Goal: Task Accomplishment & Management: Use online tool/utility

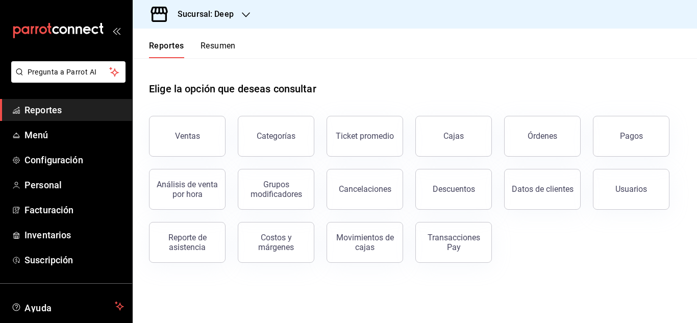
click at [228, 8] on h3 "Sucursal: Deep" at bounding box center [201, 14] width 64 height 12
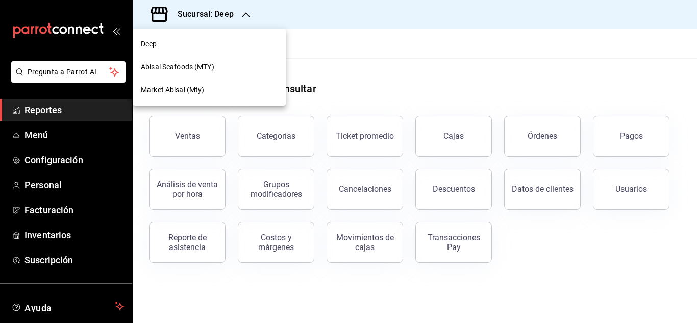
click at [201, 68] on span "Abisal Seafoods (MTY)" at bounding box center [177, 67] width 73 height 11
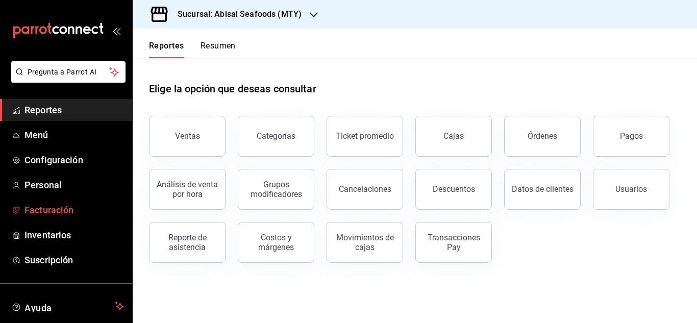
click at [70, 210] on span "Facturación" at bounding box center [74, 210] width 100 height 14
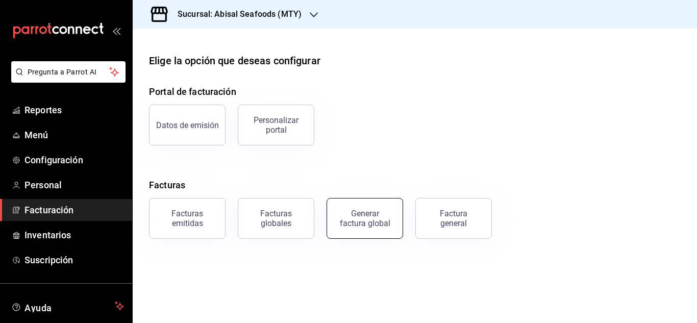
click at [376, 216] on div "Generar factura global" at bounding box center [364, 218] width 51 height 19
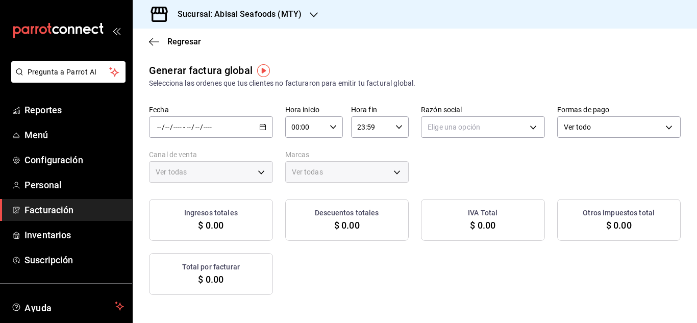
type input "PARROT,UBER_EATS,RAPPI,DIDI_FOOD,ONLINE"
click at [273, 134] on div "/ / - / /" at bounding box center [211, 126] width 124 height 21
click at [225, 154] on span "Rango de fechas" at bounding box center [197, 158] width 79 height 11
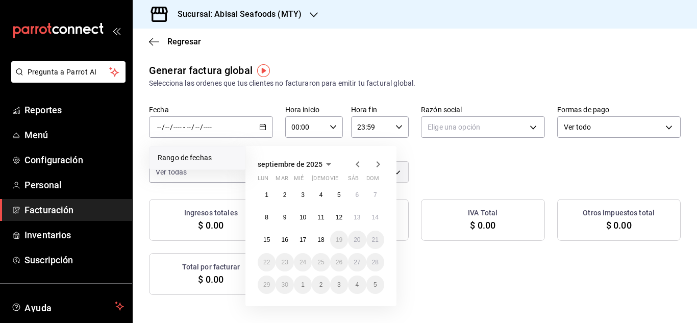
click at [356, 167] on icon "button" at bounding box center [358, 164] width 12 height 12
click at [333, 194] on button "1" at bounding box center [339, 195] width 18 height 18
click at [382, 283] on button "31" at bounding box center [375, 285] width 18 height 18
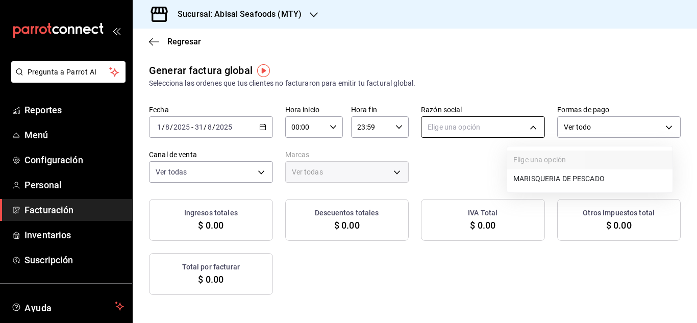
click at [582, 125] on body "Pregunta a Parrot AI Reportes Menú Configuración Personal Facturación Inventari…" at bounding box center [348, 161] width 697 height 323
click at [589, 180] on li "MARISQUERIA DE PESCADO" at bounding box center [589, 178] width 165 height 19
type input "8d0781c9-0617-4617-9c81-c8beaae23dca"
type input "68f4e66d-7244-494a-8615-6e7c56e9f5d0,f2a1835b-2949-4300-b838-84f89487dfb3"
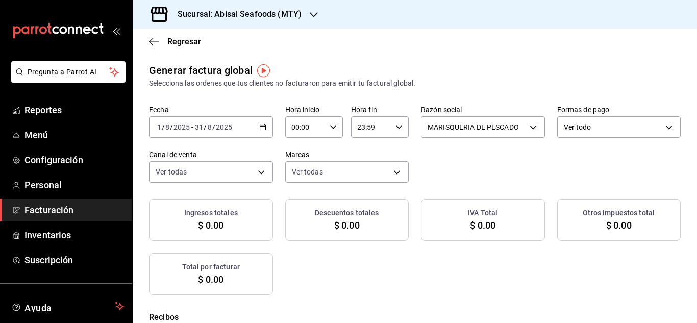
checkbox input "true"
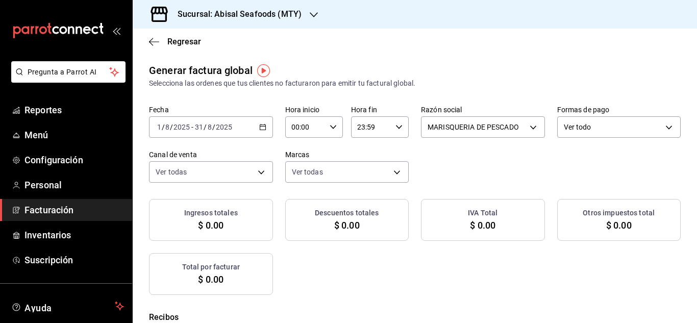
checkbox input "true"
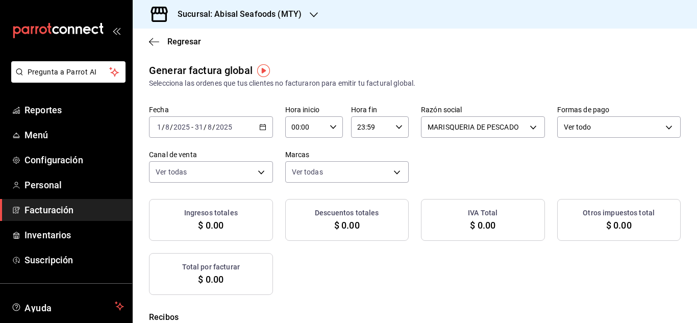
checkbox input "true"
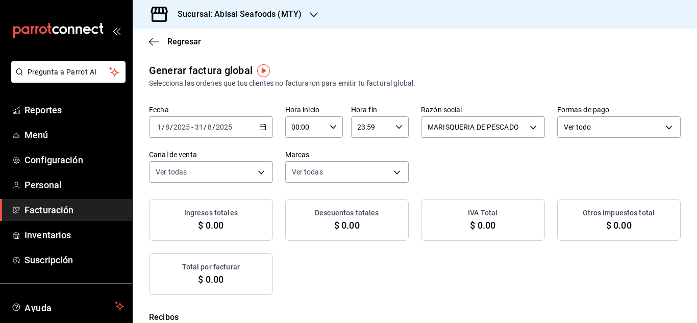
checkbox input "true"
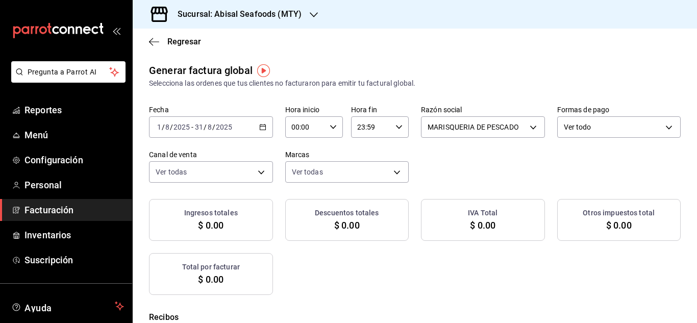
checkbox input "true"
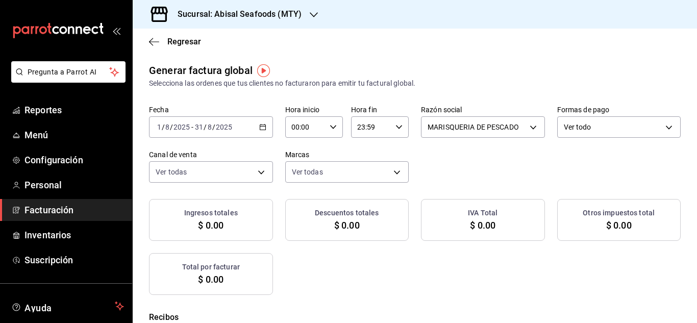
checkbox input "true"
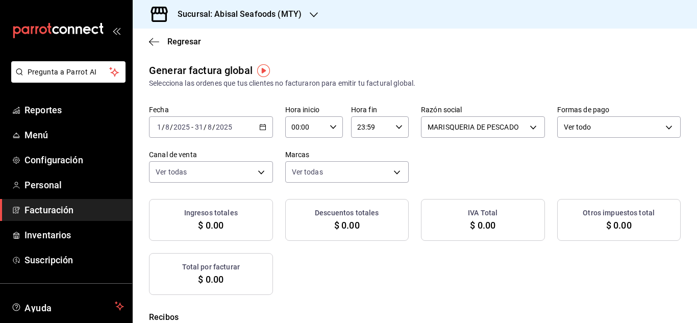
checkbox input "true"
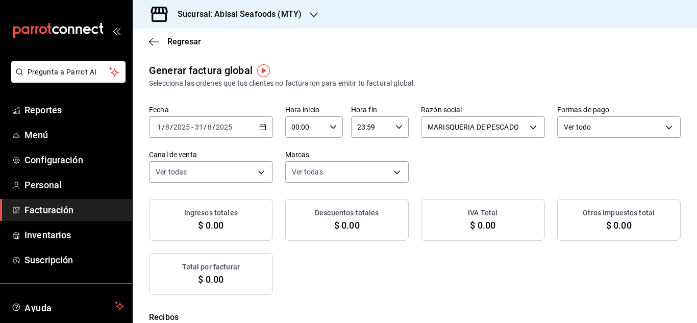
checkbox input "true"
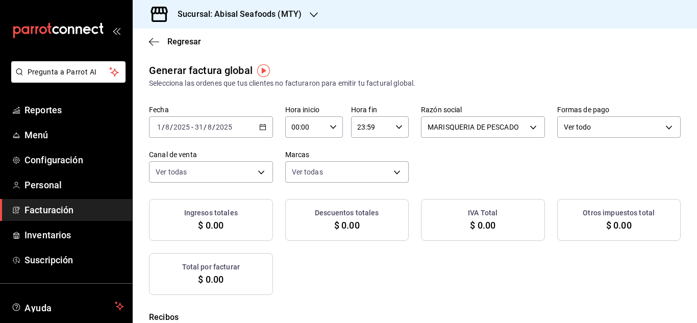
checkbox input "true"
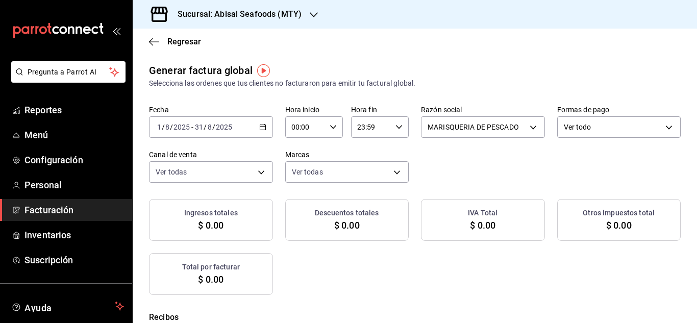
checkbox input "true"
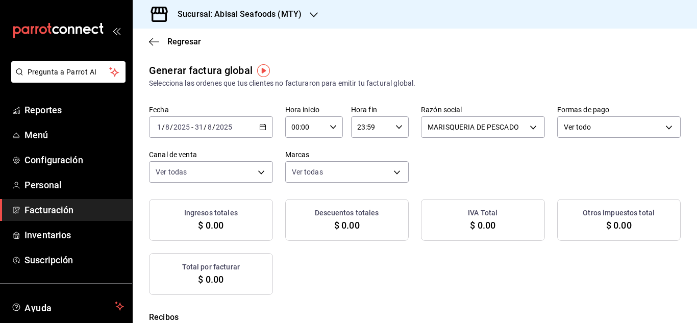
checkbox input "true"
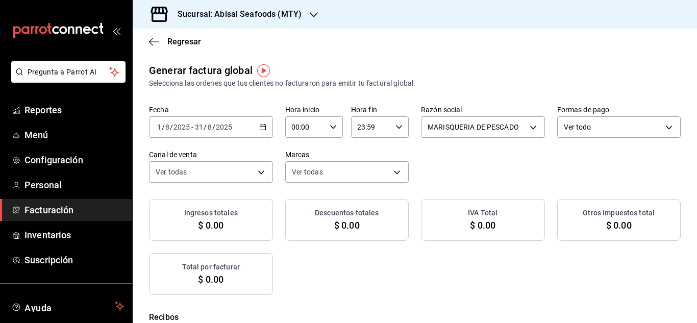
checkbox input "true"
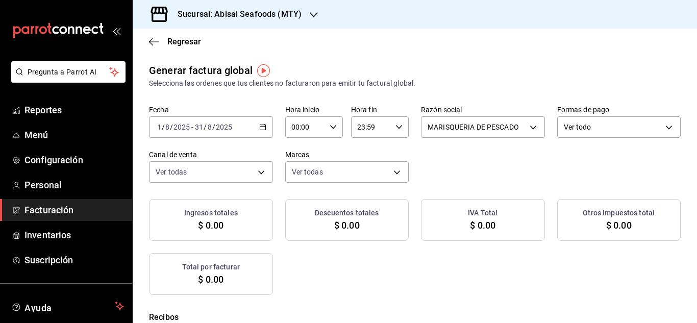
checkbox input "true"
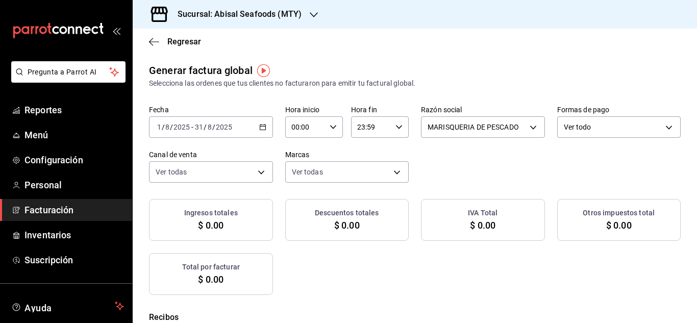
checkbox input "true"
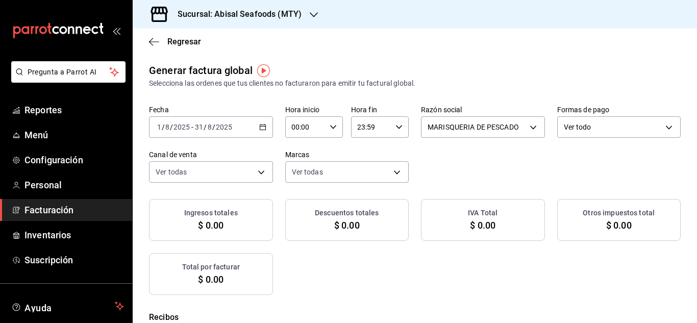
checkbox input "true"
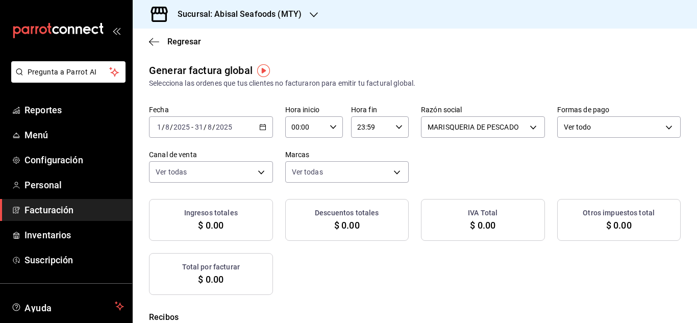
checkbox input "true"
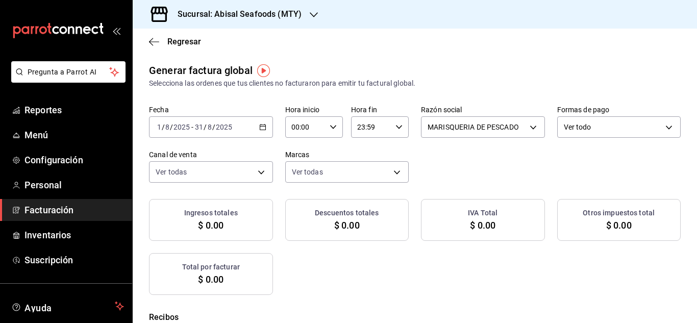
checkbox input "true"
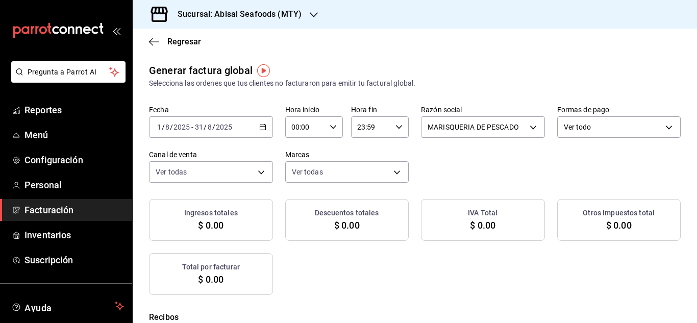
checkbox input "true"
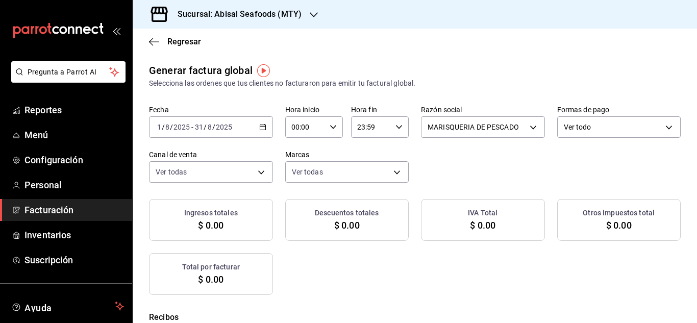
checkbox input "true"
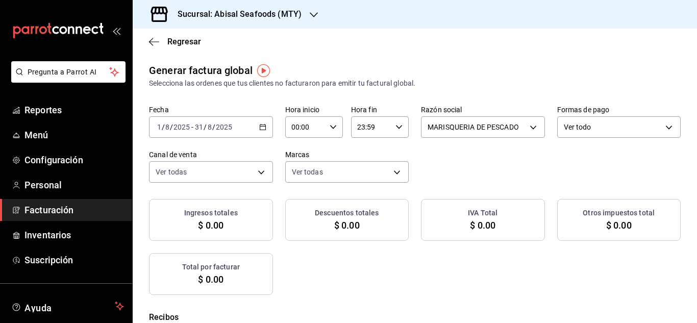
checkbox input "true"
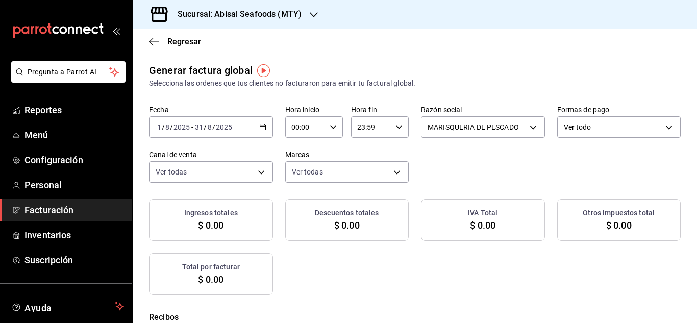
checkbox input "true"
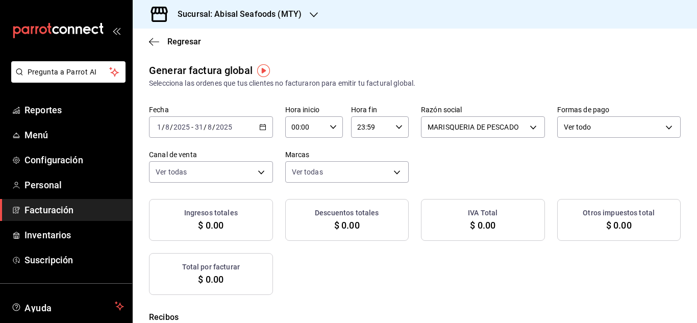
checkbox input "true"
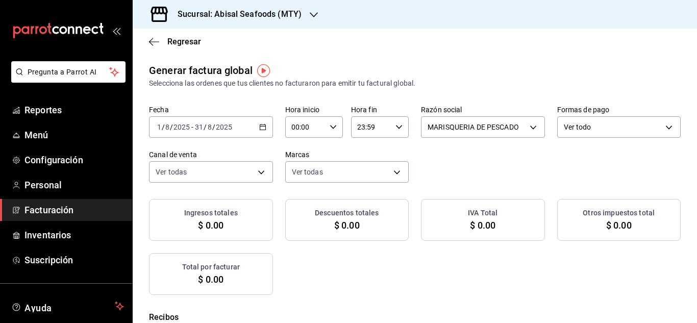
checkbox input "true"
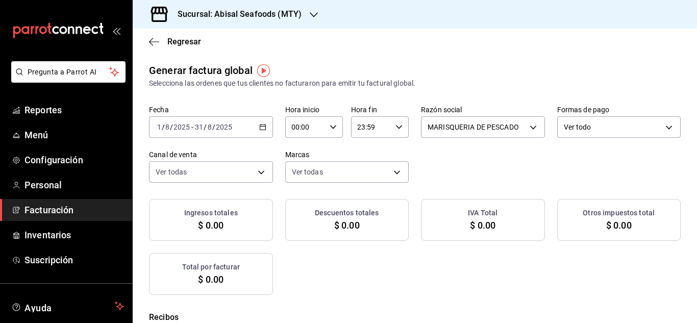
checkbox input "true"
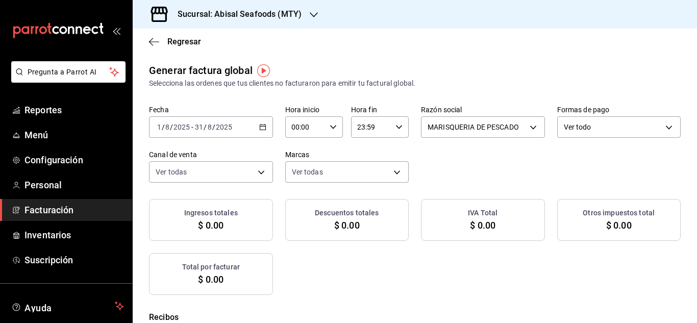
checkbox input "true"
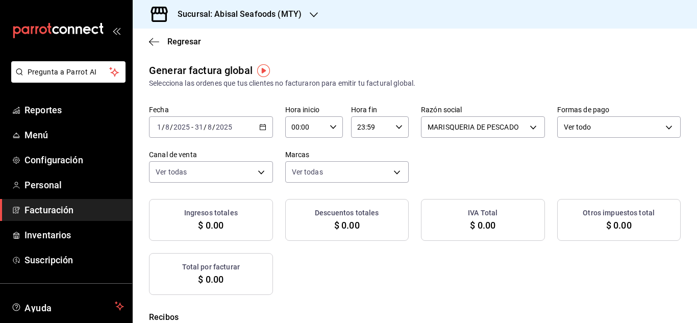
checkbox input "true"
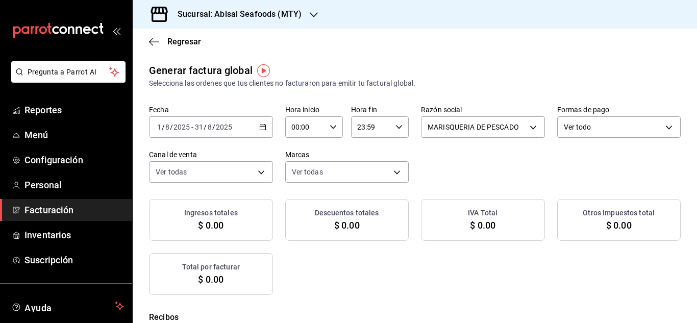
checkbox input "true"
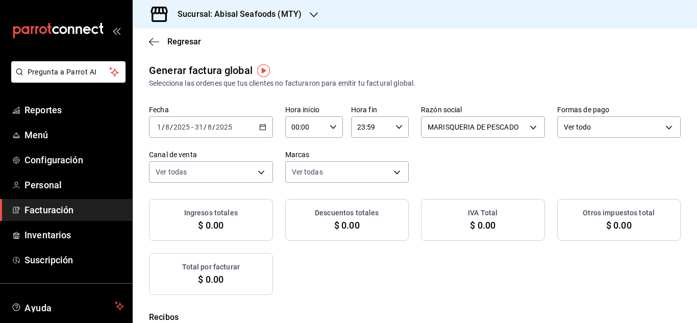
checkbox input "true"
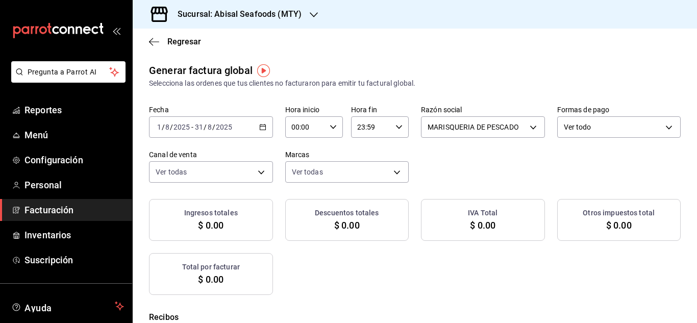
checkbox input "true"
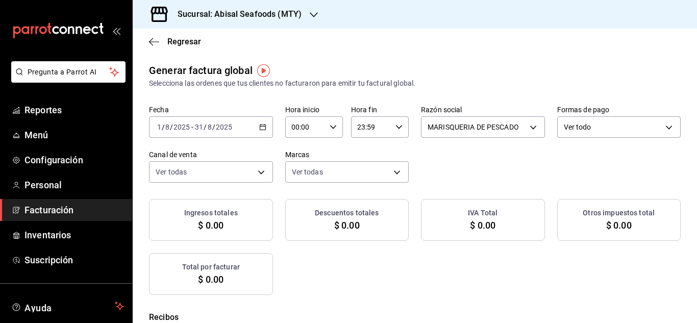
checkbox input "true"
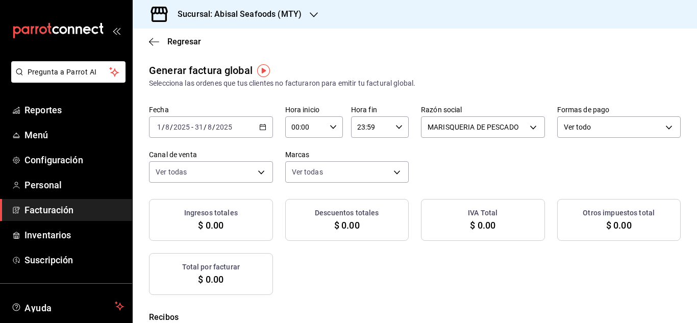
checkbox input "true"
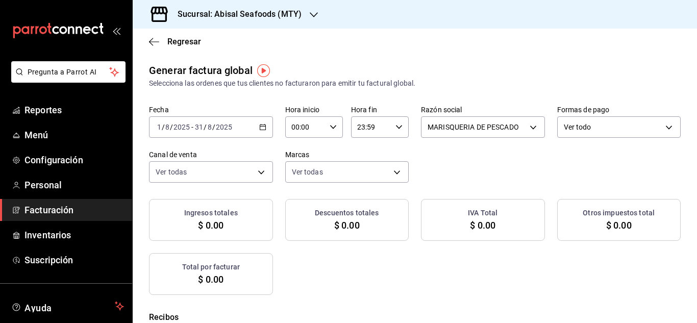
checkbox input "true"
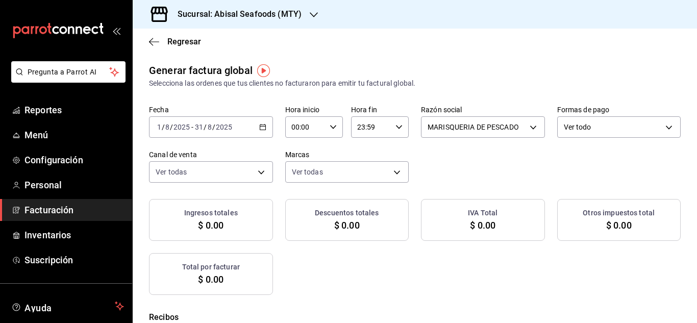
checkbox input "true"
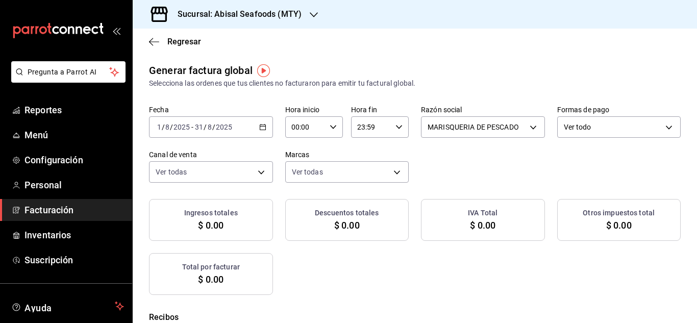
checkbox input "true"
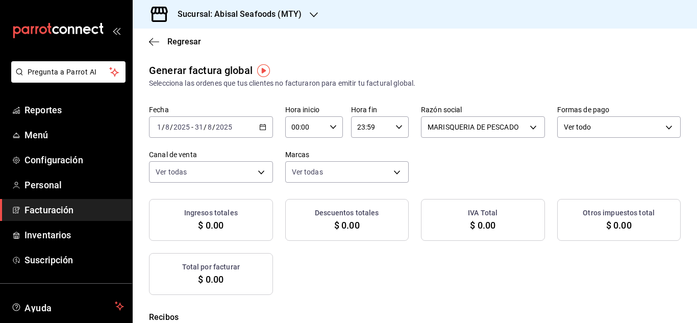
checkbox input "true"
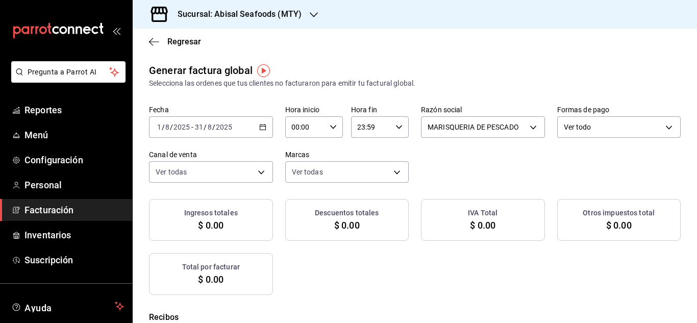
checkbox input "true"
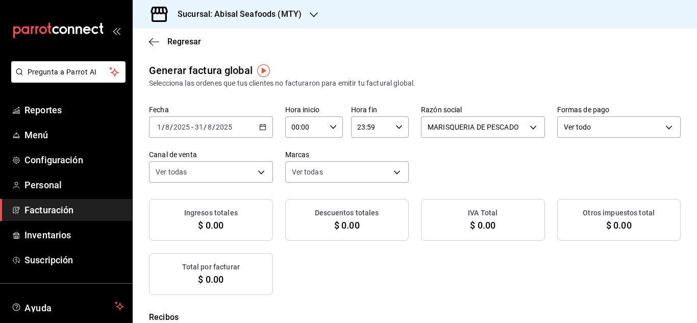
checkbox input "true"
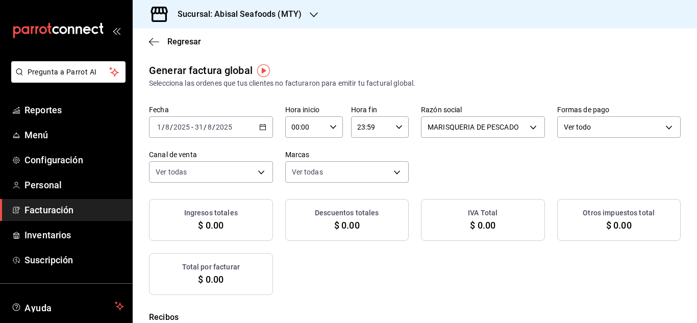
checkbox input "true"
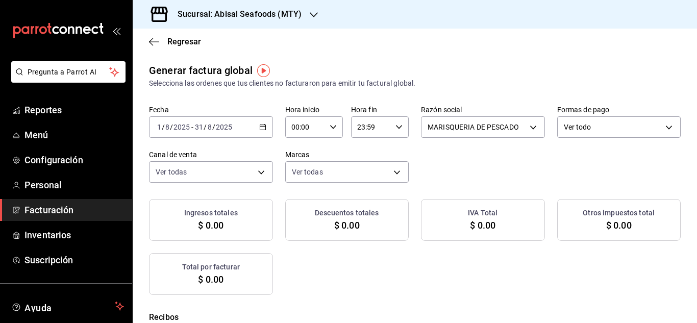
checkbox input "true"
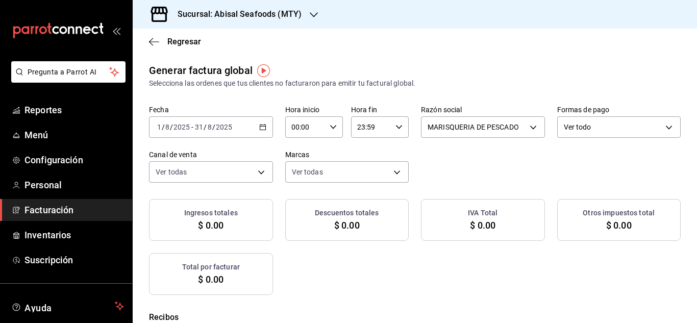
checkbox input "true"
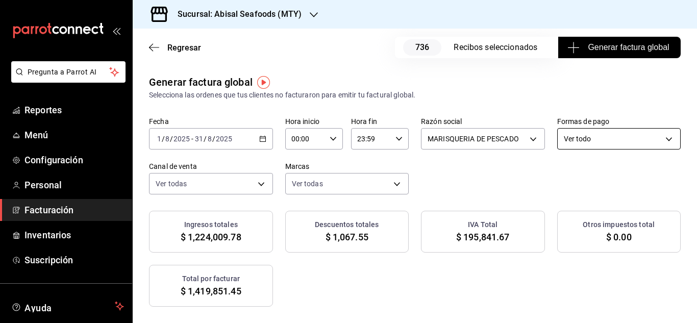
click at [240, 185] on body "Pregunta a Parrot AI Reportes Menú Configuración Personal Facturación Inventari…" at bounding box center [348, 161] width 697 height 323
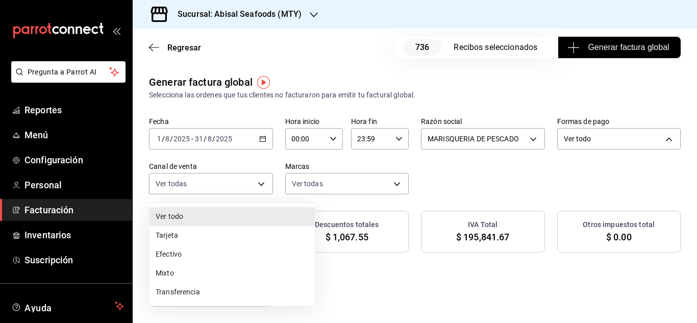
click at [203, 250] on li "Efectivo" at bounding box center [232, 254] width 165 height 19
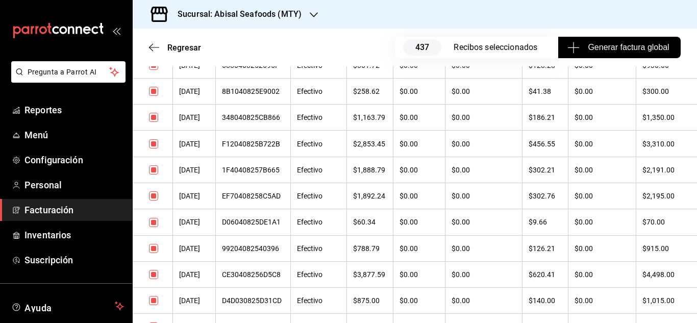
scroll to position [11582, 0]
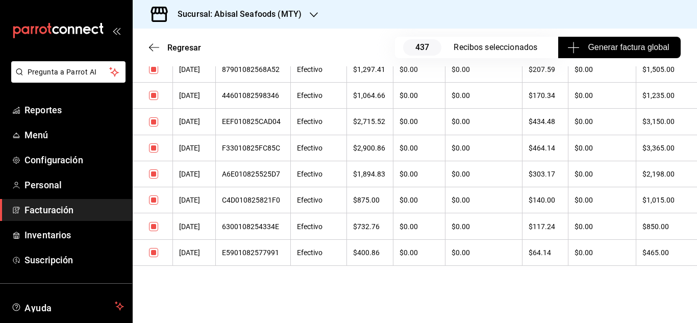
click at [154, 254] on input "checkbox" at bounding box center [153, 252] width 9 height 9
click at [154, 230] on input "checkbox" at bounding box center [153, 226] width 9 height 9
click at [154, 206] on td at bounding box center [153, 200] width 40 height 26
click at [153, 203] on input "checkbox" at bounding box center [153, 199] width 9 height 9
click at [155, 172] on input "checkbox" at bounding box center [153, 173] width 9 height 9
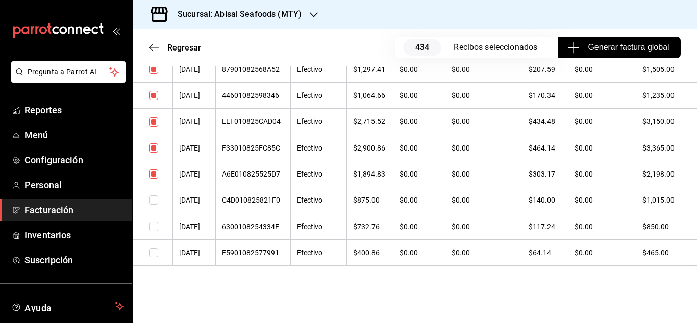
click at [154, 148] on input "checkbox" at bounding box center [153, 147] width 9 height 9
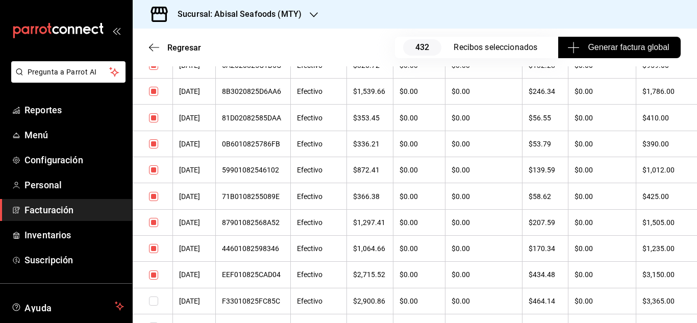
scroll to position [11378, 0]
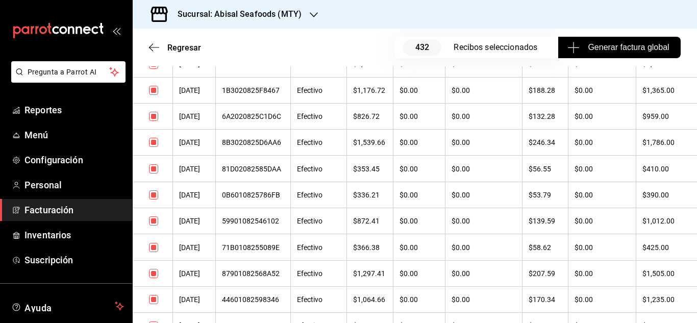
click at [157, 141] on input "checkbox" at bounding box center [153, 142] width 9 height 9
click at [154, 115] on input "checkbox" at bounding box center [153, 116] width 9 height 9
click at [154, 195] on input "checkbox" at bounding box center [153, 194] width 9 height 9
click at [150, 220] on input "checkbox" at bounding box center [153, 220] width 9 height 9
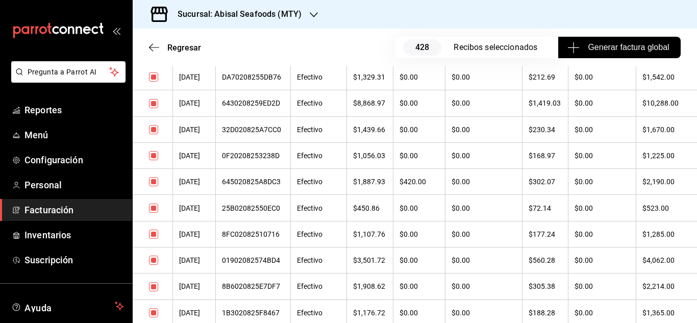
scroll to position [11174, 0]
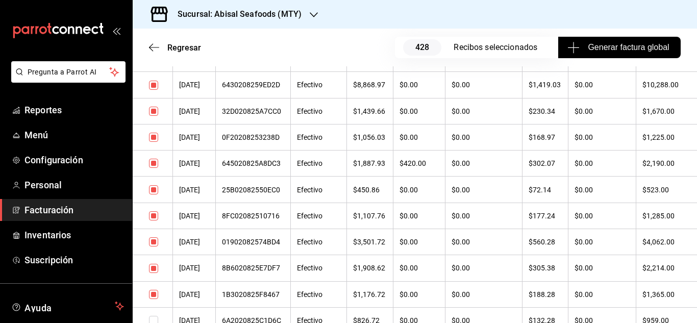
click at [156, 212] on input "checkbox" at bounding box center [153, 215] width 9 height 9
click at [154, 244] on input "checkbox" at bounding box center [153, 241] width 9 height 9
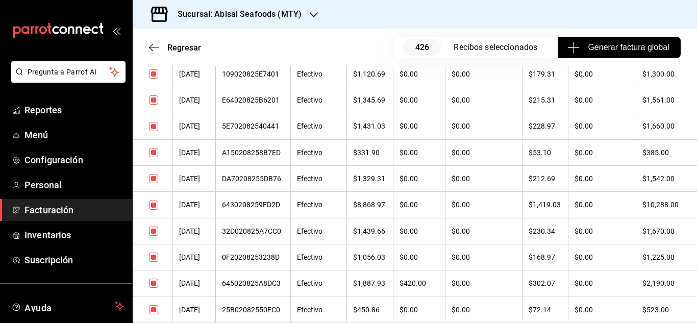
scroll to position [11072, 0]
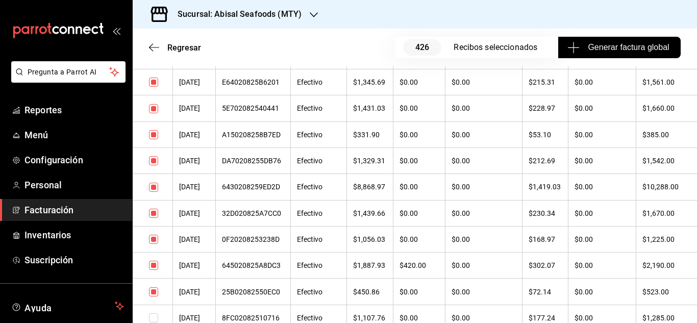
click at [155, 112] on input "checkbox" at bounding box center [153, 108] width 9 height 9
click at [155, 134] on input "checkbox" at bounding box center [153, 134] width 9 height 9
click at [153, 163] on input "checkbox" at bounding box center [153, 160] width 9 height 9
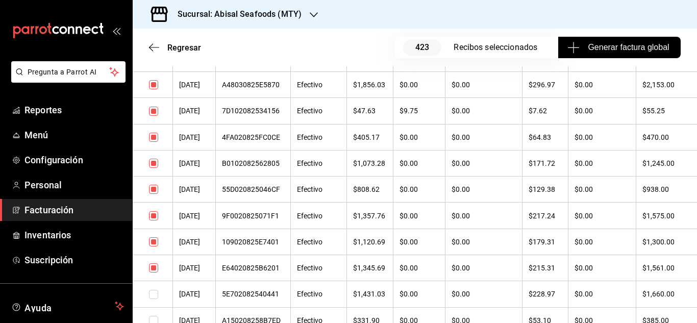
scroll to position [10868, 0]
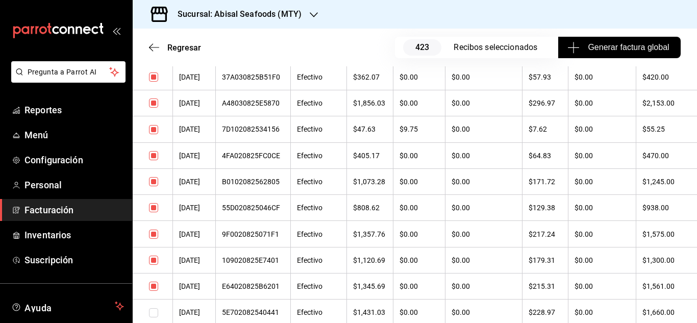
click at [152, 177] on input "checkbox" at bounding box center [153, 181] width 9 height 9
click at [155, 126] on input "checkbox" at bounding box center [153, 129] width 9 height 9
click at [154, 100] on input "checkbox" at bounding box center [153, 103] width 9 height 9
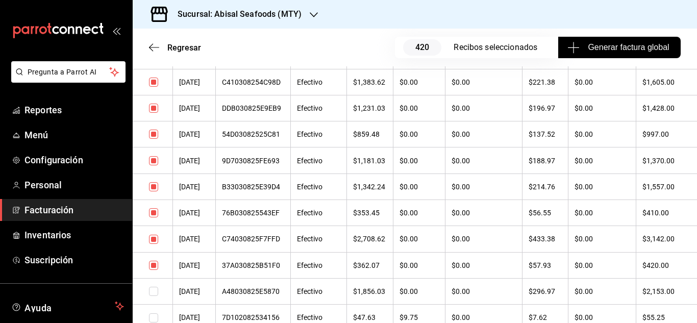
scroll to position [10663, 0]
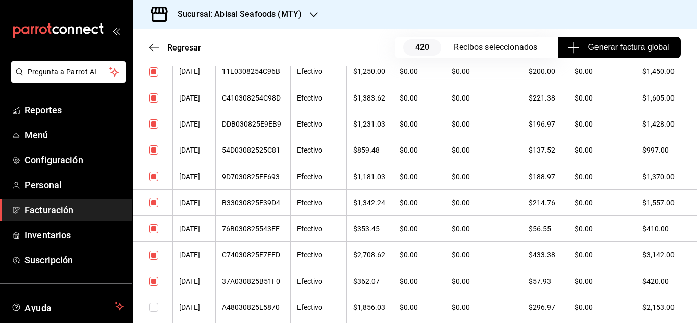
click at [151, 201] on input "checkbox" at bounding box center [153, 202] width 9 height 9
click at [153, 149] on input "checkbox" at bounding box center [153, 149] width 9 height 9
click at [154, 100] on input "checkbox" at bounding box center [153, 97] width 9 height 9
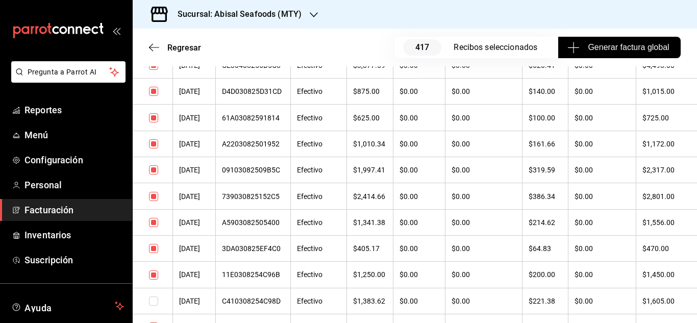
scroll to position [10459, 0]
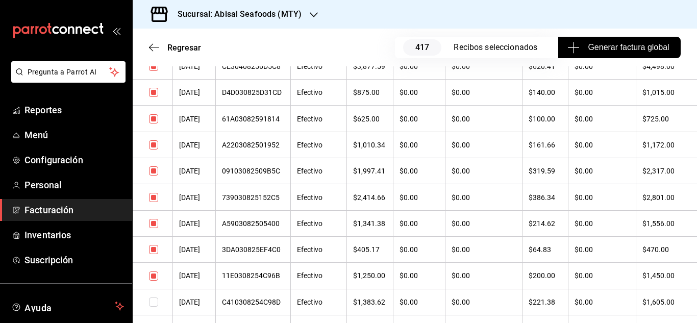
click at [153, 196] on input "checkbox" at bounding box center [153, 197] width 9 height 9
click at [154, 219] on input "checkbox" at bounding box center [153, 223] width 9 height 9
click at [151, 95] on input "checkbox" at bounding box center [153, 92] width 9 height 9
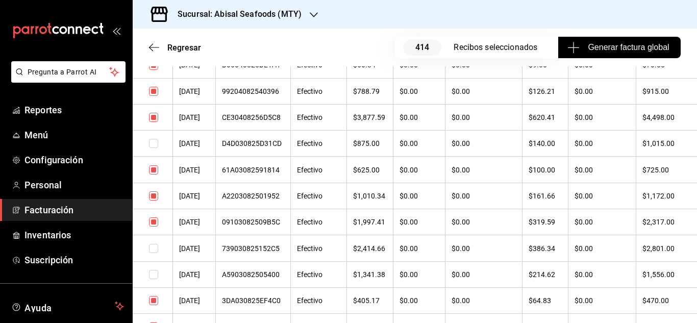
scroll to position [10306, 0]
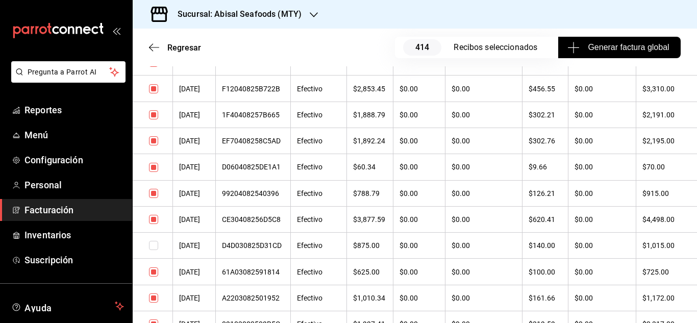
click at [157, 189] on input "checkbox" at bounding box center [153, 193] width 9 height 9
click at [153, 163] on input "checkbox" at bounding box center [153, 167] width 9 height 9
click at [152, 117] on input "checkbox" at bounding box center [153, 114] width 9 height 9
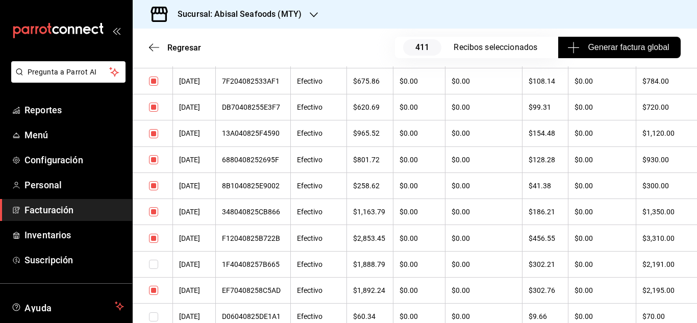
scroll to position [10153, 0]
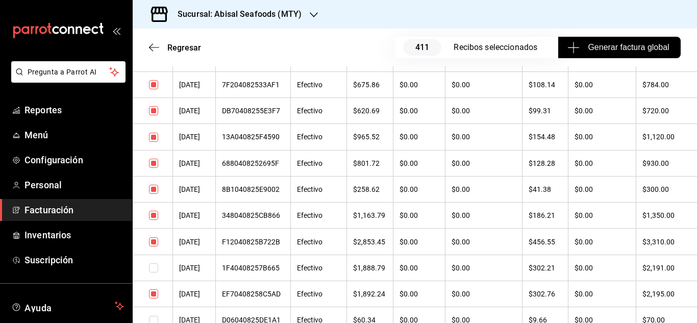
click at [153, 191] on input "checkbox" at bounding box center [153, 189] width 9 height 9
click at [153, 160] on input "checkbox" at bounding box center [153, 163] width 9 height 9
click at [157, 107] on input "checkbox" at bounding box center [153, 110] width 9 height 9
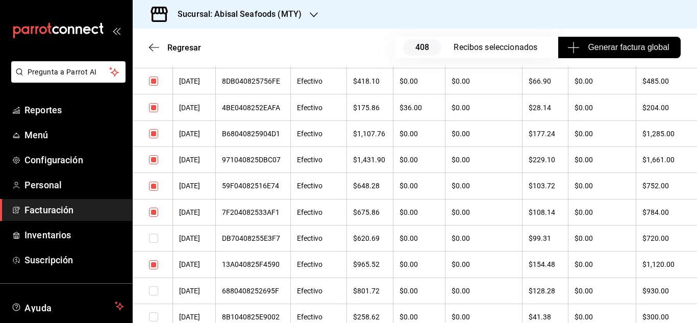
scroll to position [10000, 0]
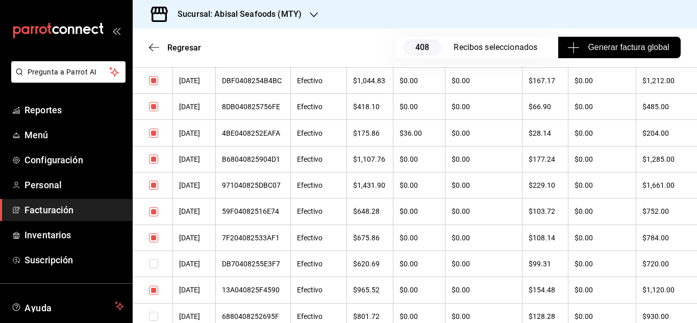
click at [155, 208] on input "checkbox" at bounding box center [153, 211] width 9 height 9
click at [154, 130] on input "checkbox" at bounding box center [153, 133] width 9 height 9
click at [152, 104] on input "checkbox" at bounding box center [153, 106] width 9 height 9
click at [150, 78] on input "checkbox" at bounding box center [153, 80] width 9 height 9
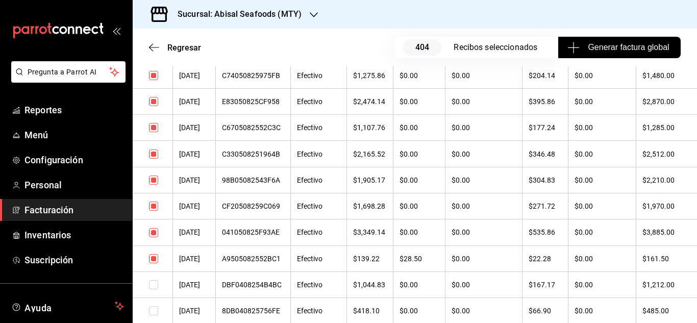
scroll to position [9745, 0]
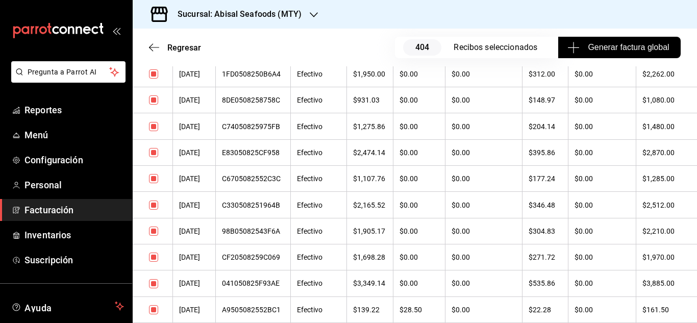
click at [154, 258] on input "checkbox" at bounding box center [153, 257] width 9 height 9
click at [153, 202] on input "checkbox" at bounding box center [153, 205] width 9 height 9
click at [154, 102] on input "checkbox" at bounding box center [153, 99] width 9 height 9
click at [156, 74] on input "checkbox" at bounding box center [153, 73] width 9 height 9
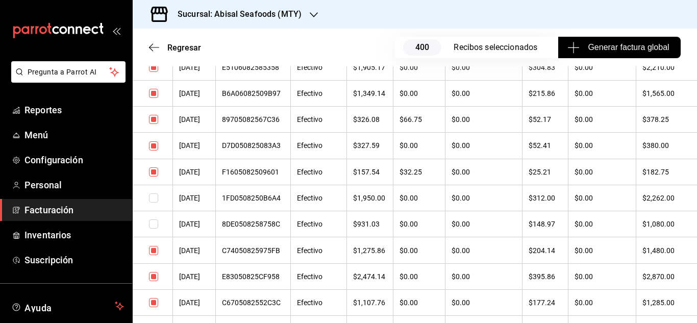
scroll to position [9592, 0]
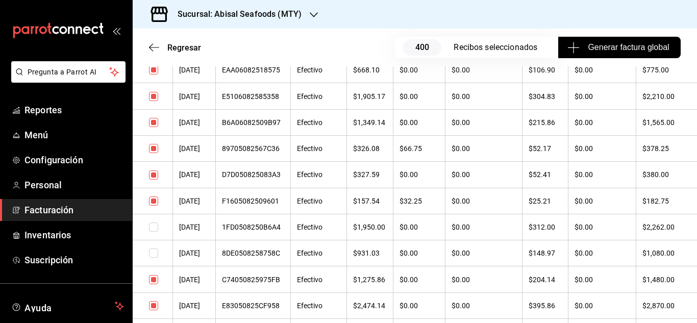
click at [156, 152] on input "checkbox" at bounding box center [153, 148] width 9 height 9
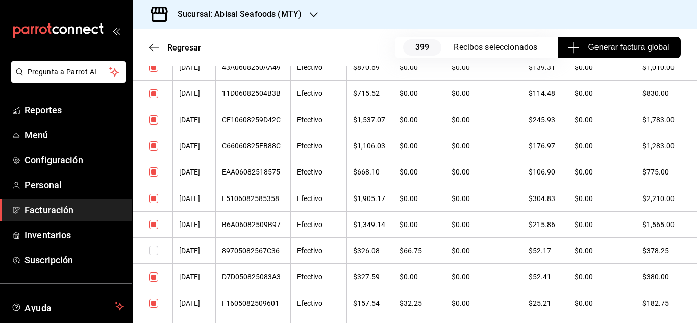
scroll to position [9439, 0]
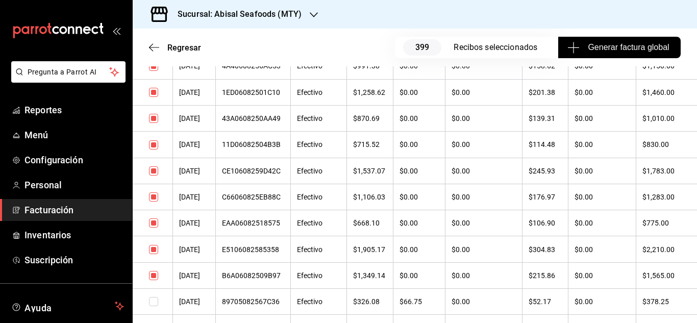
click at [152, 169] on input "checkbox" at bounding box center [153, 170] width 9 height 9
click at [152, 148] on input "checkbox" at bounding box center [153, 144] width 9 height 9
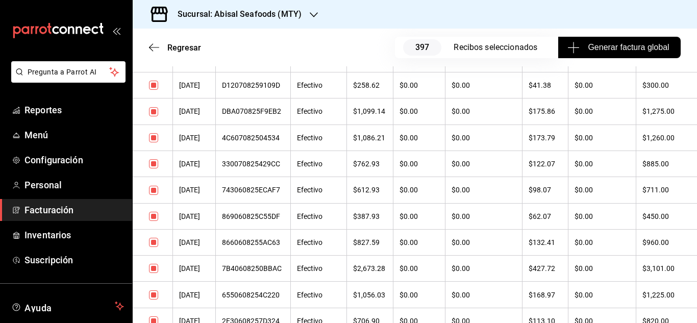
scroll to position [9081, 0]
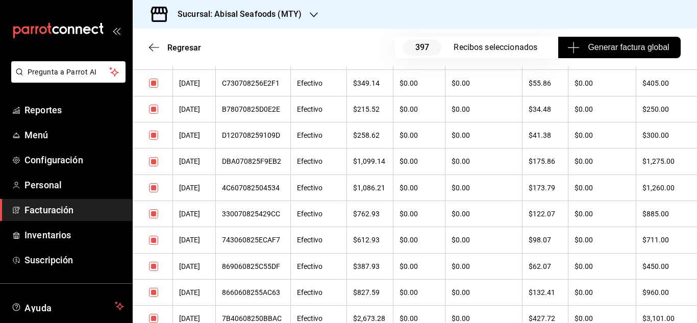
click at [152, 186] on input "checkbox" at bounding box center [153, 187] width 9 height 9
click at [156, 109] on input "checkbox" at bounding box center [153, 109] width 9 height 9
click at [151, 136] on input "checkbox" at bounding box center [153, 135] width 9 height 9
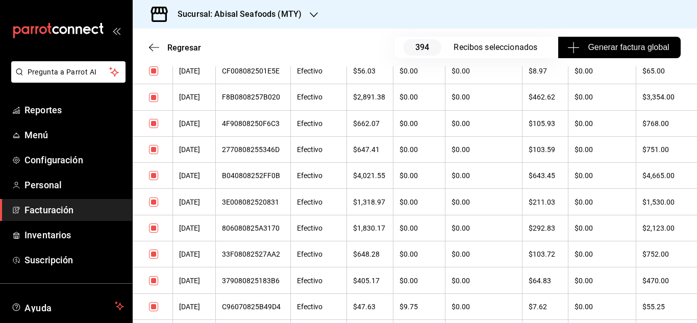
scroll to position [8673, 0]
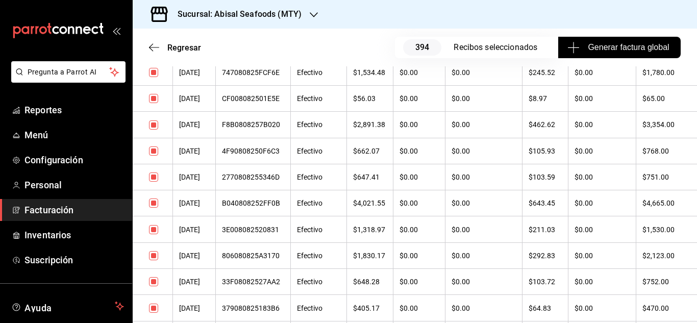
click at [152, 259] on input "checkbox" at bounding box center [153, 255] width 9 height 9
click at [152, 284] on input "checkbox" at bounding box center [153, 281] width 9 height 9
click at [154, 153] on input "checkbox" at bounding box center [153, 150] width 9 height 9
click at [153, 97] on input "checkbox" at bounding box center [153, 98] width 9 height 9
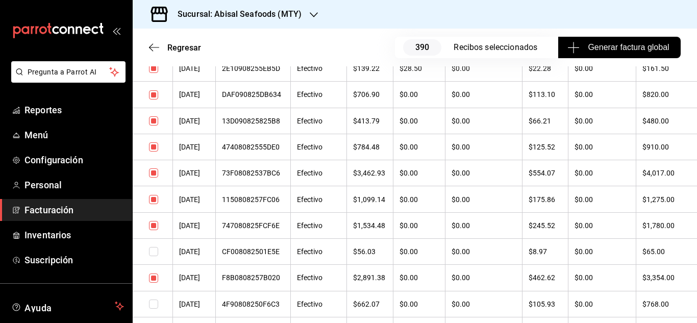
click at [157, 172] on input "checkbox" at bounding box center [153, 172] width 9 height 9
drag, startPoint x: 151, startPoint y: 117, endPoint x: 151, endPoint y: 89, distance: 28.6
click at [152, 118] on input "checkbox" at bounding box center [153, 120] width 9 height 9
click at [150, 94] on input "checkbox" at bounding box center [153, 94] width 9 height 9
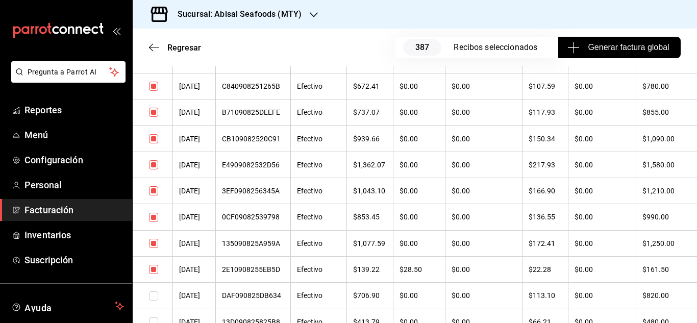
scroll to position [8316, 0]
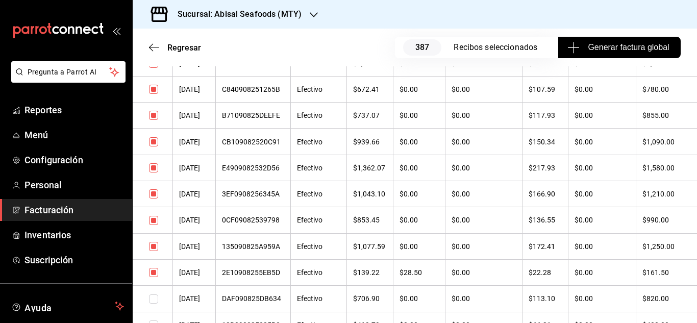
click at [158, 169] on input "checkbox" at bounding box center [153, 167] width 9 height 9
click at [154, 143] on input "checkbox" at bounding box center [153, 141] width 9 height 9
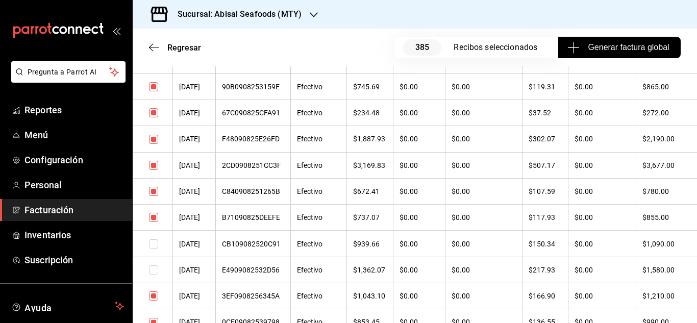
click at [155, 162] on input "checkbox" at bounding box center [153, 165] width 9 height 9
click at [155, 96] on td at bounding box center [153, 86] width 40 height 26
click at [155, 89] on input "checkbox" at bounding box center [153, 86] width 9 height 9
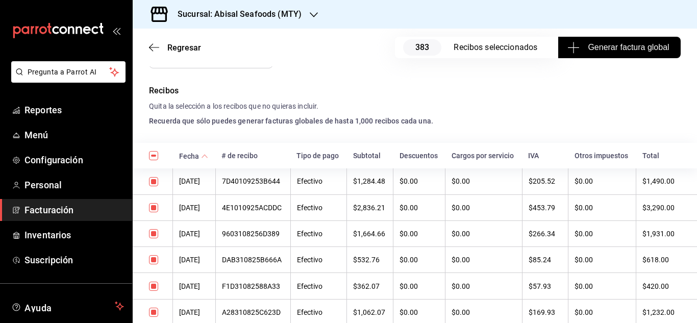
scroll to position [255, 0]
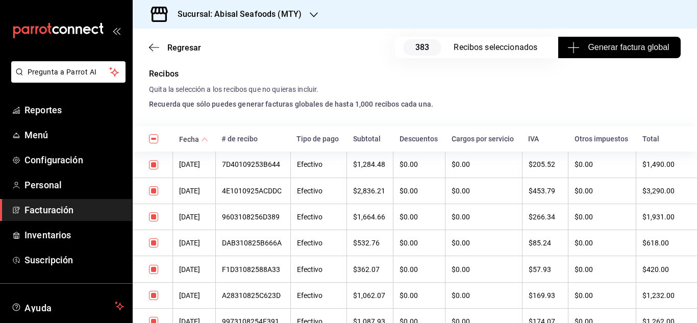
click at [158, 217] on td at bounding box center [153, 217] width 40 height 26
click at [155, 218] on input "checkbox" at bounding box center [153, 216] width 9 height 9
click at [154, 244] on input "checkbox" at bounding box center [153, 242] width 9 height 9
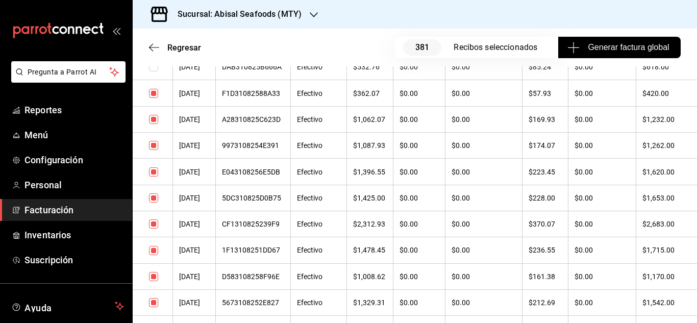
scroll to position [459, 0]
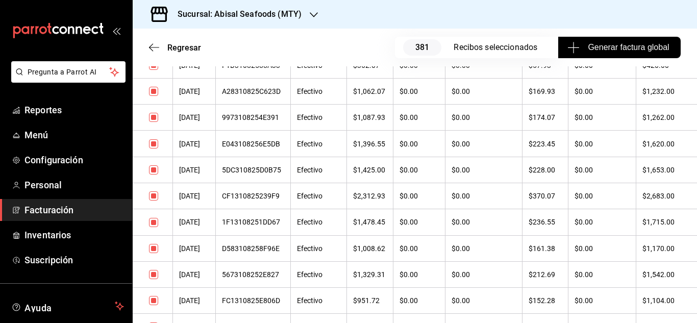
click at [152, 143] on input "checkbox" at bounding box center [153, 143] width 9 height 9
click at [152, 167] on input "checkbox" at bounding box center [153, 169] width 9 height 9
click at [153, 250] on input "checkbox" at bounding box center [153, 248] width 9 height 9
click at [153, 276] on input "checkbox" at bounding box center [153, 274] width 9 height 9
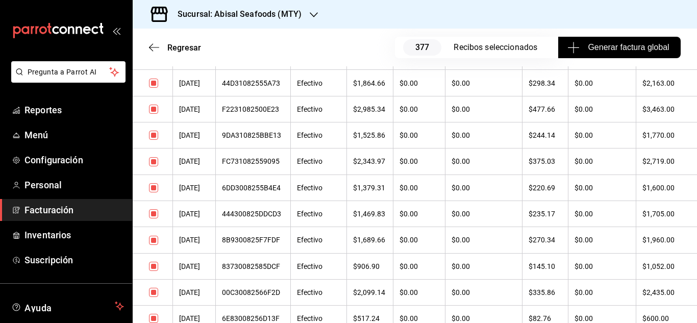
scroll to position [715, 0]
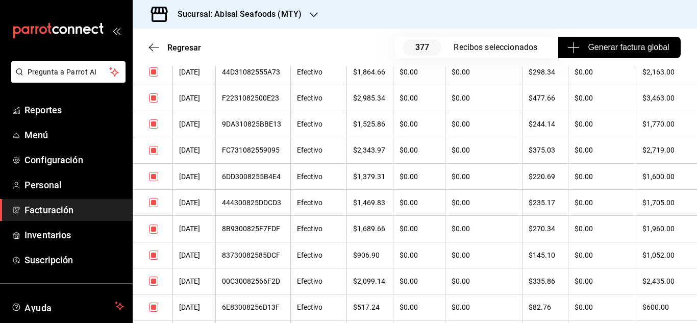
click at [148, 150] on td at bounding box center [153, 150] width 40 height 26
click at [154, 170] on td at bounding box center [153, 176] width 40 height 26
click at [155, 179] on input "checkbox" at bounding box center [153, 176] width 9 height 9
click at [155, 153] on input "checkbox" at bounding box center [153, 150] width 9 height 9
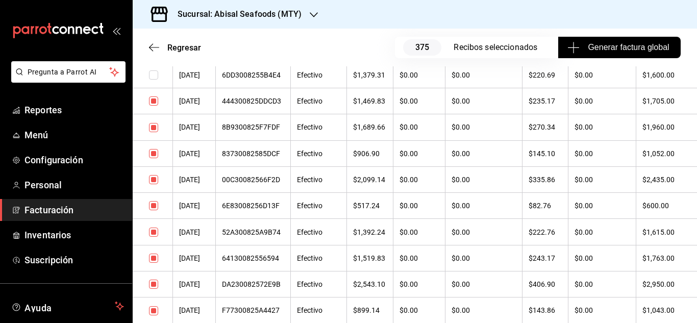
scroll to position [817, 0]
click at [152, 181] on input "checkbox" at bounding box center [153, 179] width 9 height 9
click at [154, 233] on input "checkbox" at bounding box center [153, 231] width 9 height 9
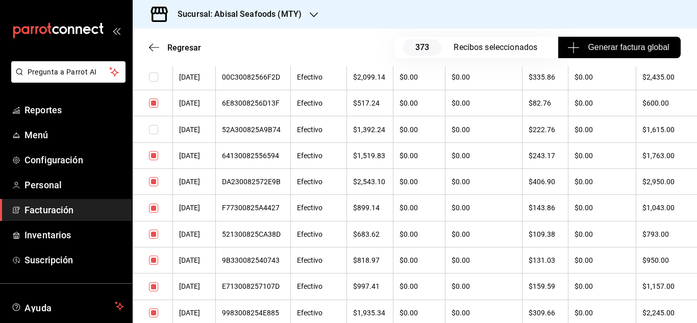
scroll to position [970, 0]
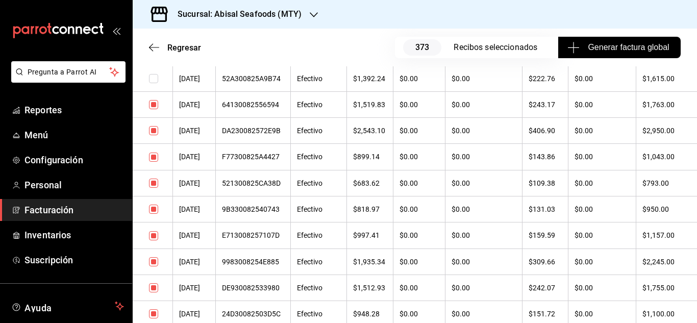
click at [151, 183] on input "checkbox" at bounding box center [153, 183] width 9 height 9
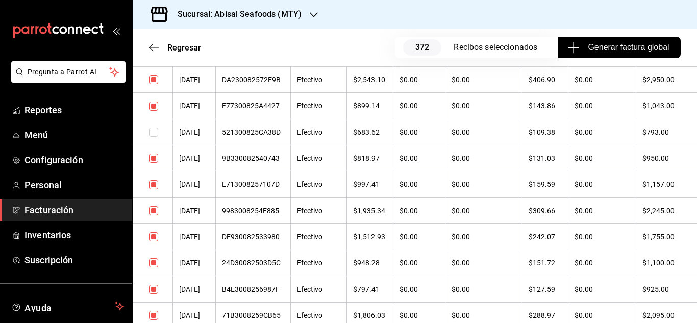
click at [155, 235] on input "checkbox" at bounding box center [153, 236] width 9 height 9
click at [155, 260] on input "checkbox" at bounding box center [153, 262] width 9 height 9
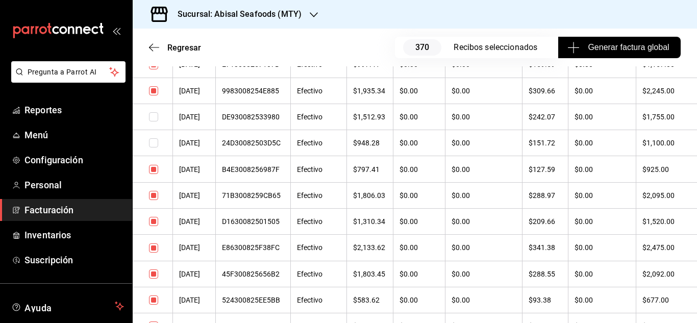
scroll to position [1174, 0]
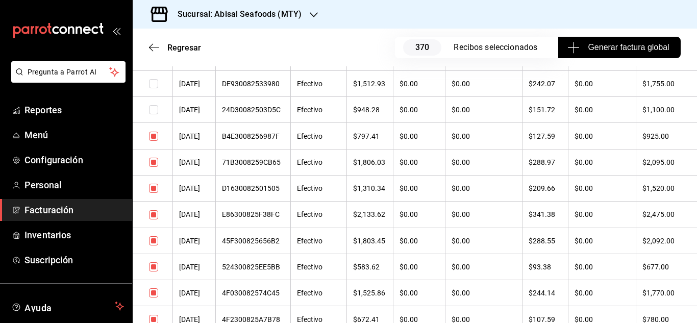
click at [154, 193] on td at bounding box center [153, 188] width 40 height 26
click at [154, 192] on input "checkbox" at bounding box center [153, 188] width 9 height 9
click at [154, 261] on td at bounding box center [153, 267] width 40 height 26
click at [154, 237] on input "checkbox" at bounding box center [153, 240] width 9 height 9
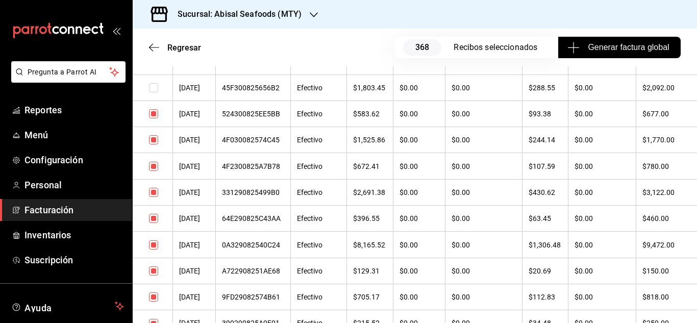
click at [154, 213] on td at bounding box center [153, 219] width 40 height 26
click at [155, 215] on input "checkbox" at bounding box center [153, 218] width 9 height 9
click at [154, 247] on input "checkbox" at bounding box center [153, 244] width 9 height 9
click at [157, 272] on input "checkbox" at bounding box center [153, 270] width 9 height 9
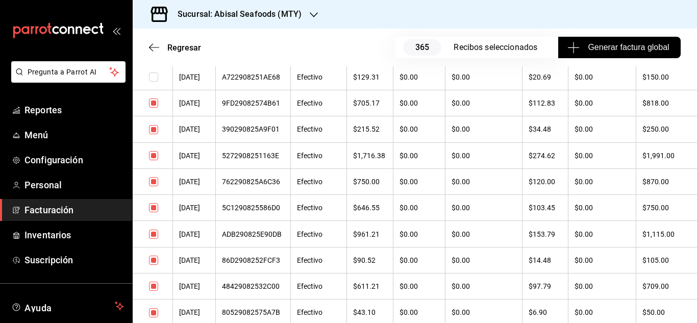
scroll to position [1582, 0]
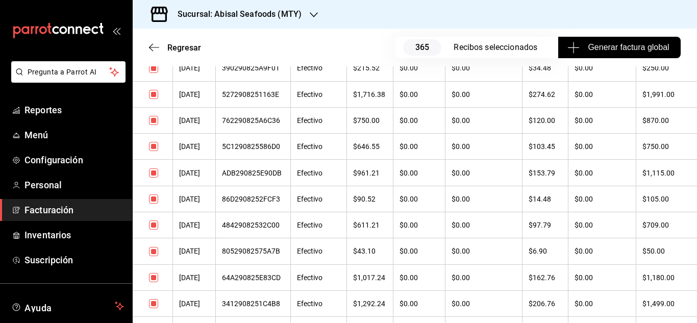
click at [155, 198] on input "checkbox" at bounding box center [153, 198] width 9 height 9
click at [153, 171] on input "checkbox" at bounding box center [153, 172] width 9 height 9
click at [153, 277] on input "checkbox" at bounding box center [153, 277] width 9 height 9
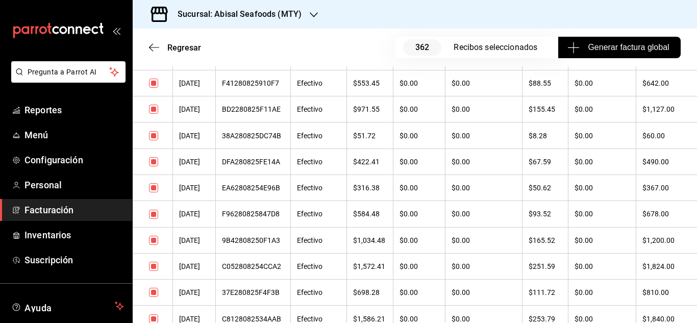
scroll to position [1888, 0]
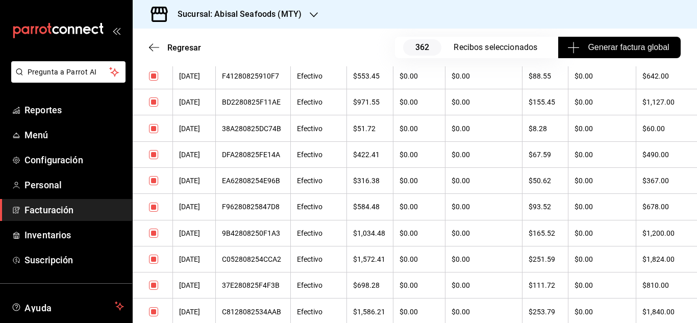
click at [151, 154] on input "checkbox" at bounding box center [153, 154] width 9 height 9
click at [152, 191] on td at bounding box center [153, 181] width 40 height 26
click at [152, 182] on input "checkbox" at bounding box center [153, 180] width 9 height 9
click at [155, 208] on input "checkbox" at bounding box center [153, 207] width 9 height 9
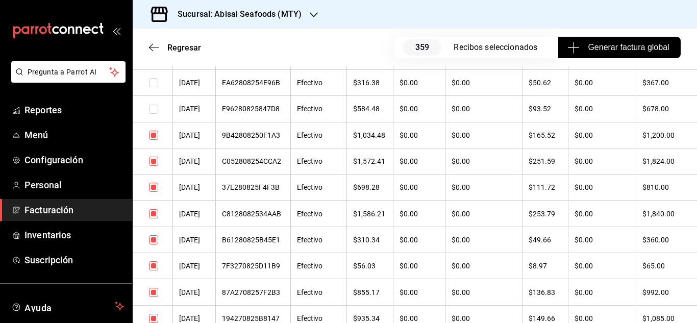
scroll to position [1990, 0]
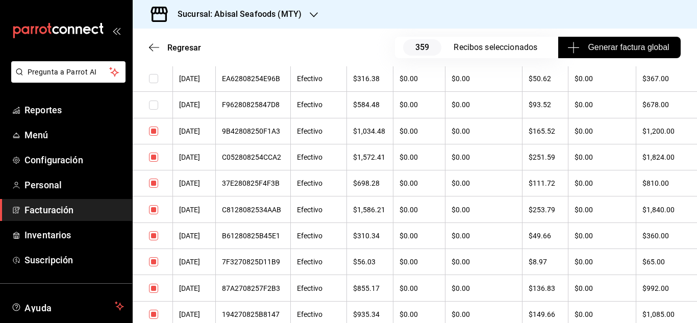
click at [155, 157] on input "checkbox" at bounding box center [153, 157] width 9 height 9
click at [154, 211] on input "checkbox" at bounding box center [153, 209] width 9 height 9
click at [153, 264] on input "checkbox" at bounding box center [153, 261] width 9 height 9
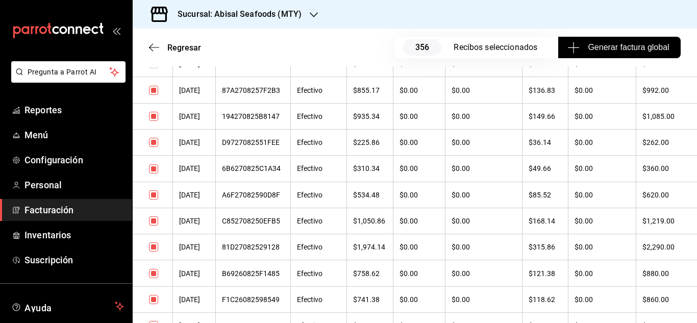
scroll to position [2195, 0]
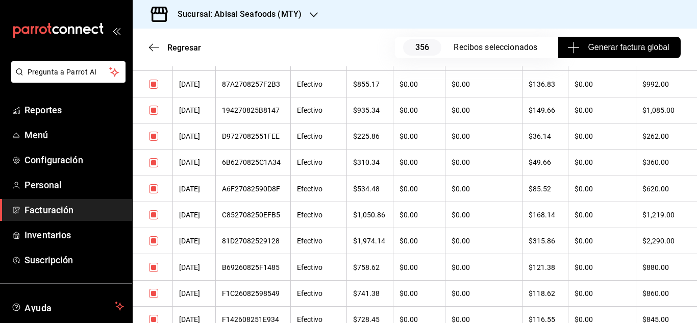
click at [157, 139] on input "checkbox" at bounding box center [153, 136] width 9 height 9
click at [157, 193] on input "checkbox" at bounding box center [153, 188] width 9 height 9
click at [154, 271] on input "checkbox" at bounding box center [153, 267] width 9 height 9
click at [158, 295] on input "checkbox" at bounding box center [153, 293] width 9 height 9
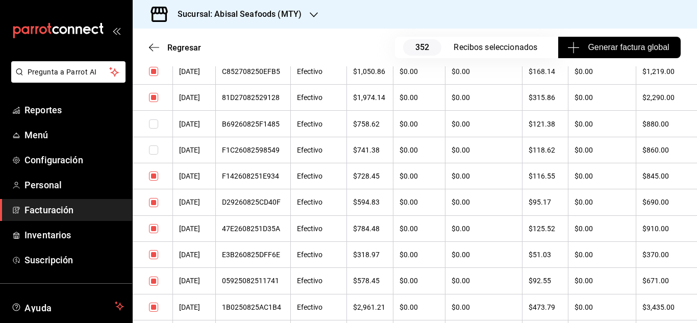
scroll to position [2348, 0]
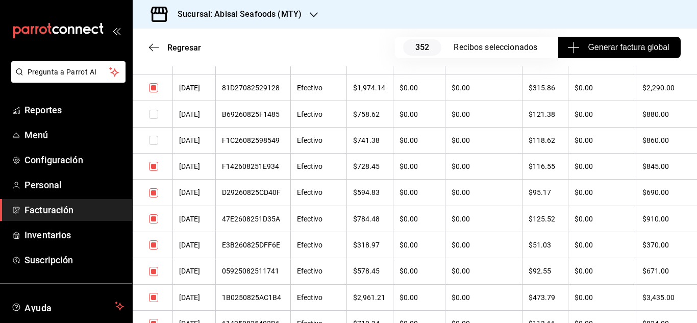
click at [154, 219] on input "checkbox" at bounding box center [153, 218] width 9 height 9
click at [156, 246] on input "checkbox" at bounding box center [153, 244] width 9 height 9
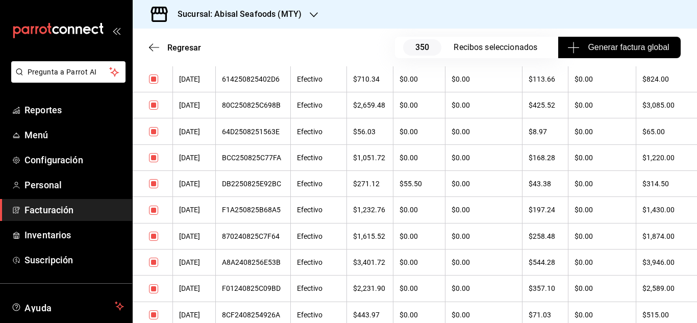
scroll to position [2603, 0]
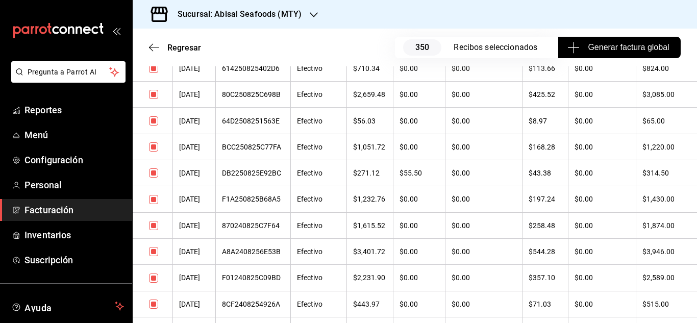
click at [151, 170] on input "checkbox" at bounding box center [153, 172] width 9 height 9
click at [153, 141] on td at bounding box center [153, 147] width 40 height 26
click at [153, 151] on input "checkbox" at bounding box center [153, 146] width 9 height 9
click at [154, 250] on input "checkbox" at bounding box center [153, 251] width 9 height 9
click at [155, 282] on input "checkbox" at bounding box center [153, 278] width 9 height 9
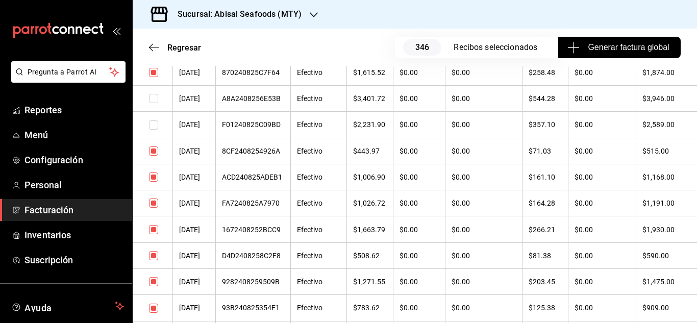
scroll to position [2807, 0]
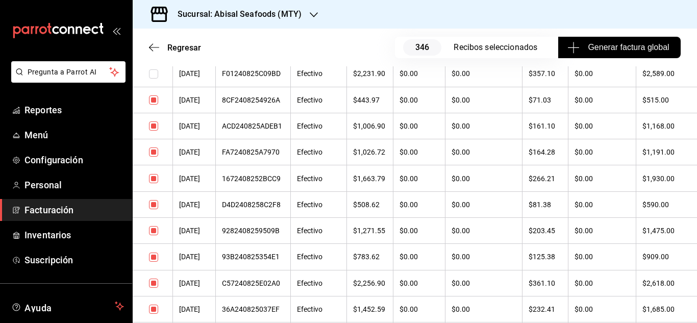
click at [154, 233] on input "checkbox" at bounding box center [153, 230] width 9 height 9
click at [155, 260] on input "checkbox" at bounding box center [153, 257] width 9 height 9
click at [156, 281] on input "checkbox" at bounding box center [153, 283] width 9 height 9
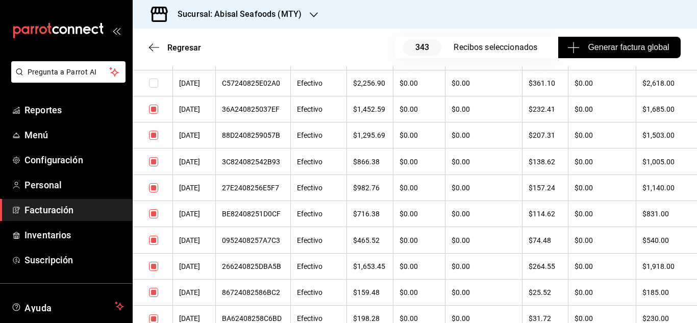
scroll to position [3011, 0]
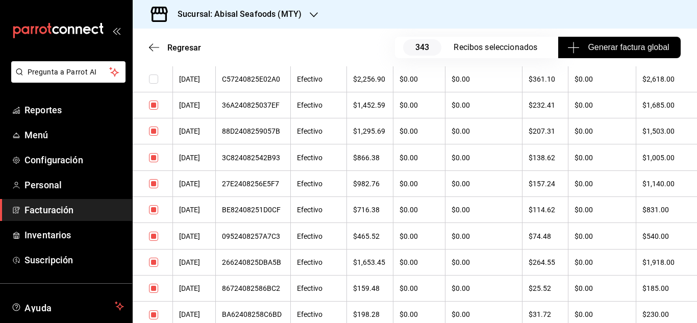
click at [153, 176] on td at bounding box center [153, 183] width 40 height 26
click at [154, 183] on input "checkbox" at bounding box center [153, 183] width 9 height 9
click at [153, 208] on input "checkbox" at bounding box center [153, 209] width 9 height 9
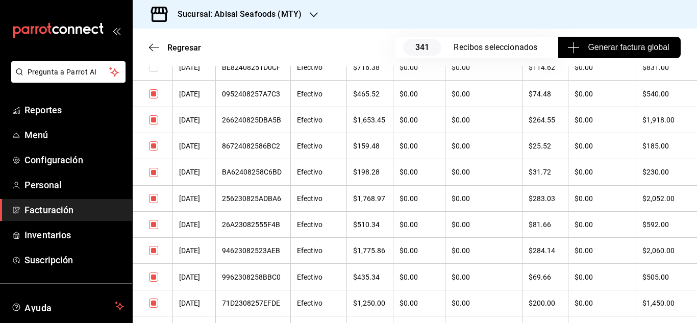
scroll to position [3164, 0]
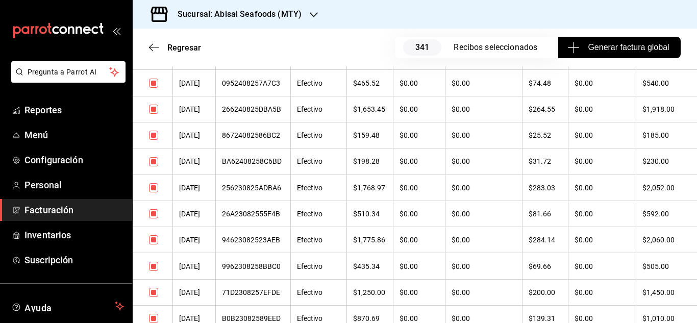
click at [155, 192] on td at bounding box center [153, 188] width 40 height 26
click at [153, 189] on input "checkbox" at bounding box center [153, 187] width 9 height 9
click at [155, 214] on input "checkbox" at bounding box center [153, 213] width 9 height 9
click at [153, 240] on input "checkbox" at bounding box center [153, 239] width 9 height 9
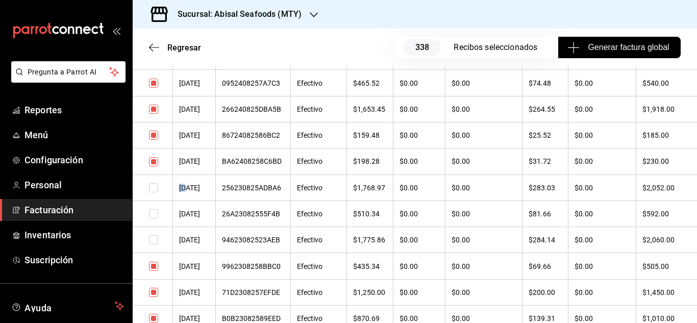
scroll to position [3317, 0]
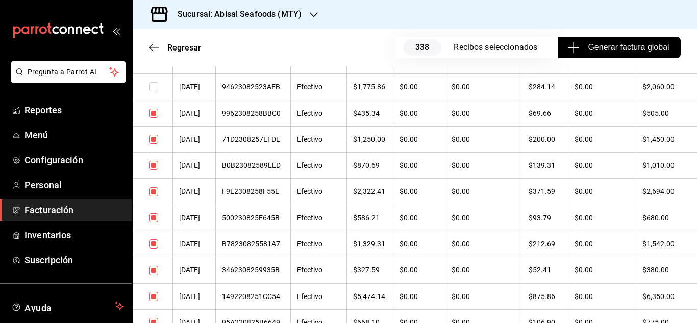
click at [152, 161] on input "checkbox" at bounding box center [153, 165] width 9 height 9
click at [151, 187] on td at bounding box center [153, 192] width 40 height 26
click at [154, 193] on input "checkbox" at bounding box center [153, 191] width 9 height 9
click at [153, 293] on input "checkbox" at bounding box center [153, 296] width 9 height 9
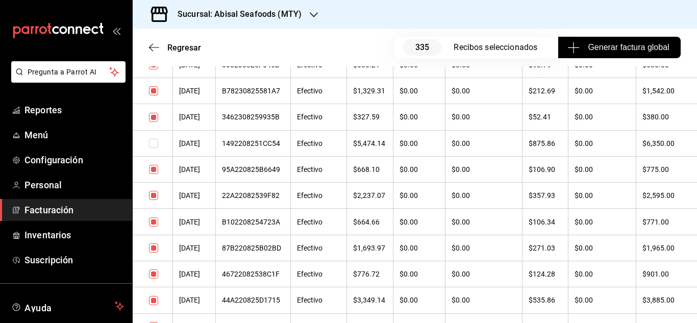
click at [153, 192] on input "checkbox" at bounding box center [153, 195] width 9 height 9
click at [153, 215] on td at bounding box center [153, 222] width 40 height 26
click at [153, 218] on input "checkbox" at bounding box center [153, 221] width 9 height 9
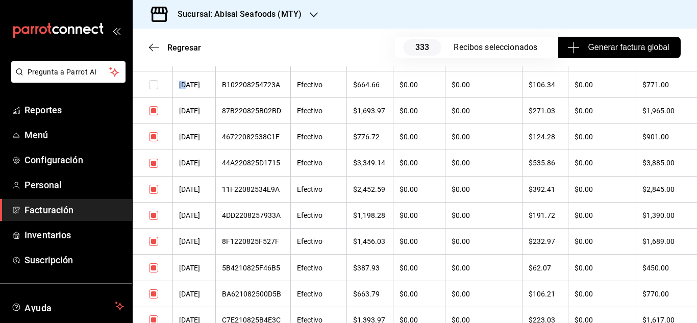
scroll to position [3624, 0]
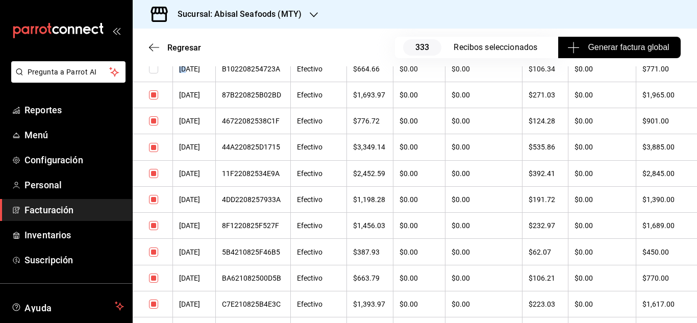
click at [153, 171] on input "checkbox" at bounding box center [153, 173] width 9 height 9
click at [149, 199] on td at bounding box center [153, 199] width 40 height 26
click at [155, 201] on input "checkbox" at bounding box center [153, 199] width 9 height 9
click at [206, 201] on th "[DATE]" at bounding box center [194, 199] width 43 height 26
click at [156, 228] on input "checkbox" at bounding box center [153, 225] width 9 height 9
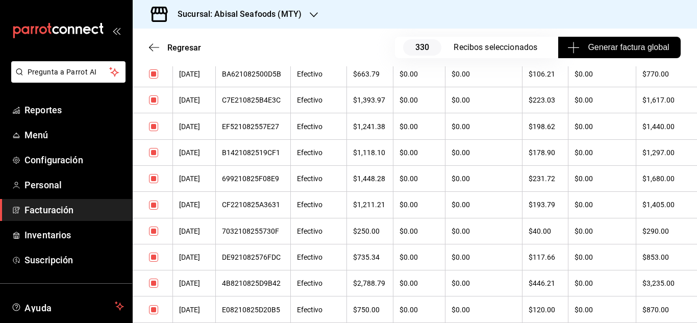
scroll to position [3879, 0]
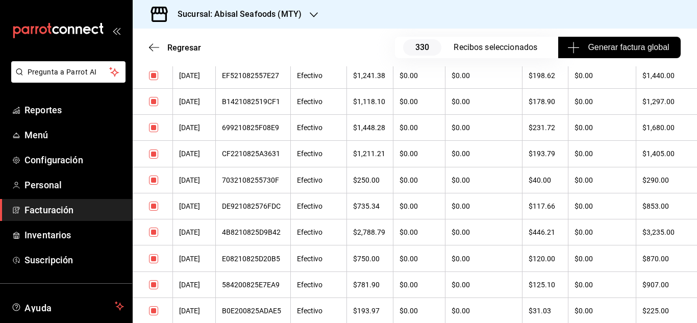
click at [154, 207] on input "checkbox" at bounding box center [153, 206] width 9 height 9
click at [152, 180] on input "checkbox" at bounding box center [153, 180] width 9 height 9
click at [154, 282] on input "checkbox" at bounding box center [153, 284] width 9 height 9
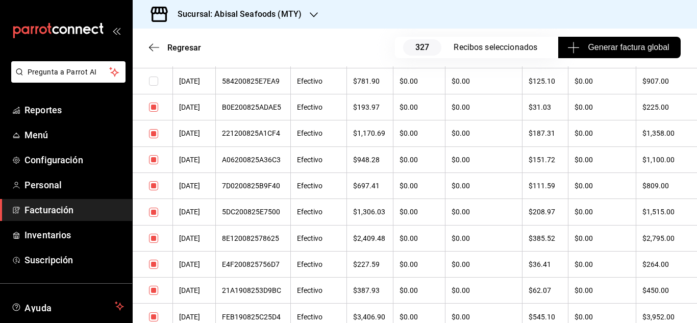
scroll to position [4083, 0]
click at [153, 156] on input "checkbox" at bounding box center [153, 159] width 9 height 9
click at [152, 214] on input "checkbox" at bounding box center [153, 211] width 9 height 9
click at [153, 294] on input "checkbox" at bounding box center [153, 289] width 9 height 9
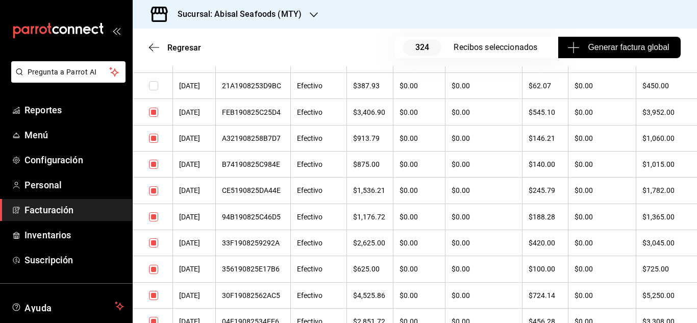
click at [154, 190] on input "checkbox" at bounding box center [153, 190] width 9 height 9
click at [150, 217] on input "checkbox" at bounding box center [153, 216] width 9 height 9
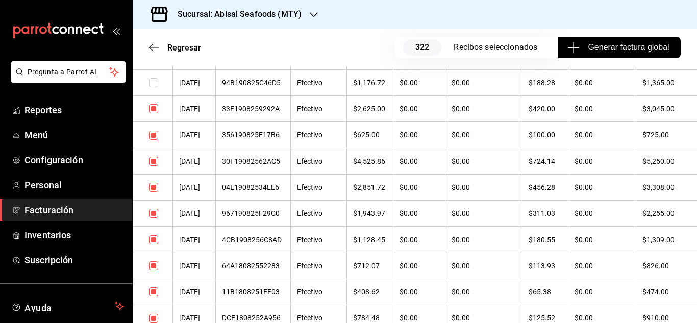
scroll to position [4440, 0]
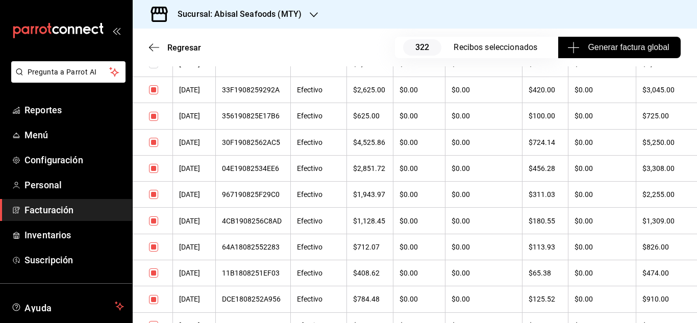
click at [153, 197] on input "checkbox" at bounding box center [153, 194] width 9 height 9
click at [154, 249] on input "checkbox" at bounding box center [153, 246] width 9 height 9
click at [153, 274] on input "checkbox" at bounding box center [153, 272] width 9 height 9
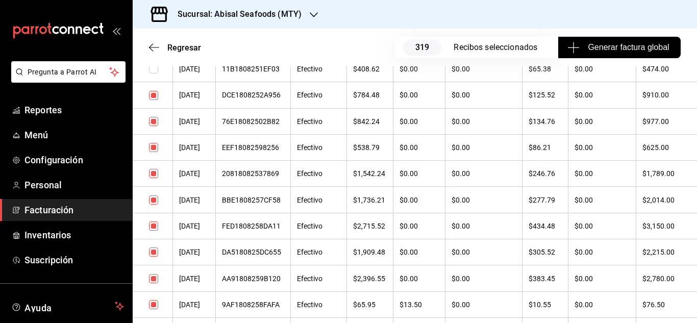
click at [158, 201] on input "checkbox" at bounding box center [153, 199] width 9 height 9
click at [155, 178] on input "checkbox" at bounding box center [153, 173] width 9 height 9
click at [155, 277] on input "checkbox" at bounding box center [153, 278] width 9 height 9
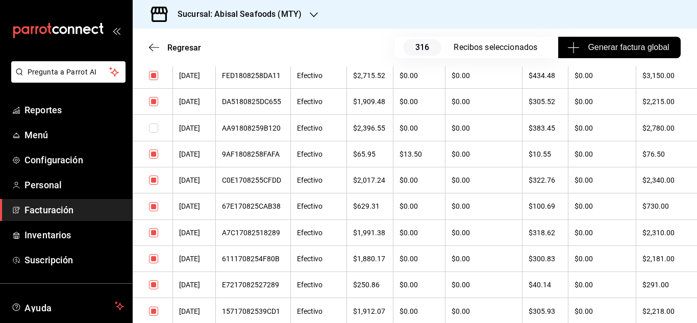
scroll to position [4798, 0]
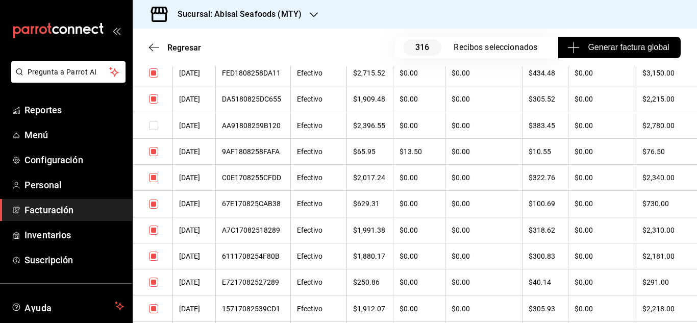
click at [155, 206] on input "checkbox" at bounding box center [153, 204] width 9 height 9
click at [153, 255] on input "checkbox" at bounding box center [153, 256] width 9 height 9
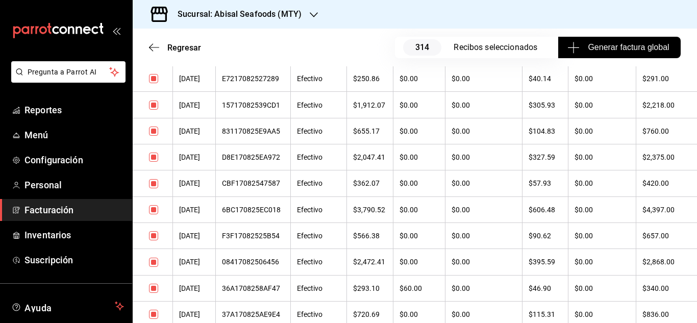
scroll to position [5002, 0]
click at [155, 211] on input "checkbox" at bounding box center [153, 209] width 9 height 9
click at [153, 186] on input "checkbox" at bounding box center [153, 183] width 9 height 9
click at [151, 285] on input "checkbox" at bounding box center [153, 287] width 9 height 9
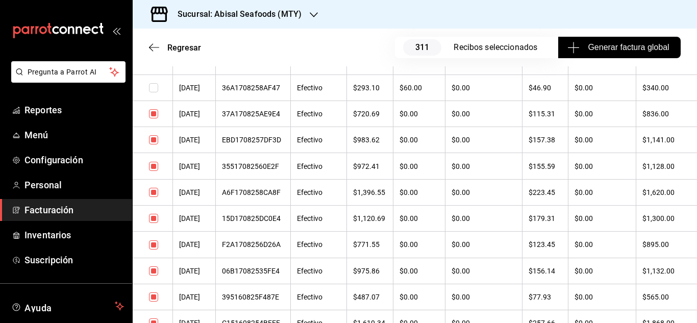
scroll to position [5206, 0]
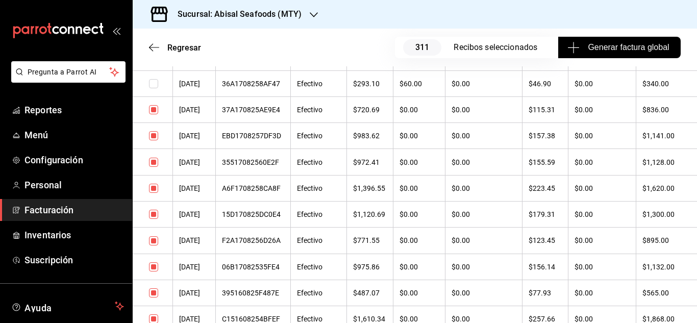
click at [153, 162] on input "checkbox" at bounding box center [153, 162] width 9 height 9
click at [154, 185] on input "checkbox" at bounding box center [153, 188] width 9 height 9
click at [155, 263] on input "checkbox" at bounding box center [153, 266] width 9 height 9
click at [153, 294] on input "checkbox" at bounding box center [153, 292] width 9 height 9
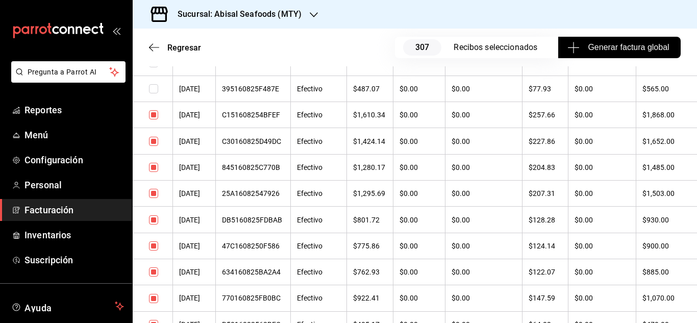
click at [154, 170] on input "checkbox" at bounding box center [153, 167] width 9 height 9
click at [158, 194] on input "checkbox" at bounding box center [153, 193] width 9 height 9
click at [156, 277] on input "checkbox" at bounding box center [153, 271] width 9 height 9
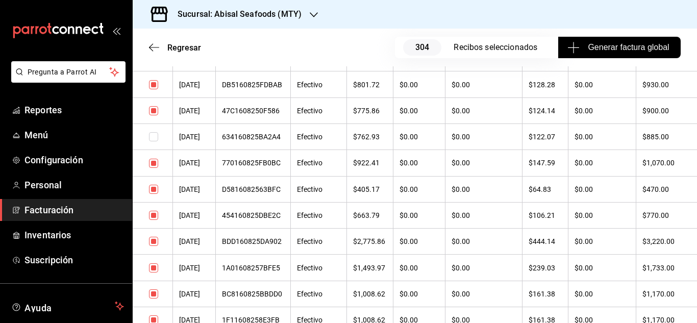
scroll to position [5563, 0]
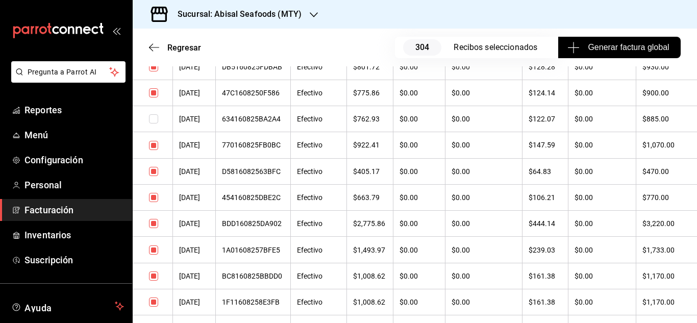
click at [157, 225] on input "checkbox" at bounding box center [153, 223] width 9 height 9
drag, startPoint x: 155, startPoint y: 274, endPoint x: 348, endPoint y: 192, distance: 210.0
click at [156, 274] on input "checkbox" at bounding box center [153, 276] width 9 height 9
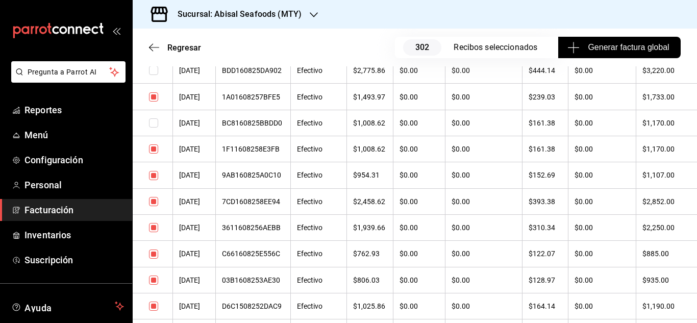
click at [152, 204] on input "checkbox" at bounding box center [153, 201] width 9 height 9
click at [155, 233] on td at bounding box center [153, 227] width 40 height 26
click at [152, 228] on input "checkbox" at bounding box center [153, 227] width 9 height 9
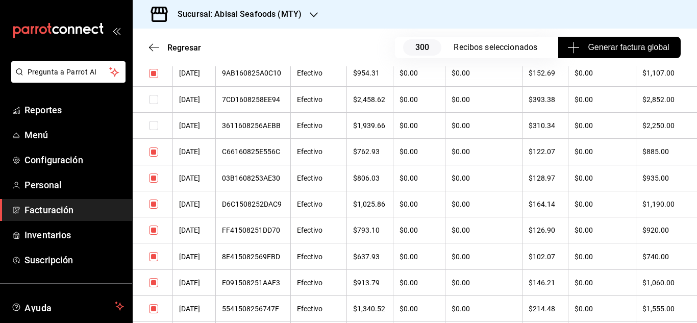
scroll to position [5869, 0]
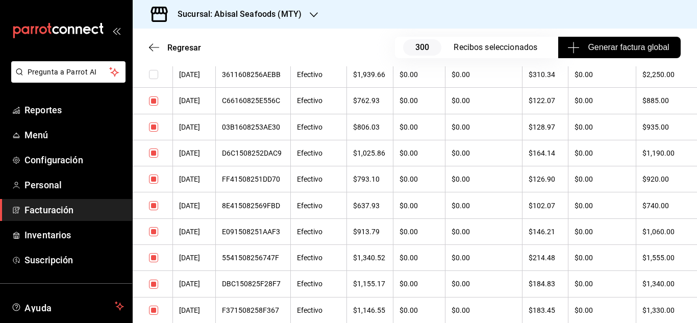
click at [151, 177] on input "checkbox" at bounding box center [153, 179] width 9 height 9
click at [152, 235] on input "checkbox" at bounding box center [153, 231] width 9 height 9
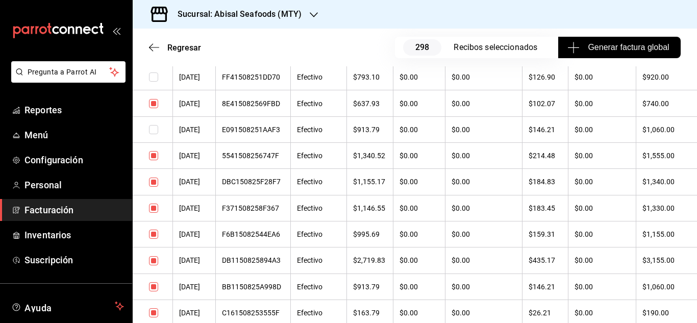
click at [153, 208] on input "checkbox" at bounding box center [153, 208] width 9 height 9
click at [154, 289] on input "checkbox" at bounding box center [153, 286] width 9 height 9
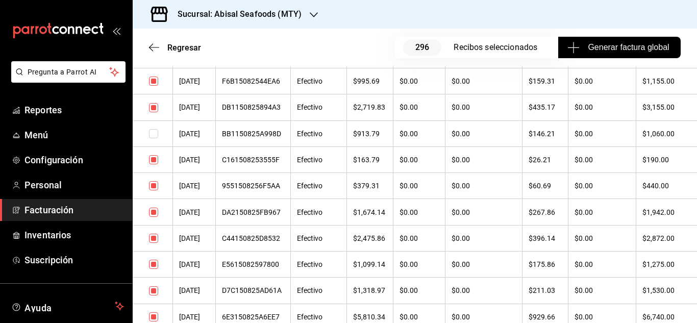
click at [156, 188] on input "checkbox" at bounding box center [153, 185] width 9 height 9
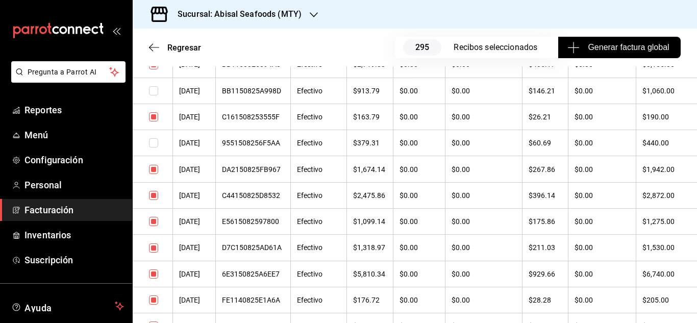
scroll to position [6227, 0]
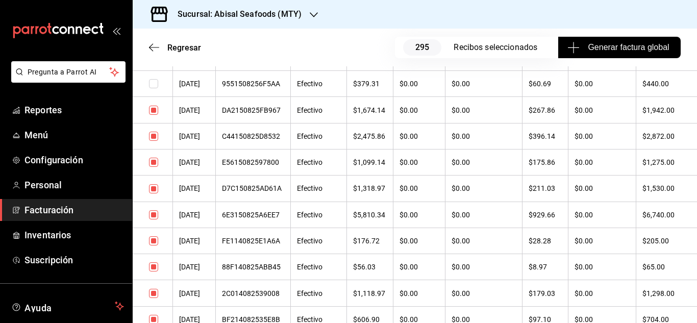
click at [158, 188] on input "checkbox" at bounding box center [153, 188] width 9 height 9
click at [154, 243] on input "checkbox" at bounding box center [153, 240] width 9 height 9
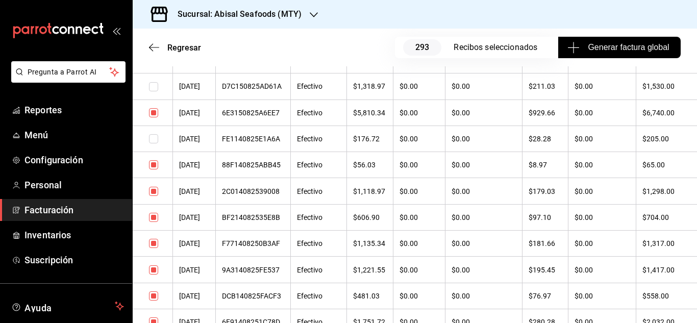
click at [153, 222] on input "checkbox" at bounding box center [153, 217] width 9 height 9
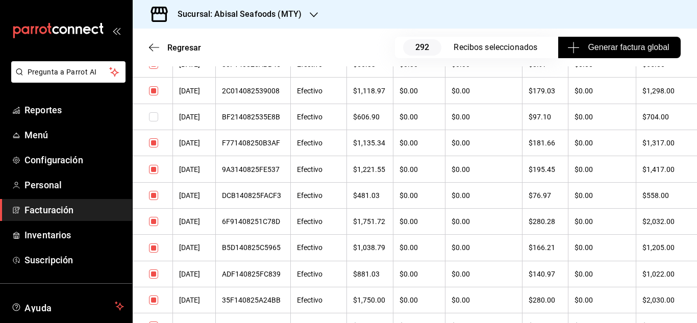
scroll to position [6431, 0]
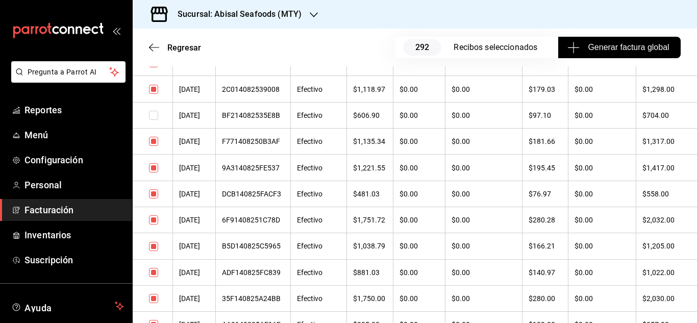
click at [152, 249] on input "checkbox" at bounding box center [153, 246] width 9 height 9
click at [155, 270] on input "checkbox" at bounding box center [153, 272] width 9 height 9
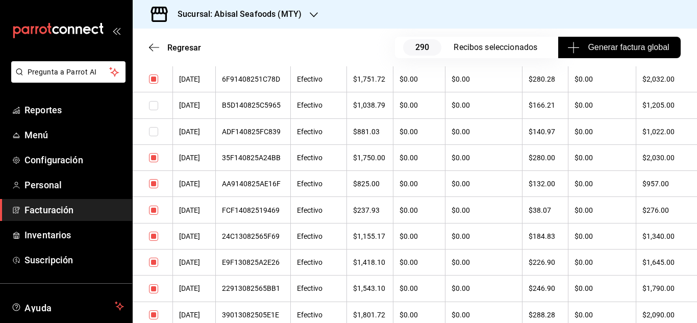
scroll to position [6584, 0]
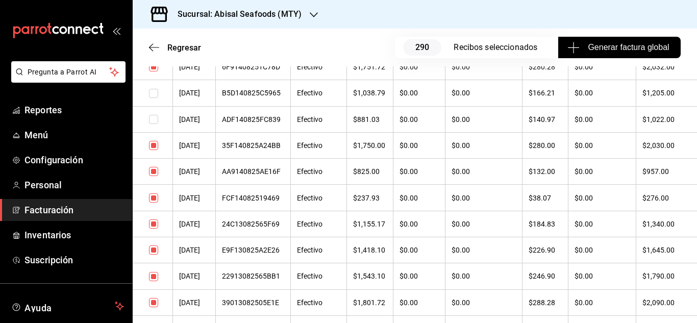
click at [157, 199] on input "checkbox" at bounding box center [153, 197] width 9 height 9
click at [154, 252] on input "checkbox" at bounding box center [153, 249] width 9 height 9
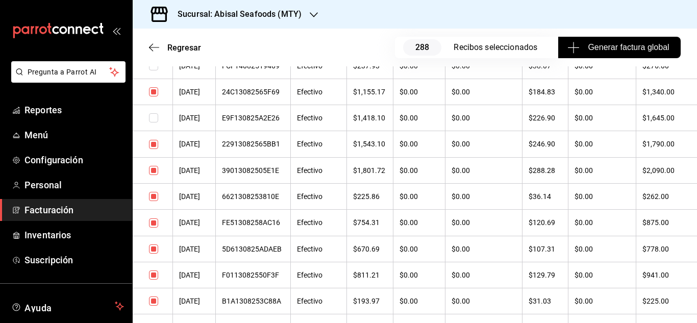
scroll to position [6737, 0]
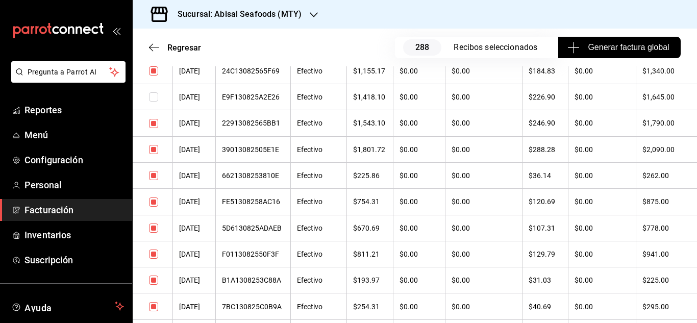
drag, startPoint x: 157, startPoint y: 229, endPoint x: 157, endPoint y: 272, distance: 42.4
click at [157, 230] on input "checkbox" at bounding box center [153, 228] width 9 height 9
drag, startPoint x: 154, startPoint y: 282, endPoint x: 217, endPoint y: 232, distance: 80.3
click at [155, 283] on input "checkbox" at bounding box center [153, 280] width 9 height 9
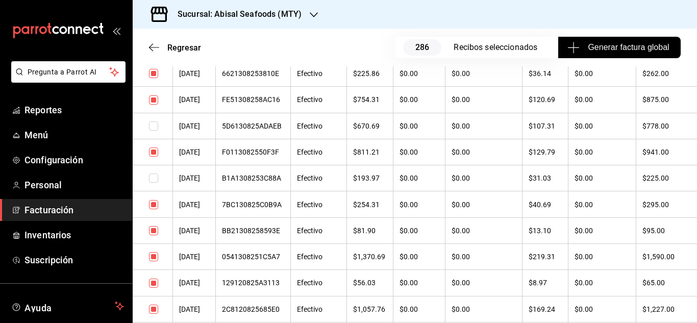
scroll to position [6941, 0]
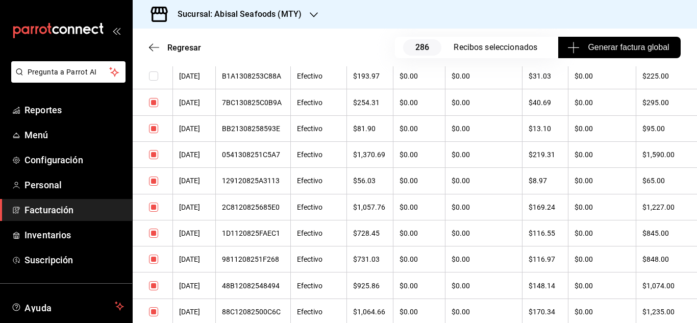
click at [152, 157] on input "checkbox" at bounding box center [153, 154] width 9 height 9
drag, startPoint x: 155, startPoint y: 233, endPoint x: 154, endPoint y: 291, distance: 58.2
click at [156, 234] on input "checkbox" at bounding box center [153, 233] width 9 height 9
click at [153, 288] on input "checkbox" at bounding box center [153, 285] width 9 height 9
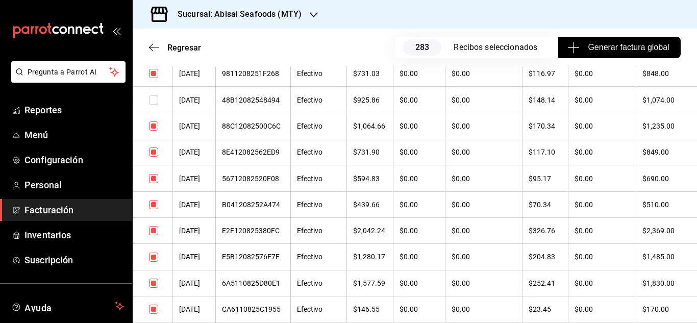
scroll to position [7145, 0]
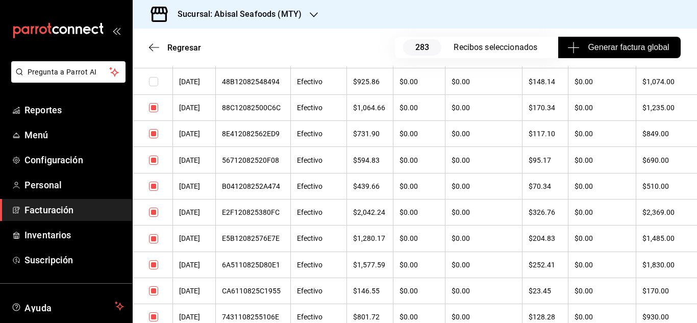
click at [152, 182] on td at bounding box center [153, 186] width 40 height 26
click at [156, 192] on td at bounding box center [153, 186] width 40 height 26
click at [154, 190] on input "checkbox" at bounding box center [153, 186] width 9 height 9
click at [154, 214] on input "checkbox" at bounding box center [153, 212] width 9 height 9
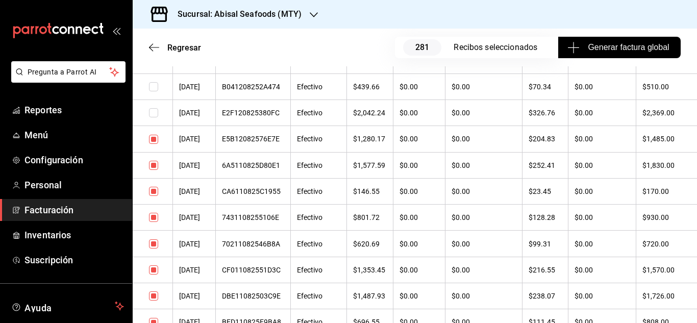
scroll to position [7247, 0]
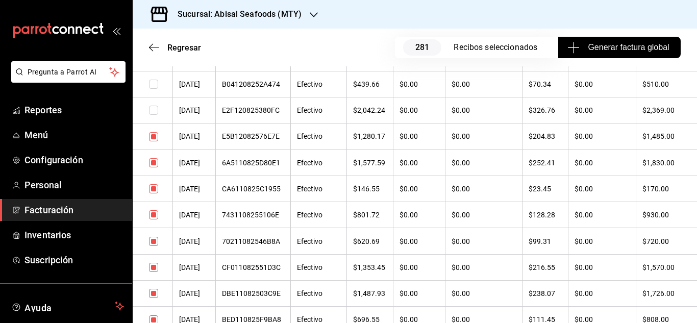
click at [152, 213] on input "checkbox" at bounding box center [153, 214] width 9 height 9
click at [156, 240] on input "checkbox" at bounding box center [153, 241] width 9 height 9
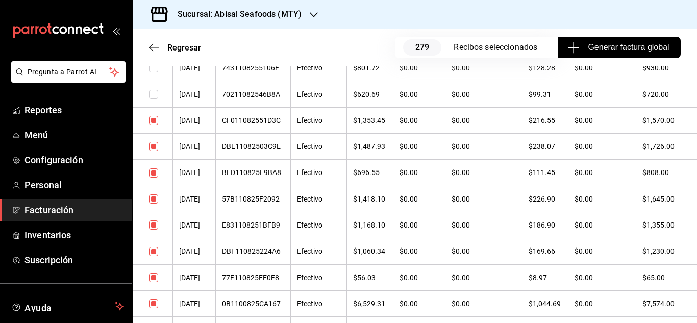
scroll to position [7401, 0]
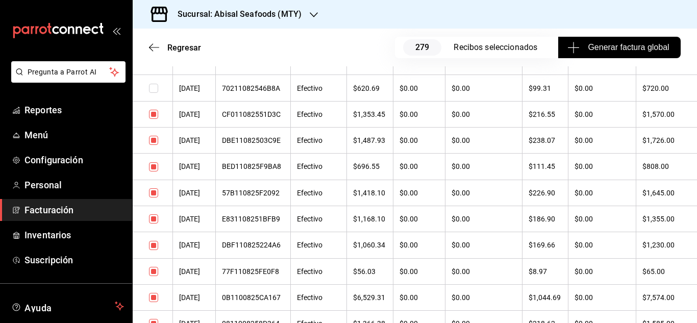
click at [151, 170] on input "checkbox" at bounding box center [153, 166] width 9 height 9
click at [151, 249] on input "checkbox" at bounding box center [153, 245] width 9 height 9
click at [154, 271] on input "checkbox" at bounding box center [153, 271] width 9 height 9
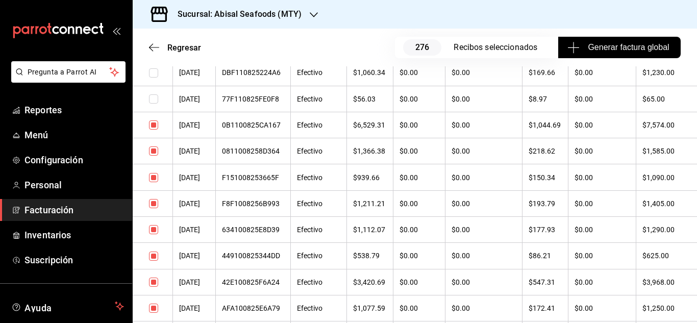
scroll to position [7605, 0]
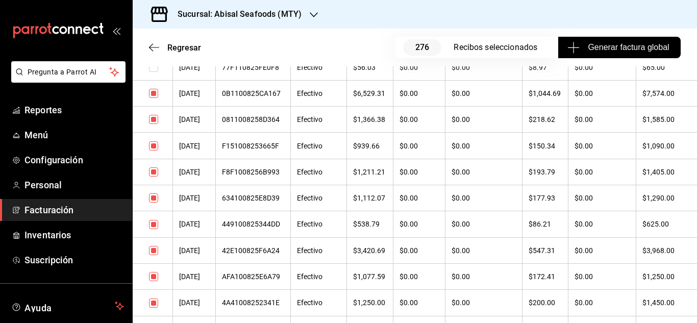
click at [154, 168] on input "checkbox" at bounding box center [153, 171] width 9 height 9
click at [156, 196] on input "checkbox" at bounding box center [153, 197] width 9 height 9
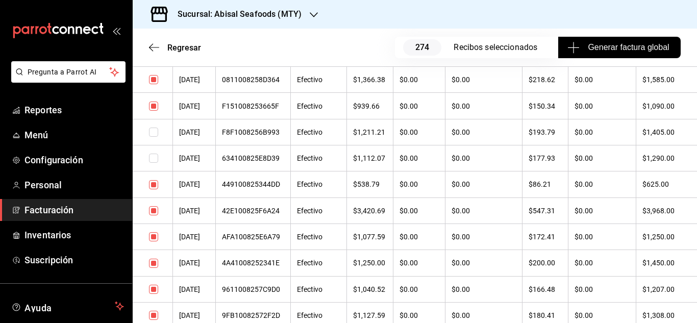
scroll to position [7656, 0]
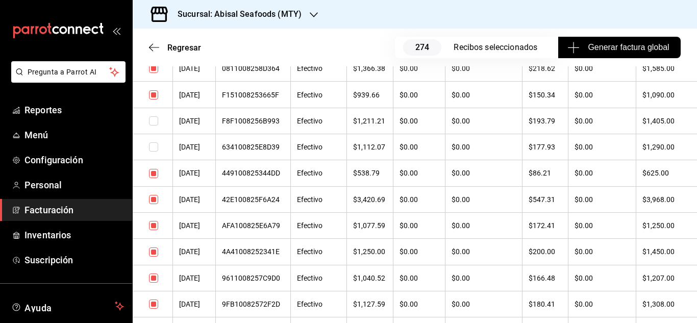
click at [152, 226] on input "checkbox" at bounding box center [153, 225] width 9 height 9
click at [154, 280] on input "checkbox" at bounding box center [153, 278] width 9 height 9
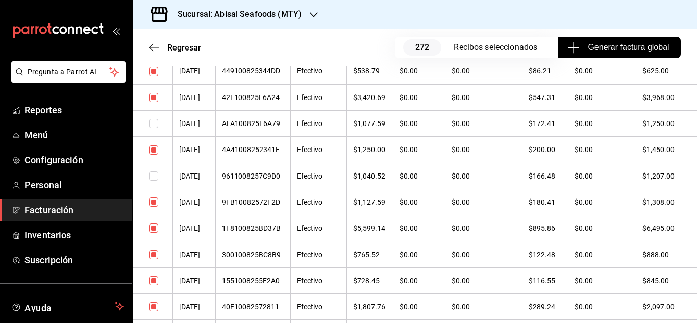
scroll to position [7860, 0]
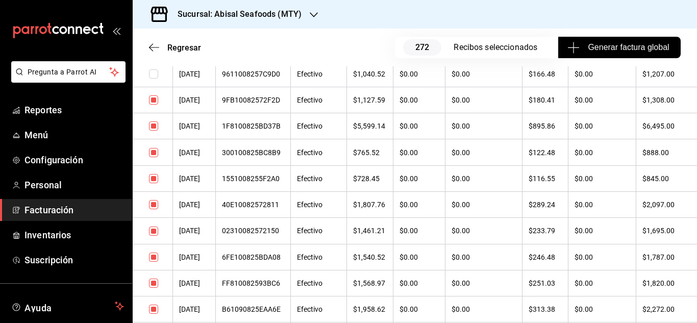
click at [153, 156] on input "checkbox" at bounding box center [153, 152] width 9 height 9
click at [152, 202] on input "checkbox" at bounding box center [153, 204] width 9 height 9
click at [152, 226] on td at bounding box center [153, 231] width 40 height 26
click at [154, 231] on input "checkbox" at bounding box center [153, 231] width 9 height 9
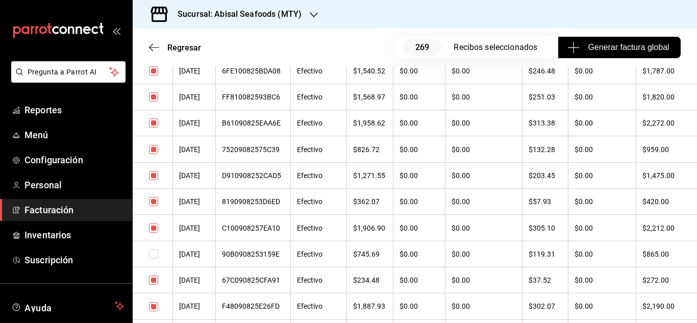
scroll to position [8064, 0]
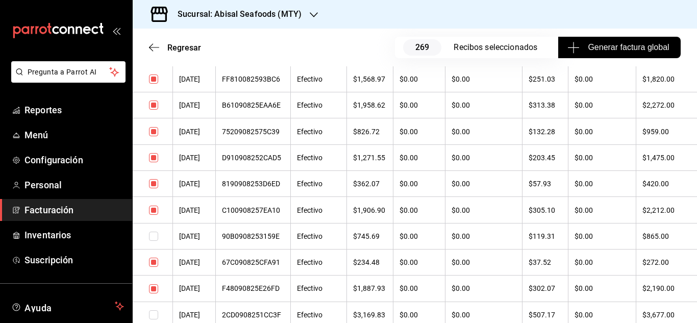
click at [153, 188] on input "checkbox" at bounding box center [153, 183] width 9 height 9
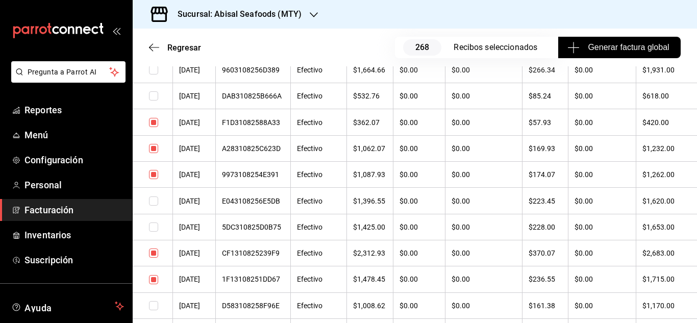
scroll to position [408, 0]
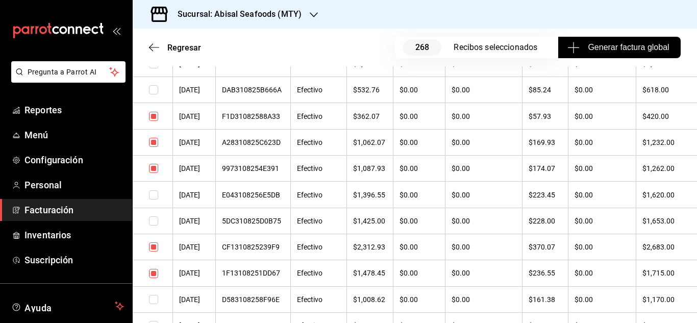
click at [154, 245] on input "checkbox" at bounding box center [153, 246] width 9 height 9
click at [155, 144] on input "checkbox" at bounding box center [153, 142] width 9 height 9
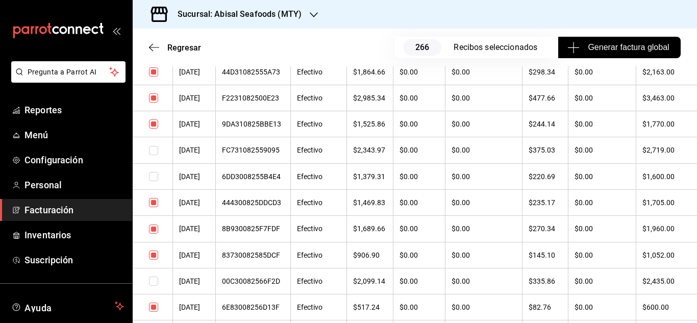
scroll to position [663, 0]
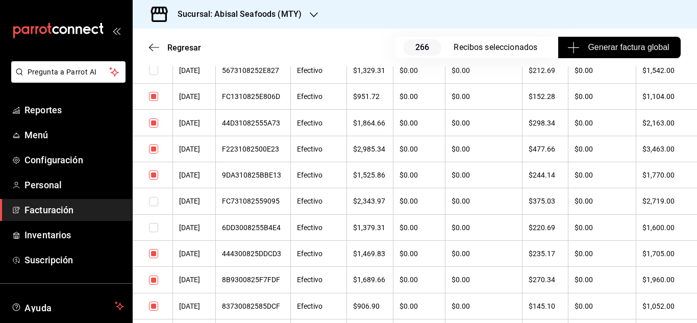
click at [156, 146] on input "checkbox" at bounding box center [153, 148] width 9 height 9
click at [156, 280] on input "checkbox" at bounding box center [153, 280] width 9 height 9
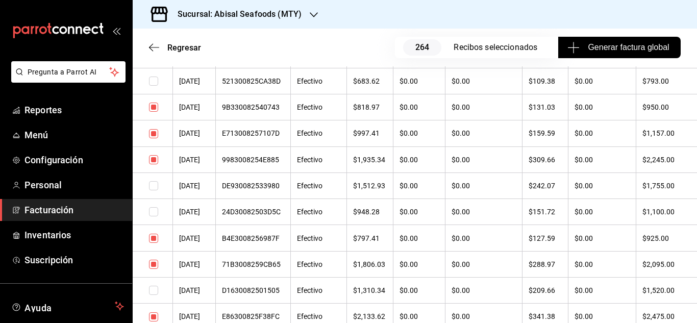
click at [158, 135] on td at bounding box center [153, 133] width 40 height 26
click at [157, 133] on input "checkbox" at bounding box center [153, 133] width 9 height 9
click at [159, 264] on td at bounding box center [153, 264] width 40 height 26
click at [157, 264] on input "checkbox" at bounding box center [153, 264] width 9 height 9
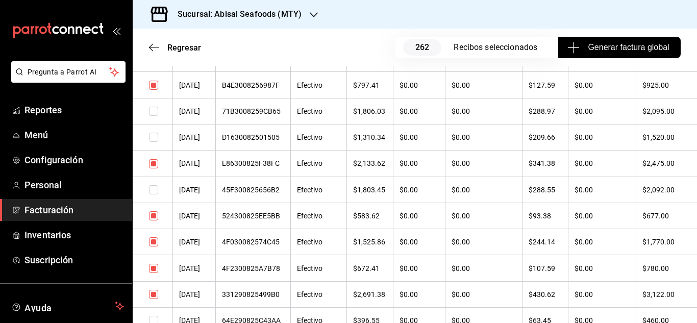
scroll to position [1327, 0]
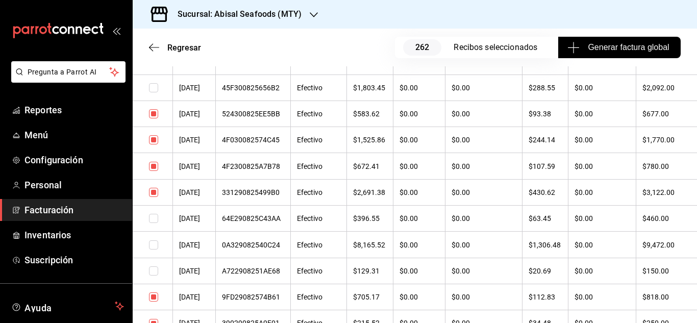
click at [156, 164] on input "checkbox" at bounding box center [153, 166] width 9 height 9
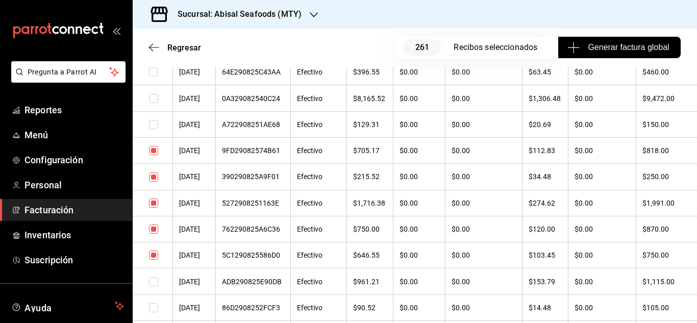
scroll to position [1480, 0]
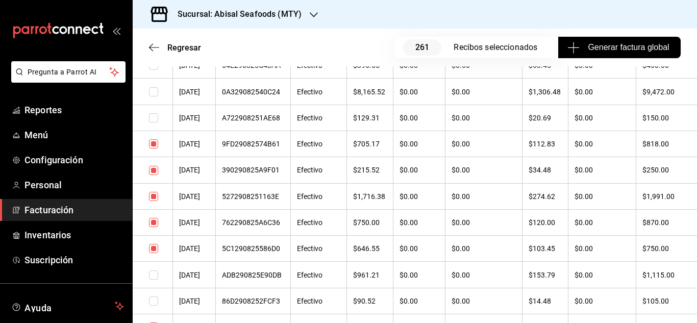
click at [155, 219] on input "checkbox" at bounding box center [153, 222] width 9 height 9
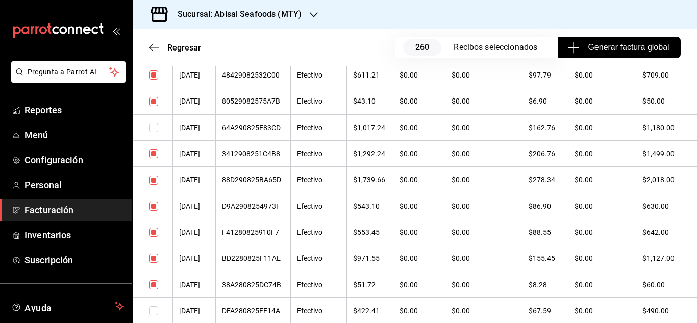
scroll to position [1735, 0]
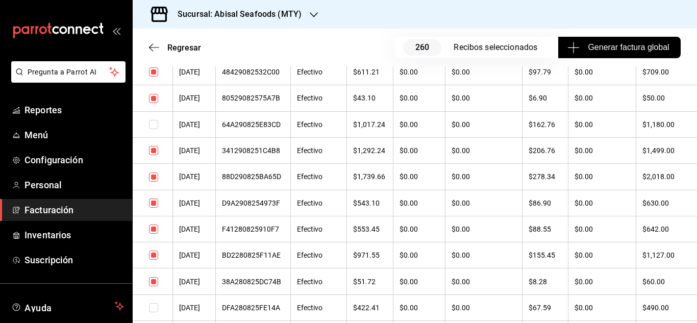
click at [156, 201] on input "checkbox" at bounding box center [153, 203] width 9 height 9
click at [155, 253] on input "checkbox" at bounding box center [153, 255] width 9 height 9
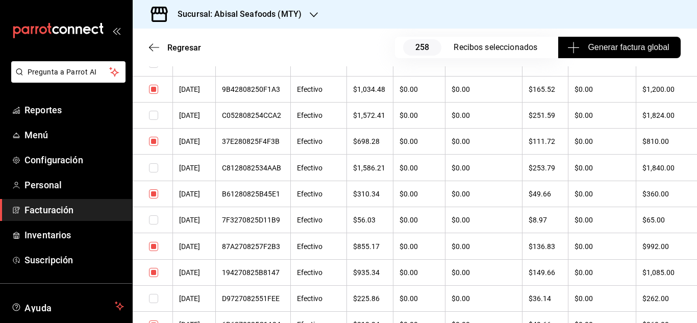
scroll to position [2093, 0]
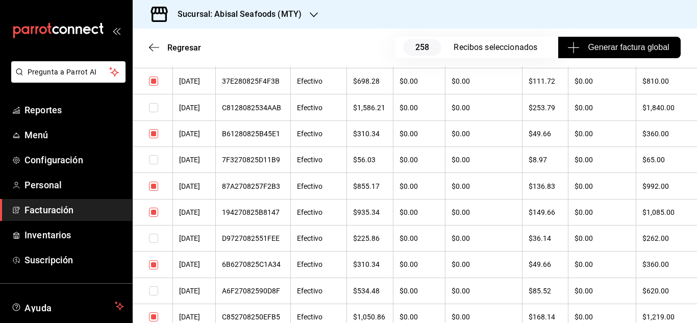
click at [151, 216] on input "checkbox" at bounding box center [153, 212] width 9 height 9
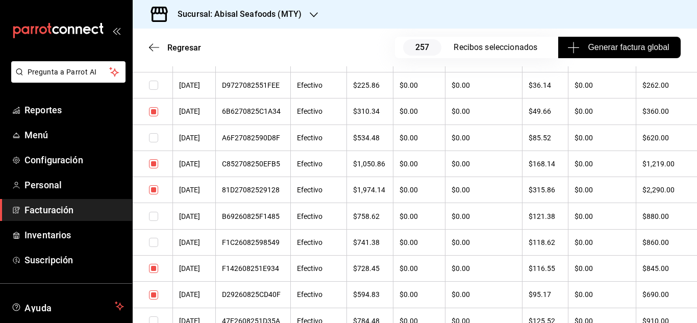
click at [155, 267] on input "checkbox" at bounding box center [153, 268] width 9 height 9
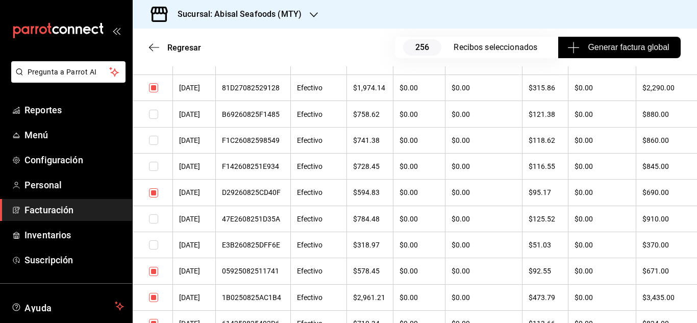
click at [154, 269] on input "checkbox" at bounding box center [153, 271] width 9 height 9
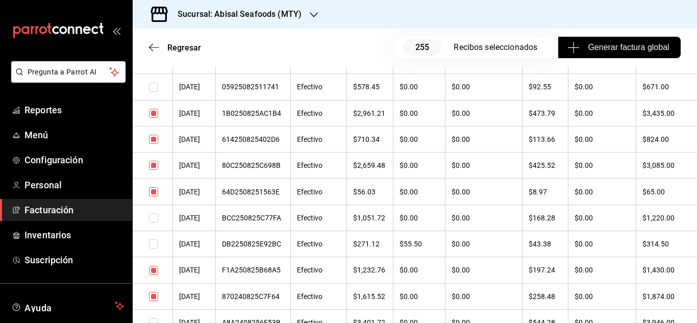
scroll to position [2603, 0]
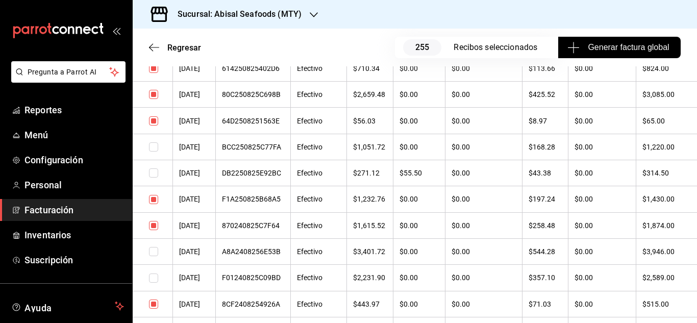
click at [155, 225] on input "checkbox" at bounding box center [153, 225] width 9 height 9
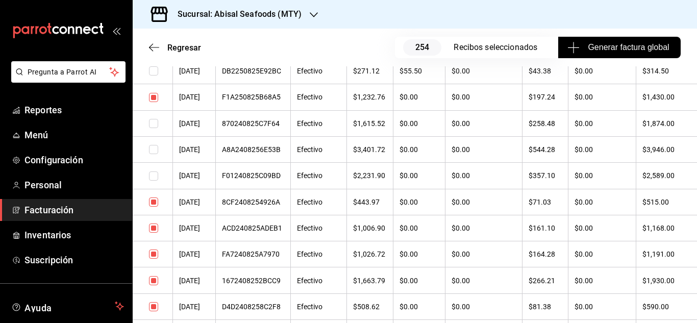
click at [156, 277] on input "checkbox" at bounding box center [153, 280] width 9 height 9
click at [154, 255] on input "checkbox" at bounding box center [153, 254] width 9 height 9
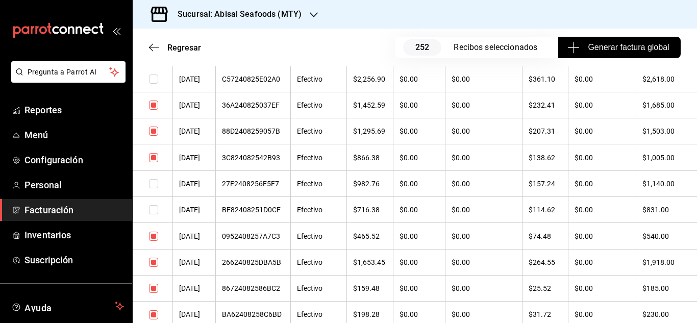
scroll to position [3113, 0]
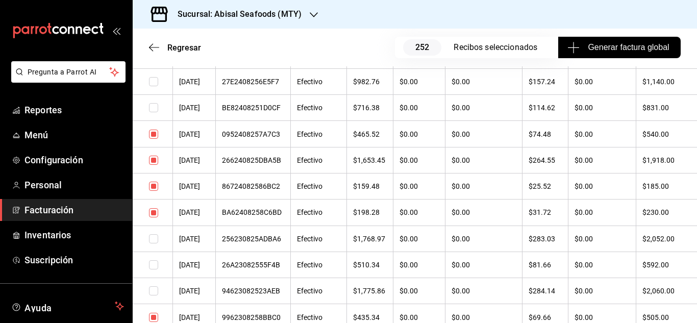
click at [157, 186] on input "checkbox" at bounding box center [153, 186] width 9 height 9
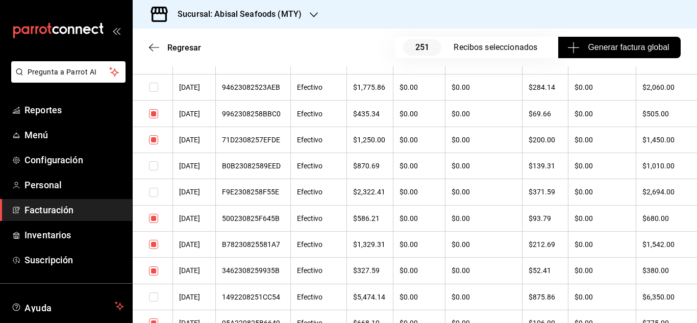
scroll to position [3317, 0]
click at [155, 219] on input "checkbox" at bounding box center [153, 217] width 9 height 9
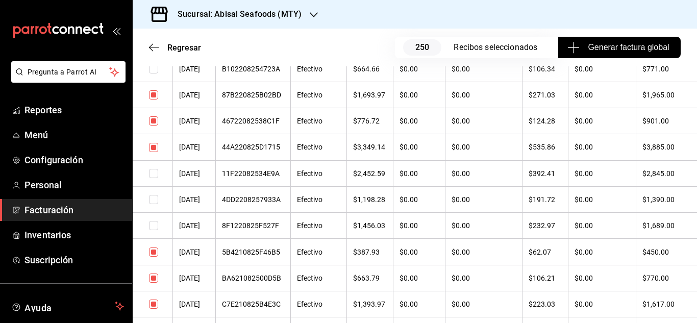
click at [154, 122] on input "checkbox" at bounding box center [153, 120] width 9 height 9
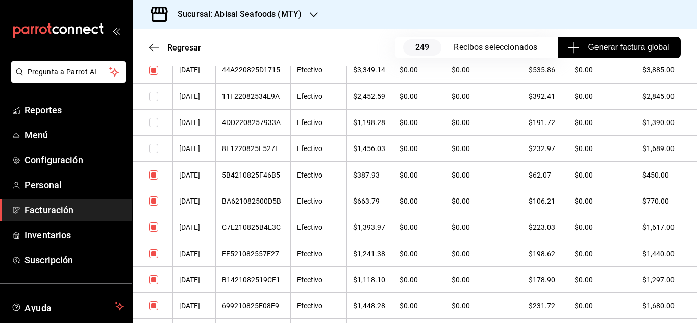
scroll to position [3726, 0]
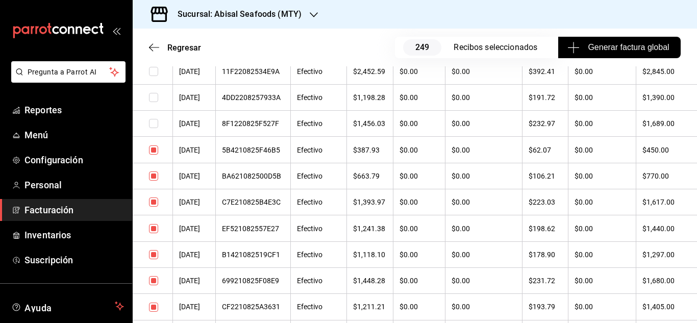
click at [156, 204] on input "checkbox" at bounding box center [153, 202] width 9 height 9
click at [156, 231] on input "checkbox" at bounding box center [153, 228] width 9 height 9
click at [154, 310] on input "checkbox" at bounding box center [153, 307] width 9 height 9
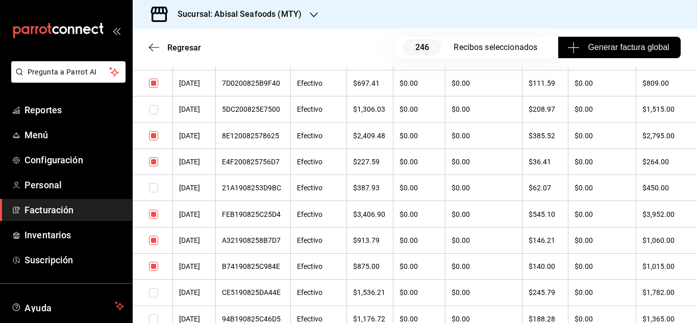
scroll to position [4236, 0]
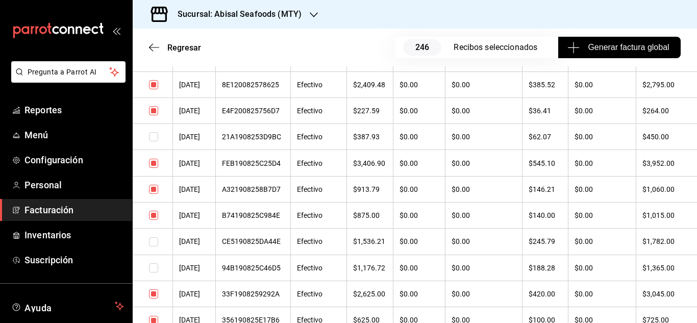
click at [156, 217] on input "checkbox" at bounding box center [153, 215] width 9 height 9
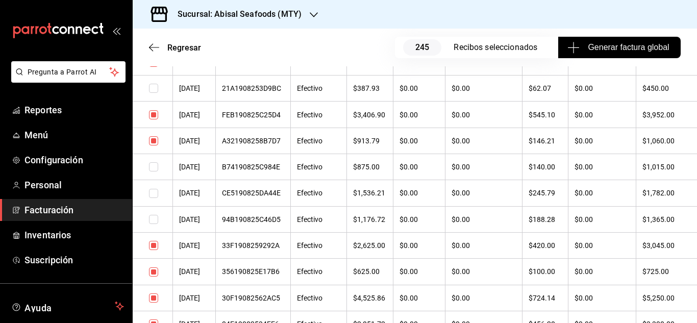
scroll to position [4440, 0]
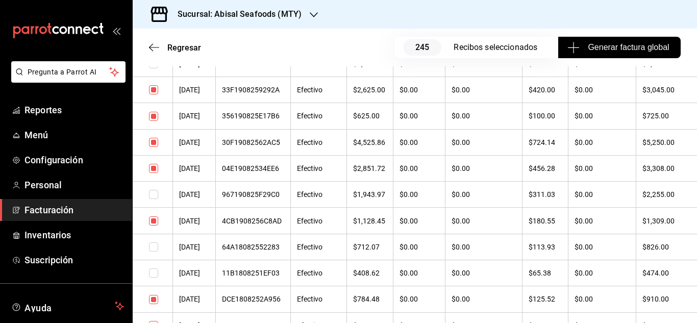
click at [158, 170] on td at bounding box center [153, 168] width 40 height 26
click at [157, 168] on input "checkbox" at bounding box center [153, 168] width 9 height 9
click at [158, 116] on td at bounding box center [153, 116] width 40 height 26
click at [154, 116] on input "checkbox" at bounding box center [153, 116] width 9 height 9
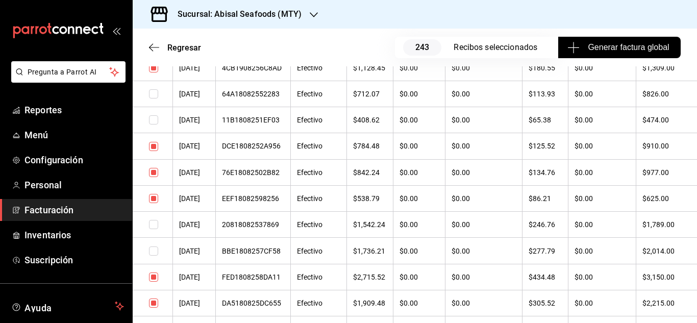
scroll to position [4696, 0]
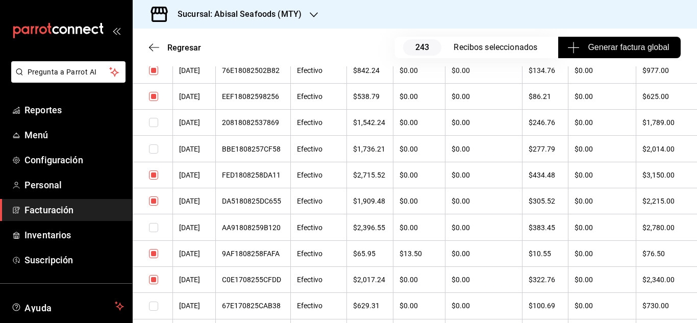
click at [153, 204] on input "checkbox" at bounding box center [153, 200] width 9 height 9
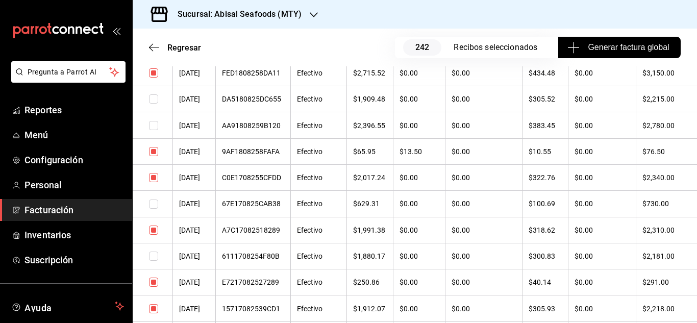
scroll to position [4849, 0]
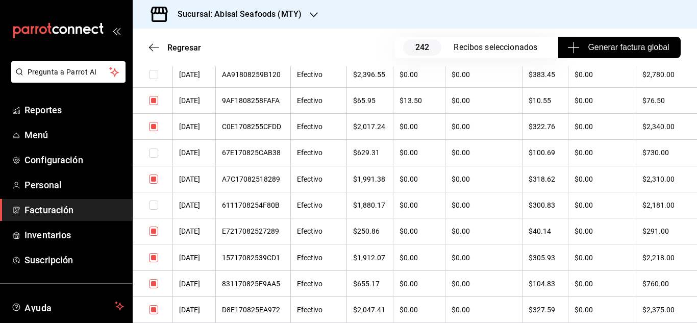
click at [153, 180] on input "checkbox" at bounding box center [153, 179] width 9 height 9
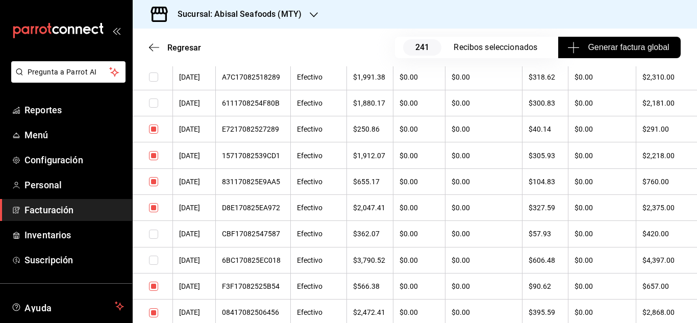
click at [155, 185] on input "checkbox" at bounding box center [153, 181] width 9 height 9
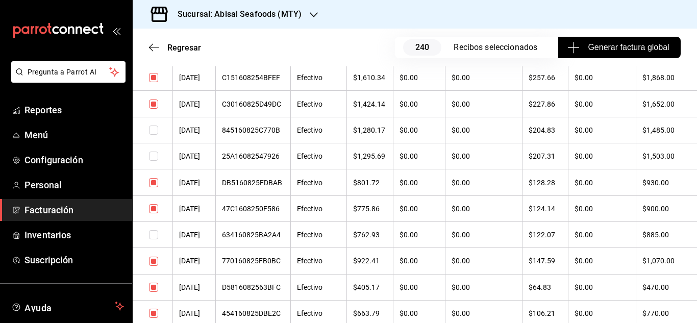
scroll to position [5461, 0]
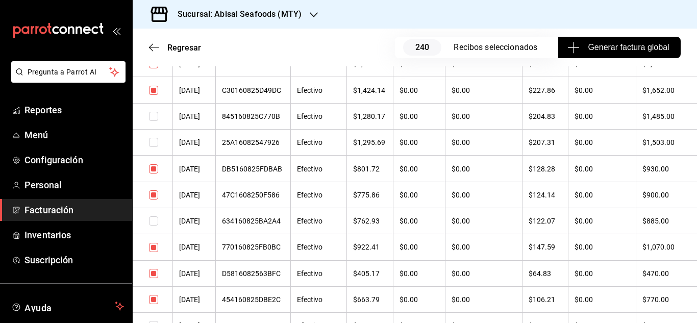
click at [153, 248] on input "checkbox" at bounding box center [153, 247] width 9 height 9
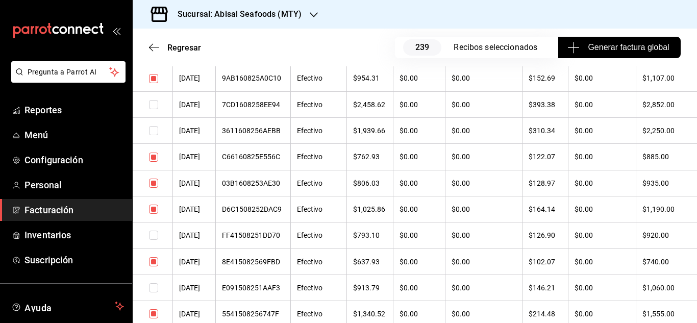
scroll to position [5818, 0]
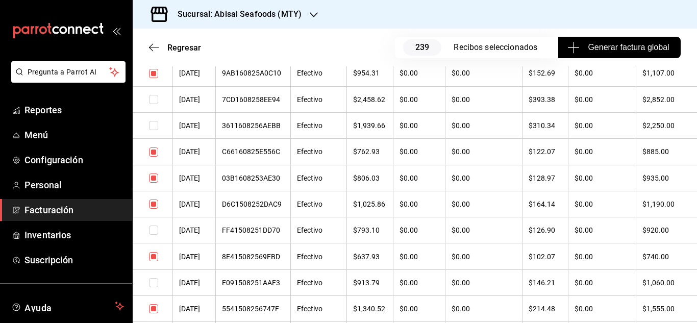
click at [152, 259] on input "checkbox" at bounding box center [153, 256] width 9 height 9
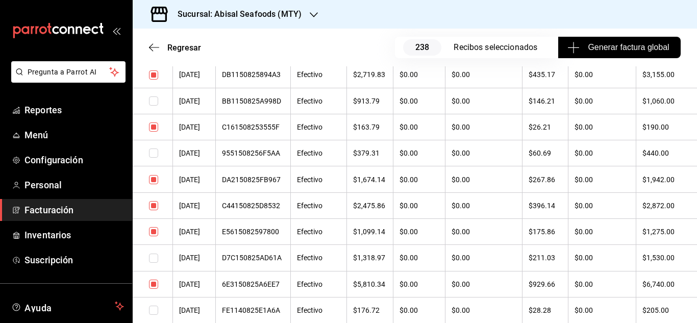
scroll to position [6176, 0]
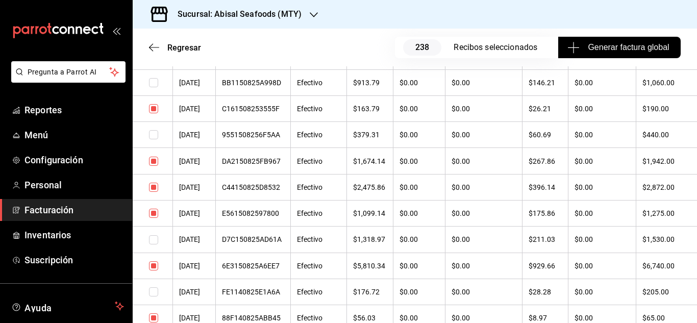
click at [156, 212] on input "checkbox" at bounding box center [153, 213] width 9 height 9
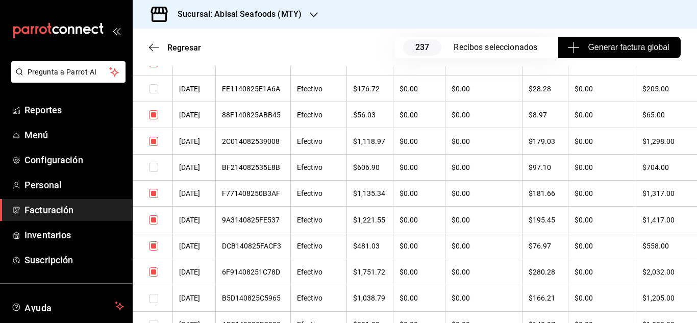
scroll to position [6380, 0]
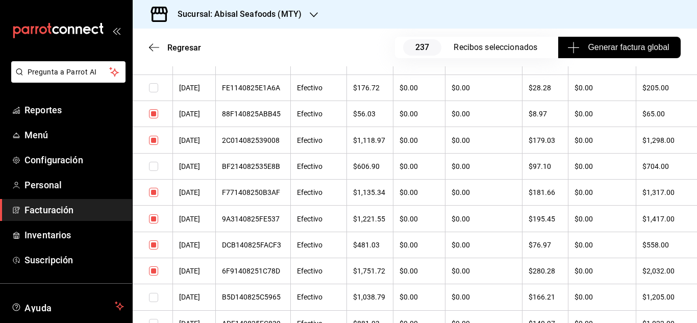
click at [155, 242] on input "checkbox" at bounding box center [153, 244] width 9 height 9
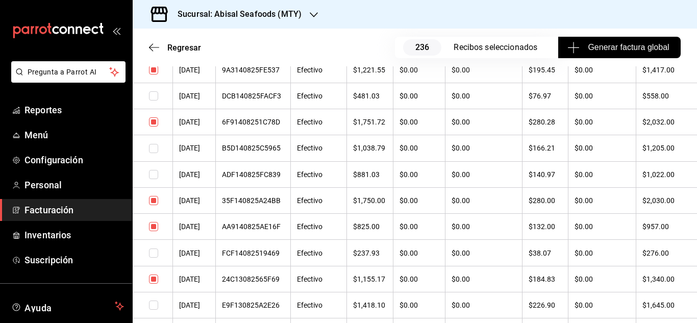
scroll to position [6533, 0]
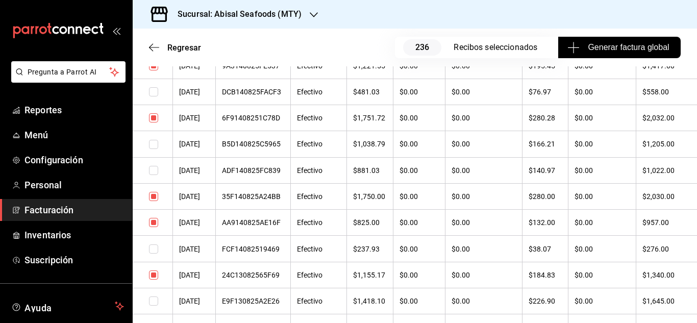
click at [155, 274] on input "checkbox" at bounding box center [153, 275] width 9 height 9
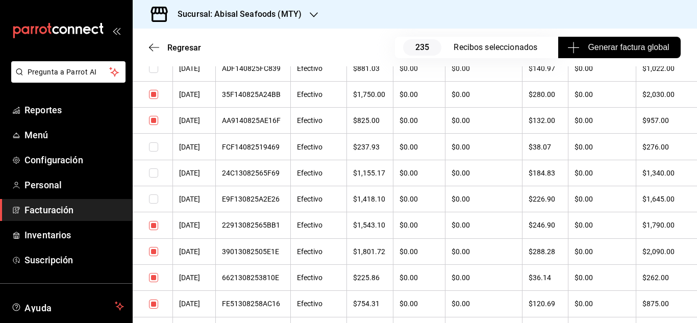
click at [159, 276] on td at bounding box center [153, 277] width 40 height 26
click at [157, 276] on input "checkbox" at bounding box center [153, 277] width 9 height 9
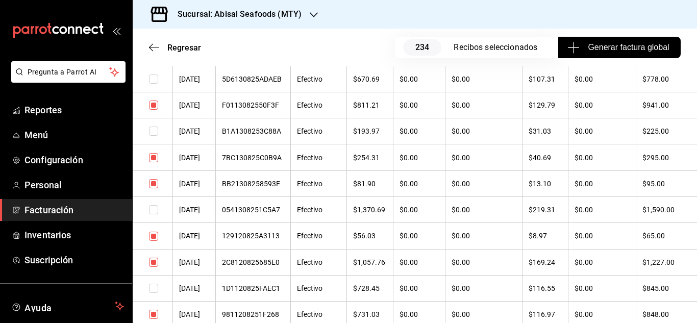
scroll to position [6890, 0]
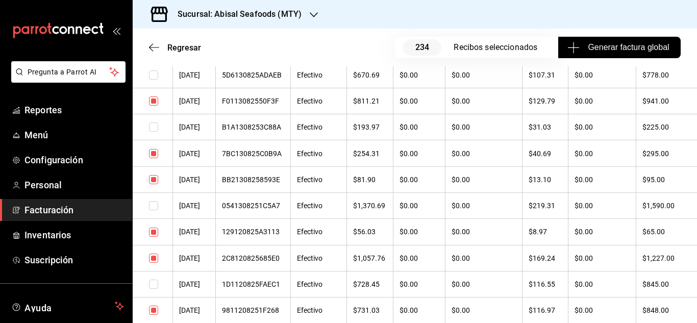
click at [152, 307] on input "checkbox" at bounding box center [153, 310] width 9 height 9
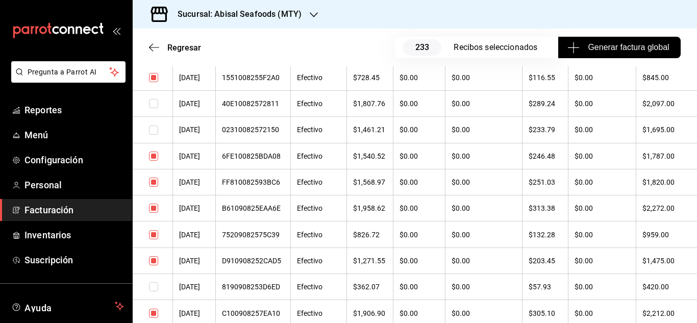
scroll to position [7962, 0]
click at [155, 236] on input "checkbox" at bounding box center [153, 233] width 9 height 9
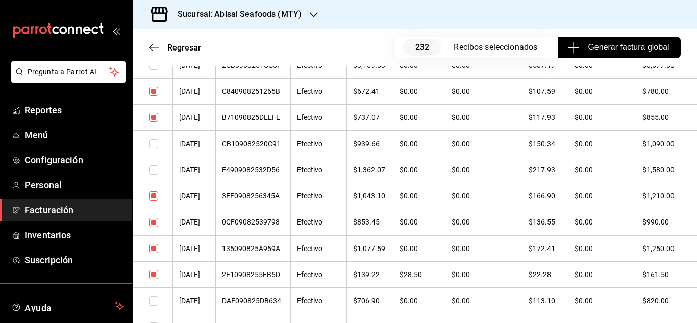
scroll to position [8370, 0]
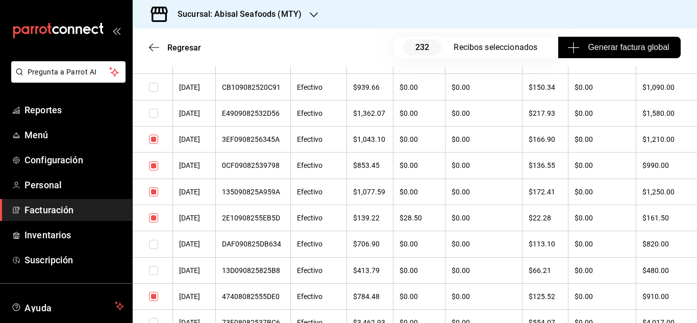
click at [158, 191] on input "checkbox" at bounding box center [153, 191] width 9 height 9
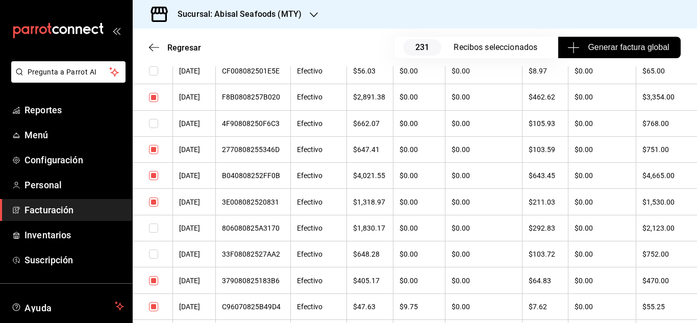
scroll to position [8728, 0]
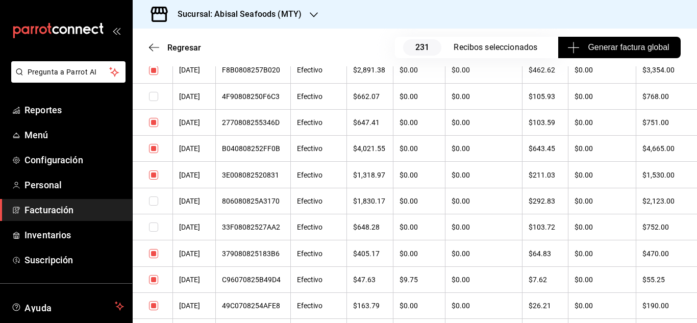
click at [152, 170] on input "checkbox" at bounding box center [153, 174] width 9 height 9
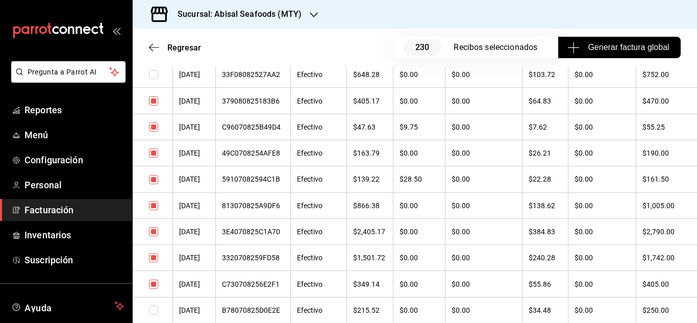
scroll to position [8881, 0]
click at [155, 229] on input "checkbox" at bounding box center [153, 231] width 9 height 9
click at [154, 206] on input "checkbox" at bounding box center [153, 205] width 9 height 9
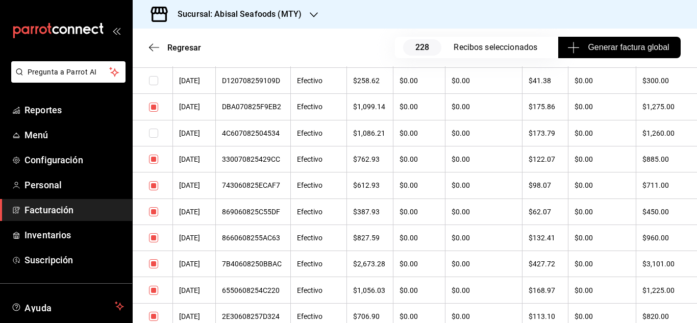
scroll to position [9238, 0]
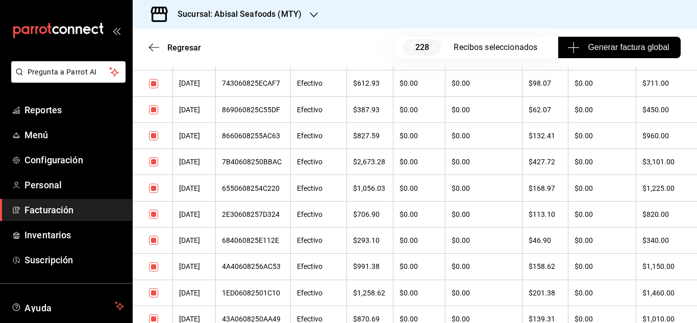
click at [154, 160] on input "checkbox" at bounding box center [153, 161] width 9 height 9
click at [154, 190] on input "checkbox" at bounding box center [153, 188] width 9 height 9
click at [155, 217] on input "checkbox" at bounding box center [153, 214] width 9 height 9
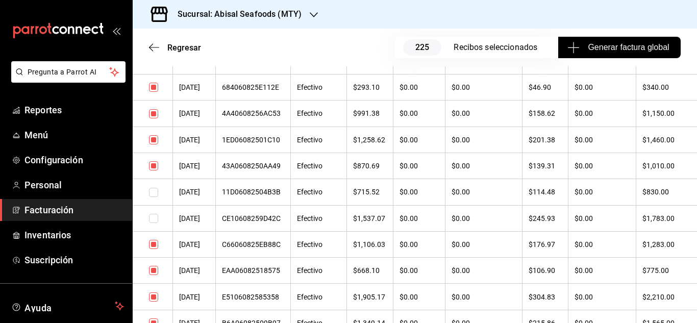
click at [153, 166] on input "checkbox" at bounding box center [153, 165] width 9 height 9
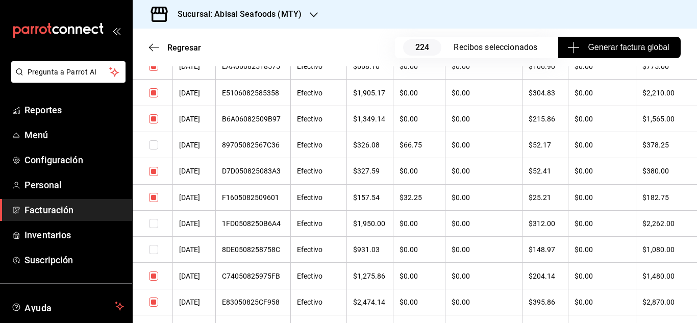
click at [157, 120] on input "checkbox" at bounding box center [153, 118] width 9 height 9
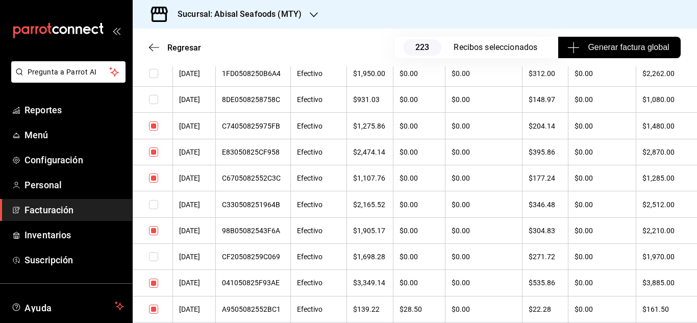
scroll to position [9748, 0]
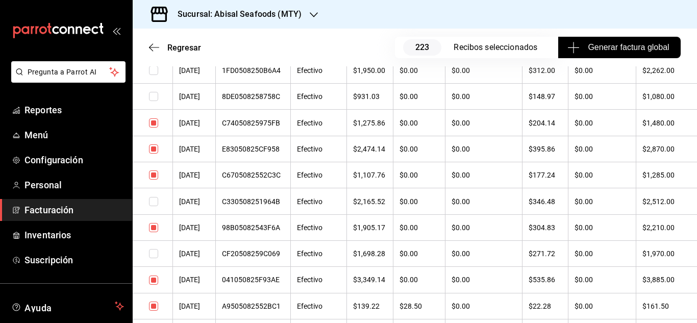
click at [153, 150] on input "checkbox" at bounding box center [153, 148] width 9 height 9
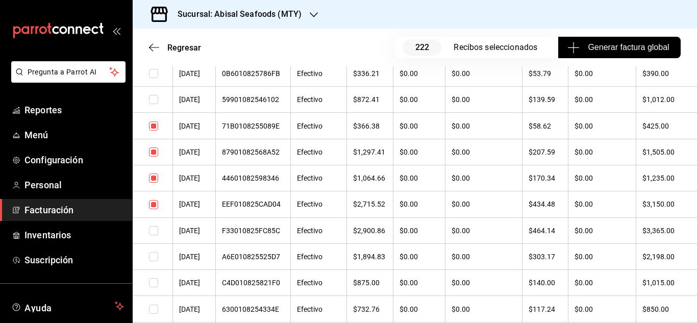
scroll to position [11429, 0]
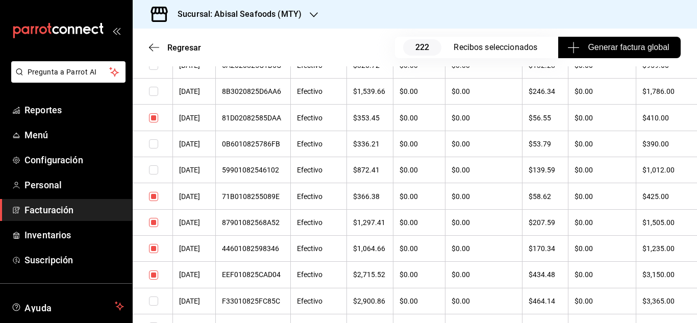
click at [155, 198] on input "checkbox" at bounding box center [153, 196] width 9 height 9
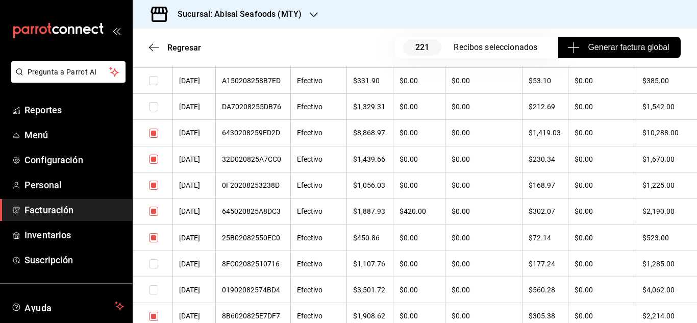
scroll to position [11123, 0]
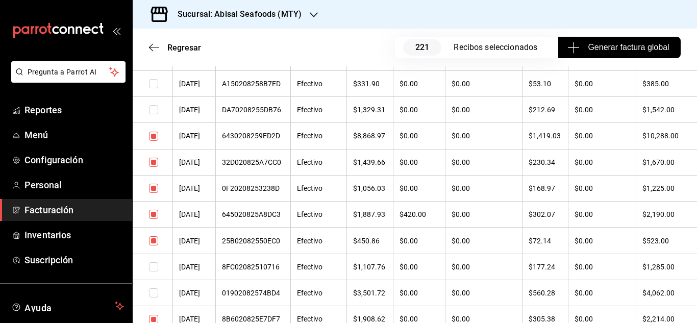
drag, startPoint x: 156, startPoint y: 185, endPoint x: 152, endPoint y: 164, distance: 20.8
click at [156, 186] on input "checkbox" at bounding box center [153, 188] width 9 height 9
click at [152, 163] on input "checkbox" at bounding box center [153, 162] width 9 height 9
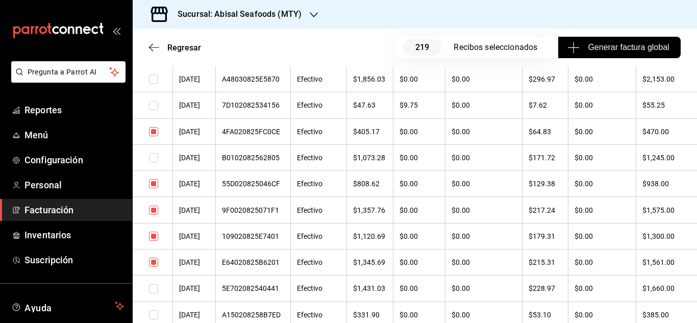
scroll to position [10868, 0]
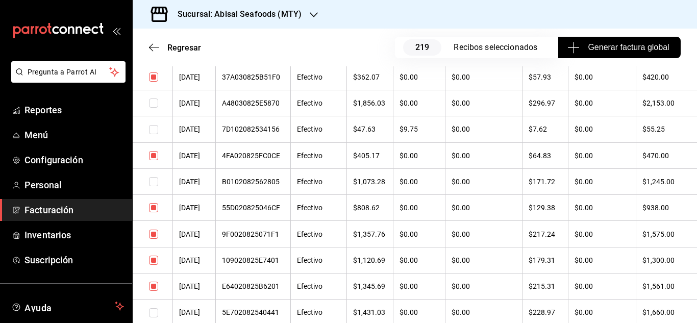
click at [155, 233] on input "checkbox" at bounding box center [153, 234] width 9 height 9
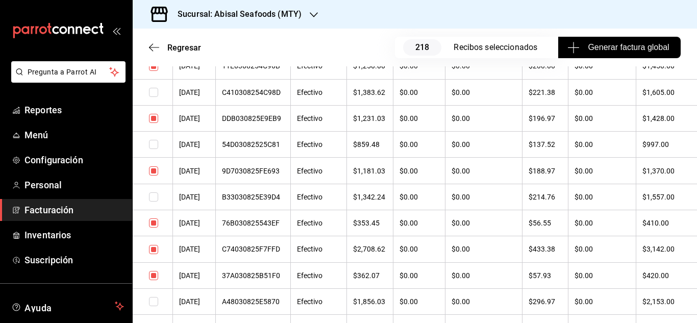
scroll to position [10663, 0]
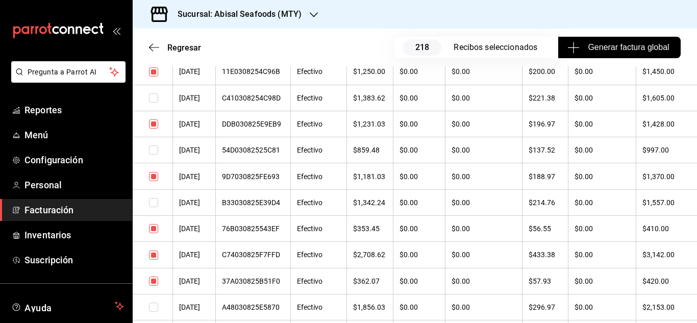
click at [156, 231] on input "checkbox" at bounding box center [153, 228] width 9 height 9
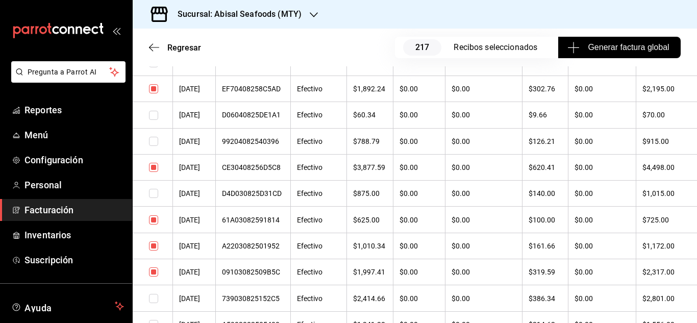
scroll to position [10357, 0]
click at [154, 243] on input "checkbox" at bounding box center [153, 246] width 9 height 9
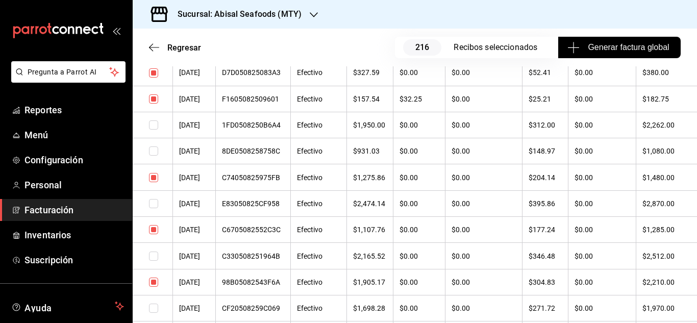
click at [155, 177] on input "checkbox" at bounding box center [153, 177] width 9 height 9
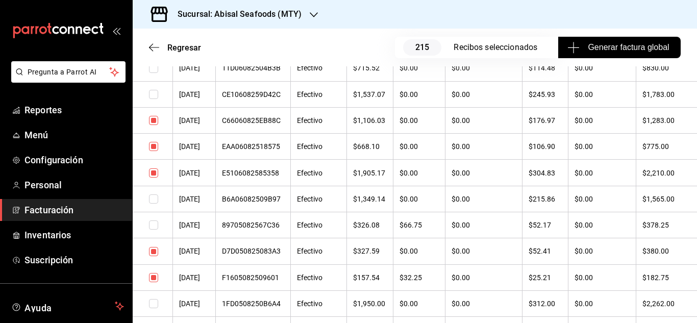
scroll to position [9439, 0]
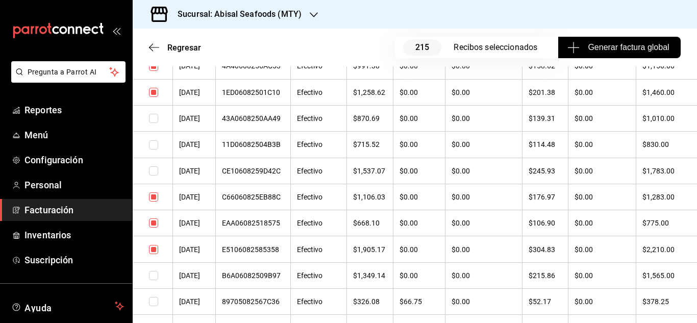
click at [152, 197] on input "checkbox" at bounding box center [153, 196] width 9 height 9
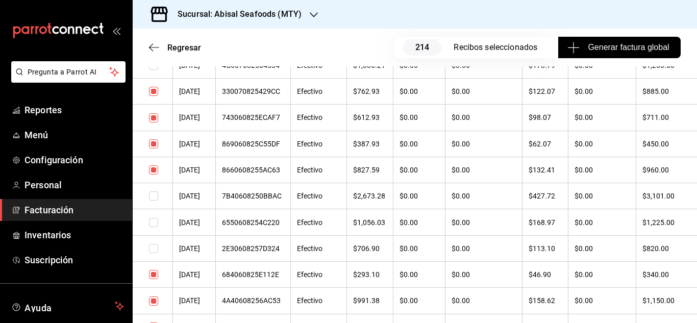
scroll to position [9183, 0]
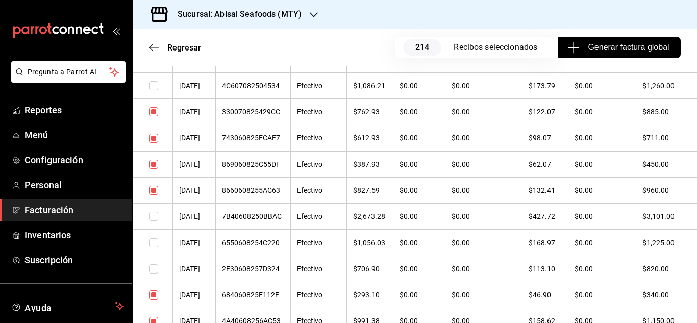
click at [154, 109] on input "checkbox" at bounding box center [153, 111] width 9 height 9
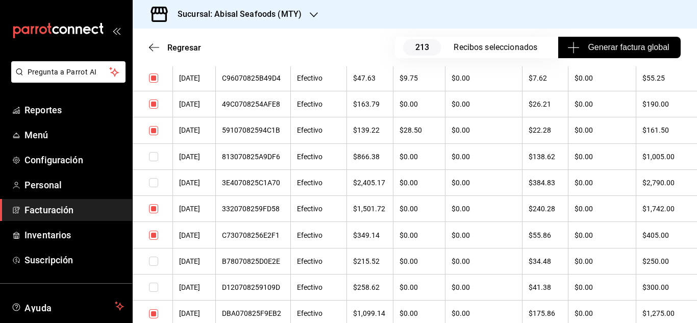
scroll to position [8928, 0]
click at [152, 211] on input "checkbox" at bounding box center [153, 209] width 9 height 9
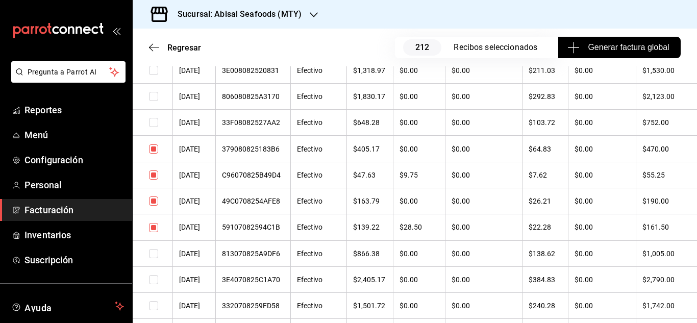
scroll to position [8826, 0]
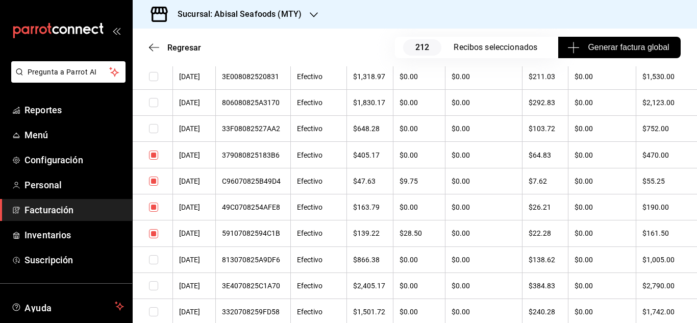
click at [157, 180] on input "checkbox" at bounding box center [153, 181] width 9 height 9
click at [154, 157] on input "checkbox" at bounding box center [153, 155] width 9 height 9
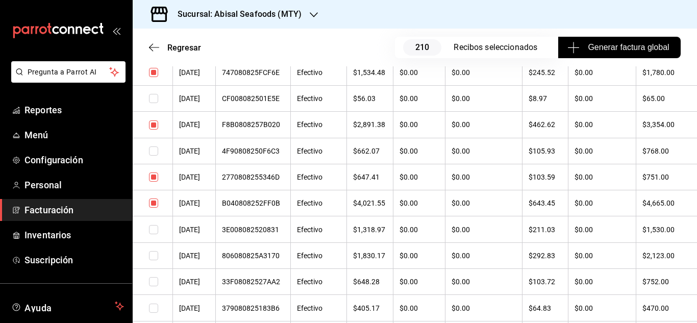
scroll to position [8622, 0]
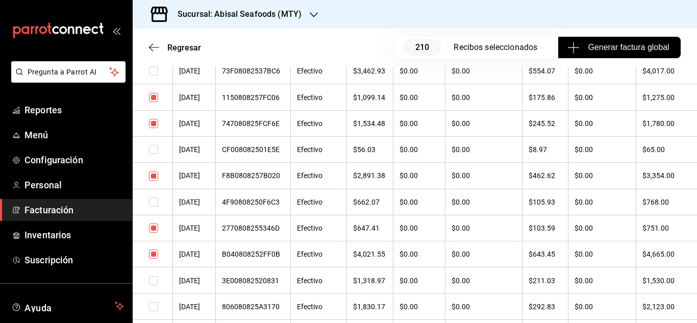
click at [154, 254] on input "checkbox" at bounding box center [153, 254] width 9 height 9
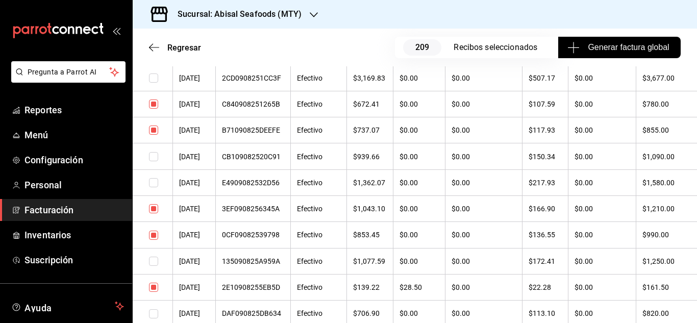
scroll to position [8265, 0]
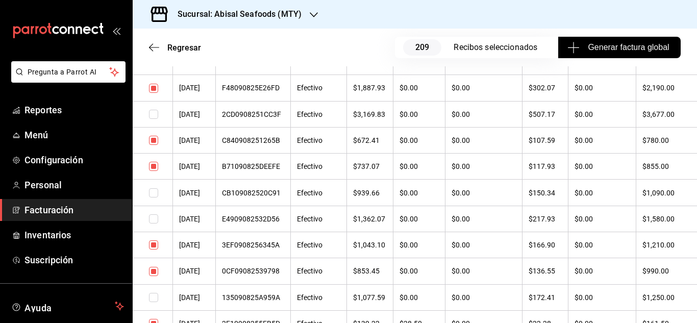
click at [154, 245] on input "checkbox" at bounding box center [153, 244] width 9 height 9
click at [153, 143] on input "checkbox" at bounding box center [153, 140] width 9 height 9
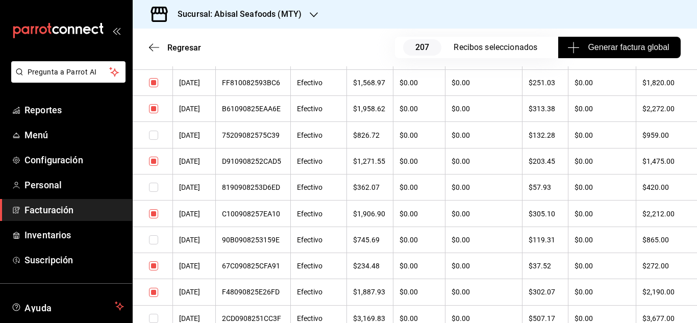
scroll to position [8009, 0]
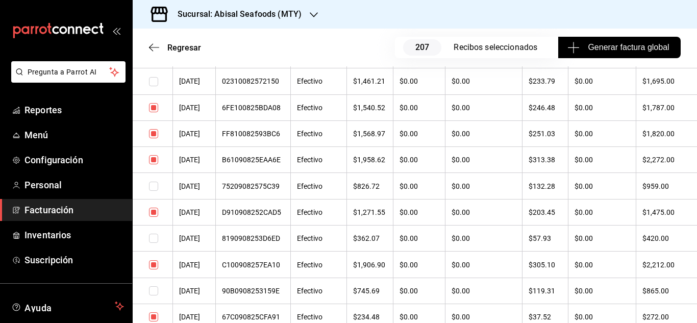
click at [156, 135] on input "checkbox" at bounding box center [153, 133] width 9 height 9
click at [152, 111] on input "checkbox" at bounding box center [153, 107] width 9 height 9
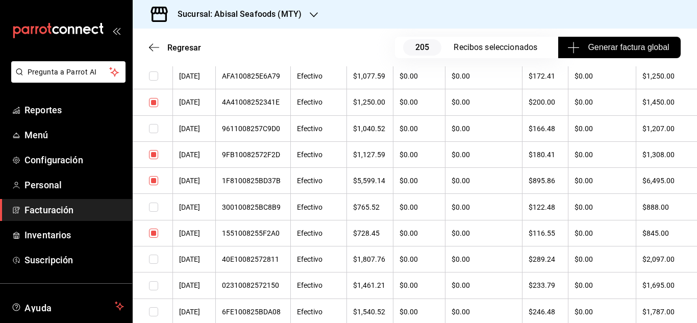
scroll to position [7754, 0]
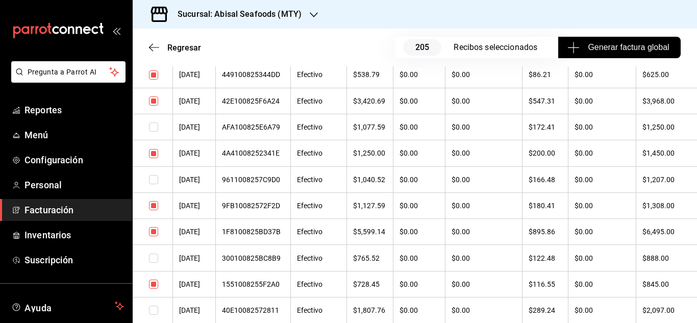
click at [149, 154] on td at bounding box center [153, 153] width 40 height 26
click at [154, 154] on input "checkbox" at bounding box center [153, 153] width 9 height 9
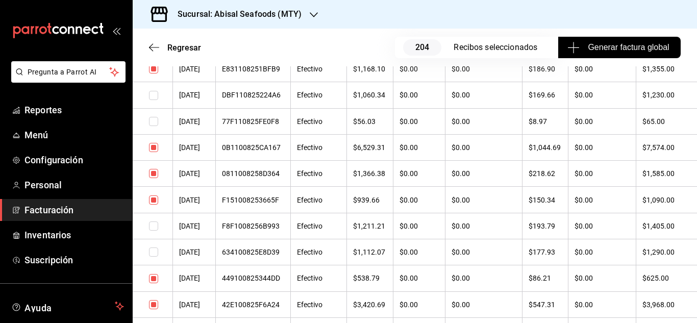
scroll to position [7550, 0]
click at [151, 174] on input "checkbox" at bounding box center [153, 173] width 9 height 9
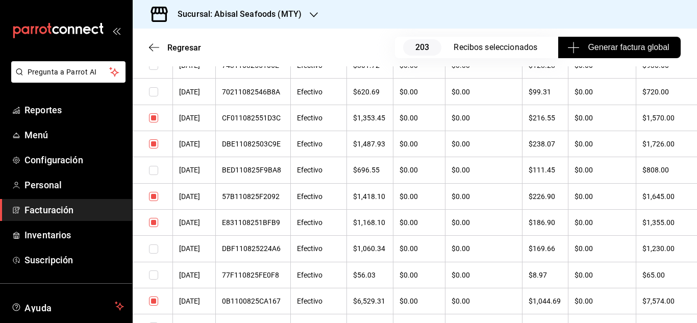
click at [155, 196] on input "checkbox" at bounding box center [153, 196] width 9 height 9
click at [154, 220] on input "checkbox" at bounding box center [153, 222] width 9 height 9
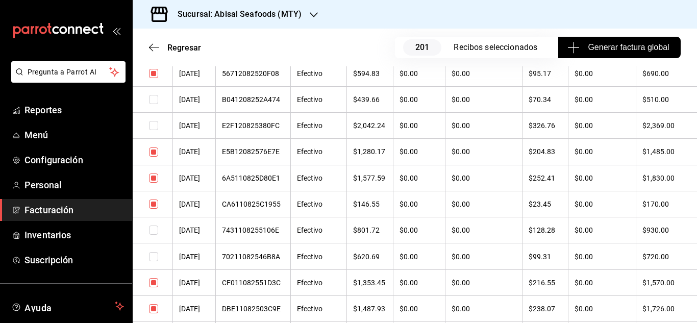
scroll to position [7193, 0]
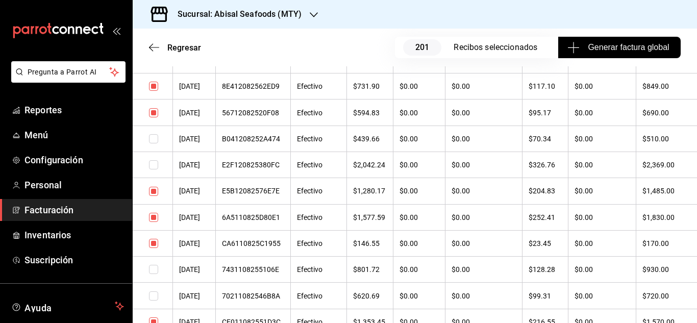
click at [156, 190] on input "checkbox" at bounding box center [153, 191] width 9 height 9
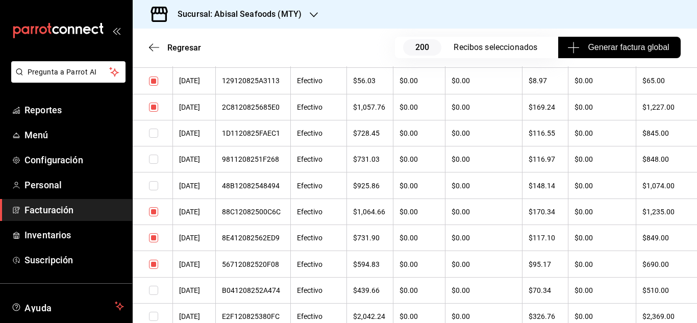
scroll to position [7040, 0]
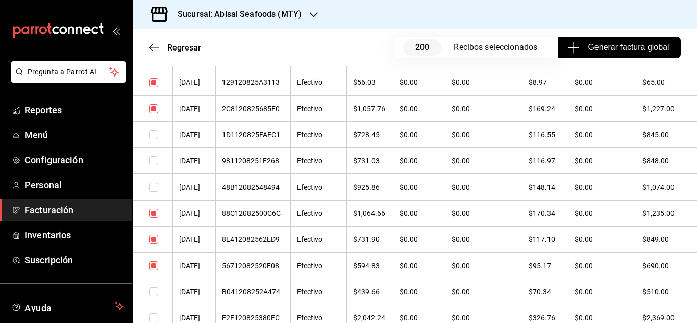
click at [155, 210] on input "checkbox" at bounding box center [153, 213] width 9 height 9
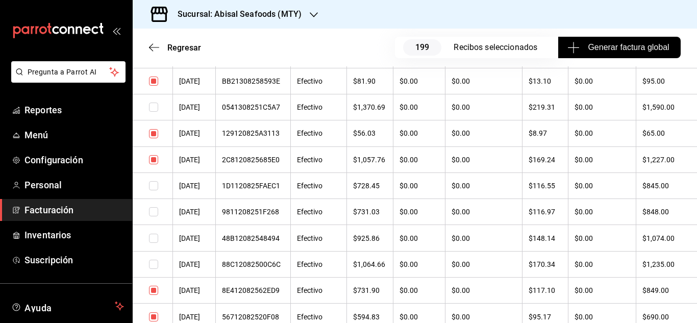
click at [152, 136] on input "checkbox" at bounding box center [153, 133] width 9 height 9
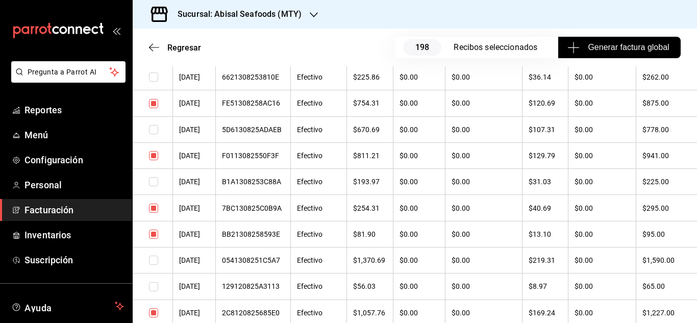
click at [157, 152] on input "checkbox" at bounding box center [153, 155] width 9 height 9
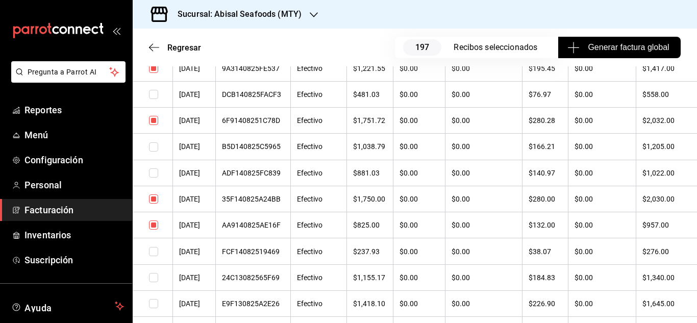
scroll to position [6529, 0]
click at [156, 198] on input "checkbox" at bounding box center [153, 199] width 9 height 9
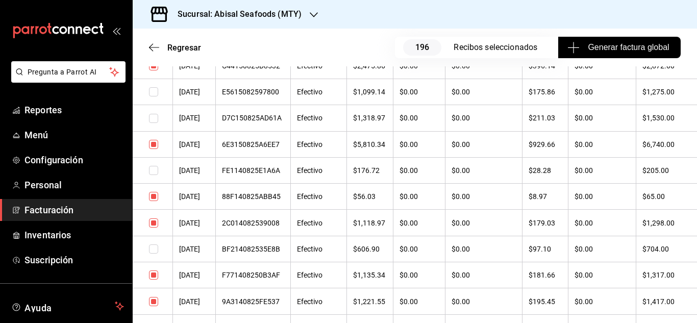
scroll to position [6274, 0]
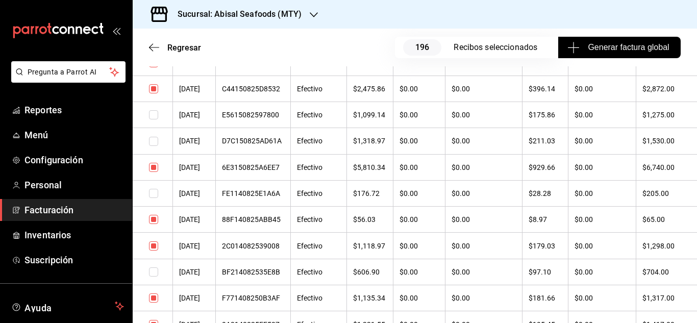
click at [158, 171] on td at bounding box center [153, 167] width 40 height 26
click at [157, 170] on input "checkbox" at bounding box center [153, 167] width 9 height 9
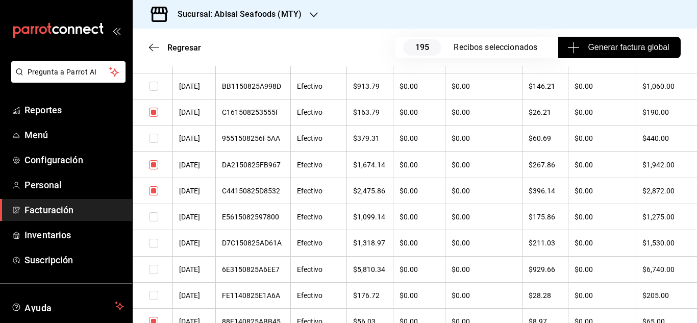
scroll to position [6121, 0]
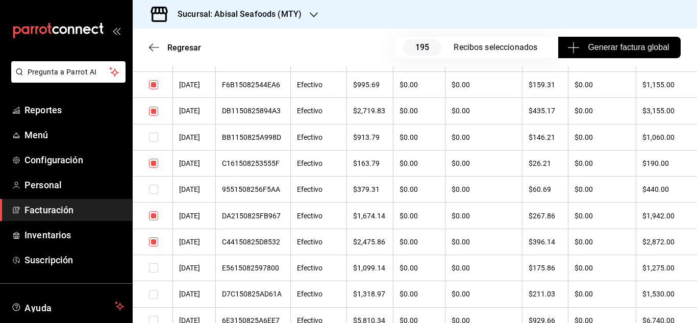
click at [155, 215] on input "checkbox" at bounding box center [153, 215] width 9 height 9
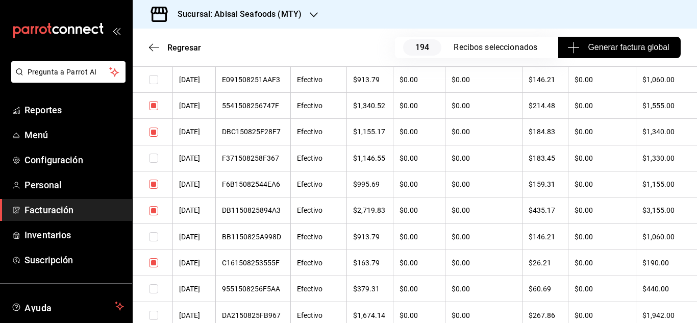
scroll to position [6019, 0]
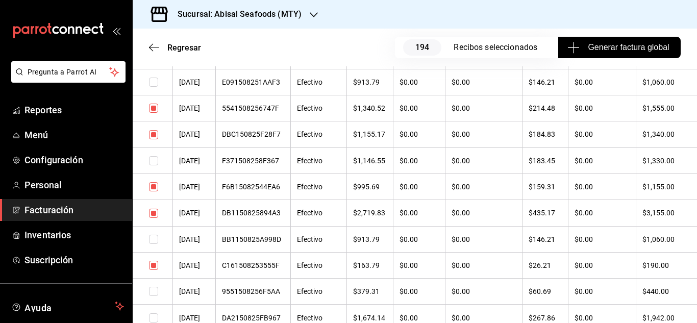
click at [153, 182] on input "checkbox" at bounding box center [153, 186] width 9 height 9
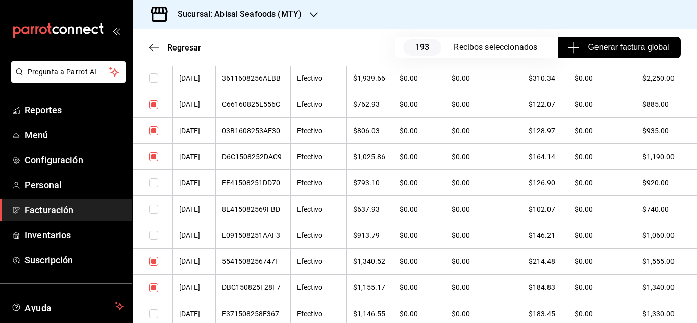
scroll to position [5815, 0]
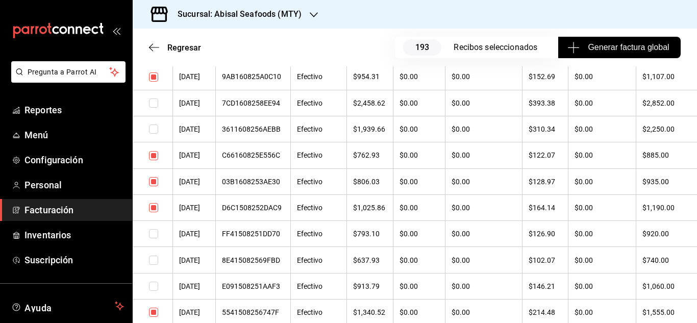
click at [153, 182] on input "checkbox" at bounding box center [153, 181] width 9 height 9
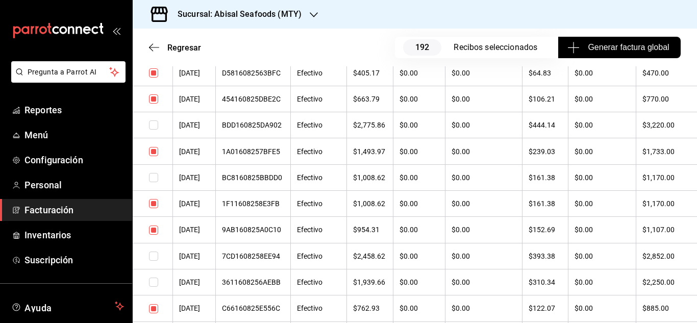
scroll to position [5611, 0]
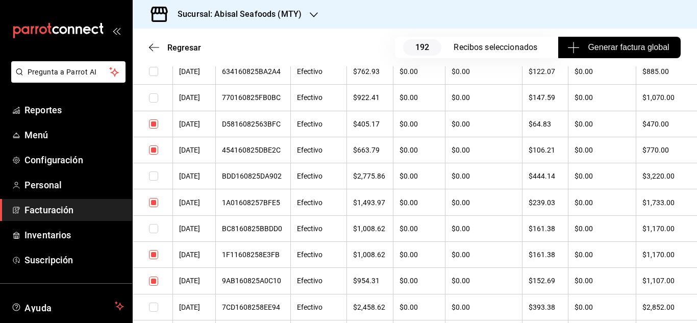
click at [153, 202] on input "checkbox" at bounding box center [153, 202] width 9 height 9
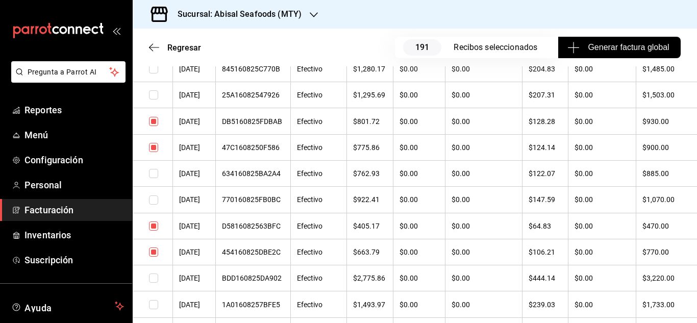
click at [156, 126] on input "checkbox" at bounding box center [153, 121] width 9 height 9
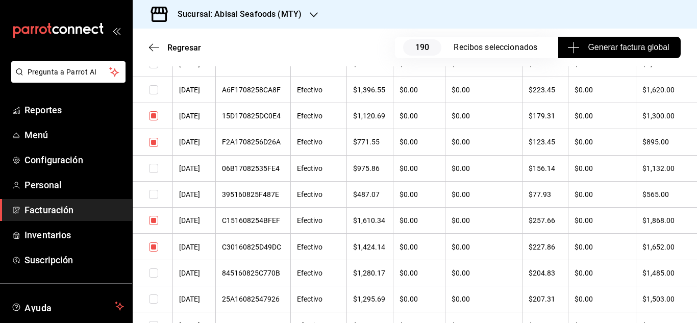
click at [156, 224] on input "checkbox" at bounding box center [153, 220] width 9 height 9
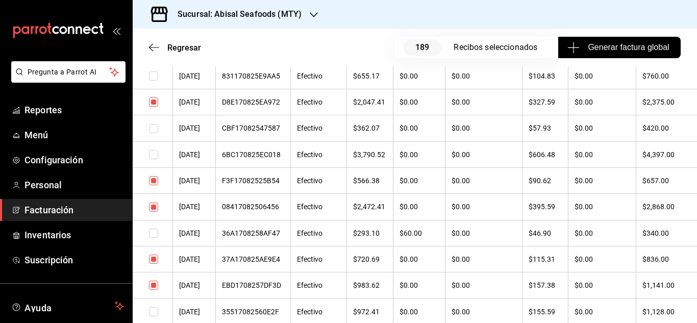
scroll to position [4998, 0]
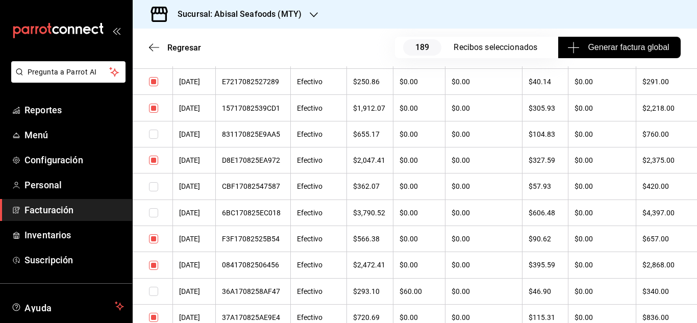
click at [155, 236] on input "checkbox" at bounding box center [153, 238] width 9 height 9
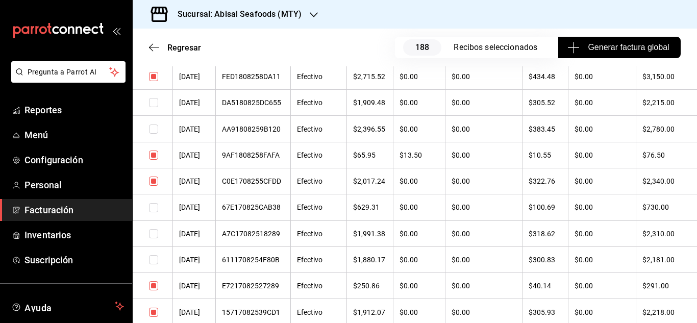
scroll to position [4692, 0]
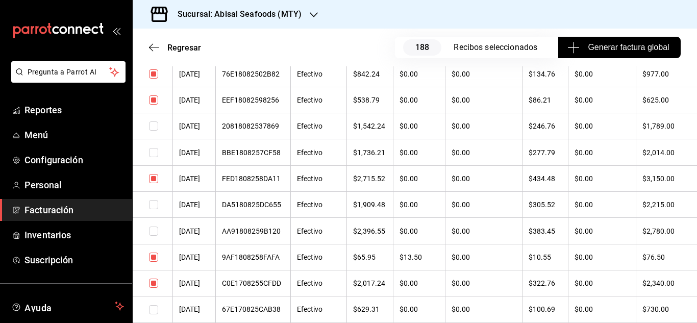
click at [153, 175] on input "checkbox" at bounding box center [153, 178] width 9 height 9
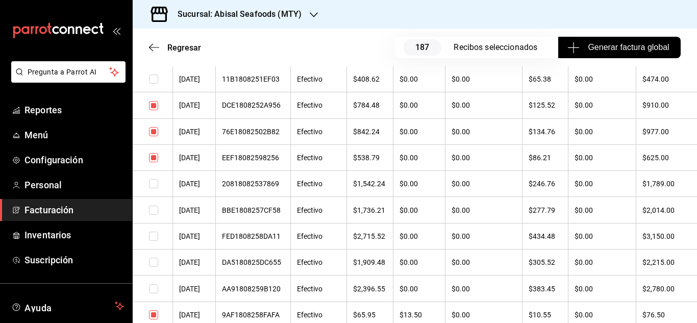
scroll to position [4539, 0]
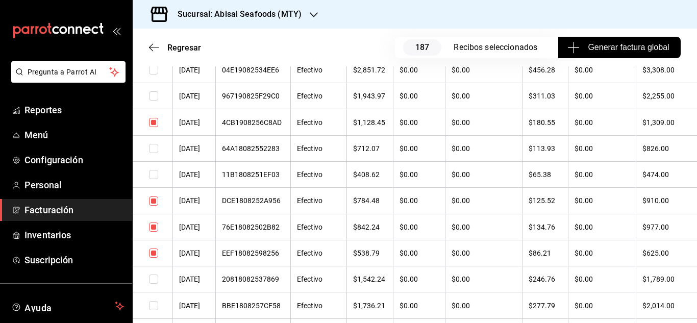
click at [159, 199] on td at bounding box center [153, 201] width 40 height 26
click at [158, 199] on input "checkbox" at bounding box center [153, 200] width 9 height 9
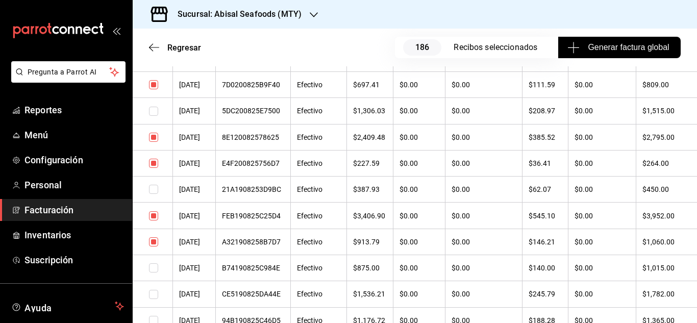
scroll to position [4182, 0]
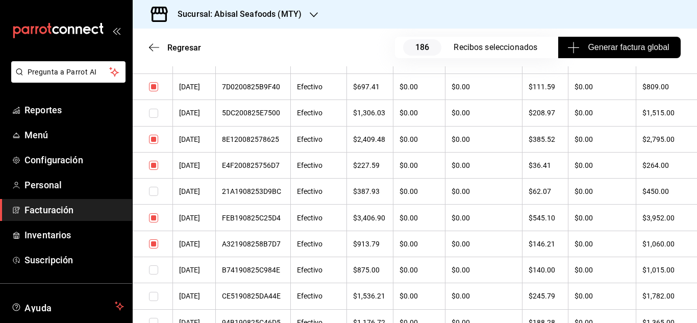
click at [154, 141] on input "checkbox" at bounding box center [153, 139] width 9 height 9
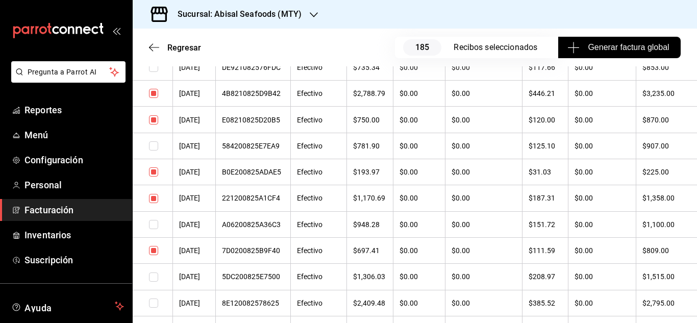
scroll to position [3926, 0]
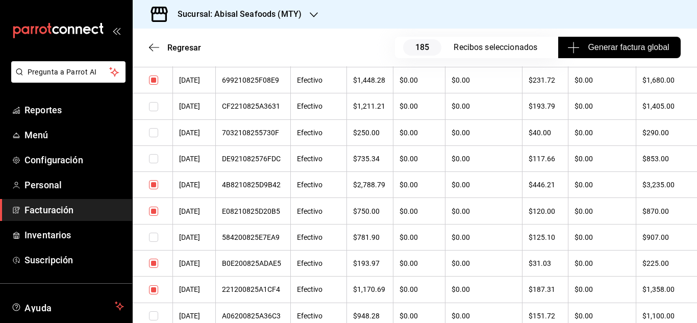
click at [156, 218] on td at bounding box center [153, 211] width 40 height 26
click at [155, 215] on input "checkbox" at bounding box center [153, 211] width 9 height 9
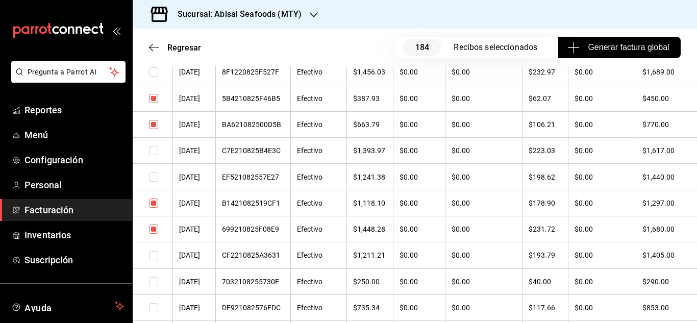
scroll to position [3773, 0]
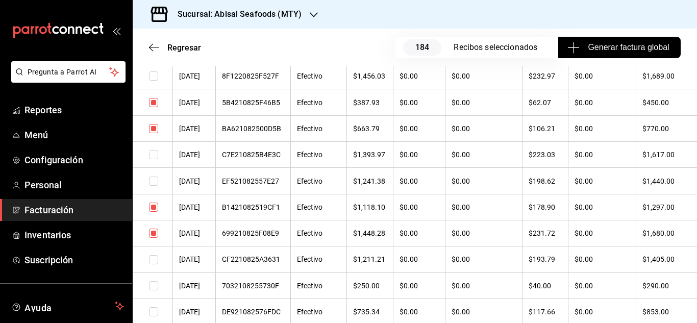
click at [151, 209] on input "checkbox" at bounding box center [153, 207] width 9 height 9
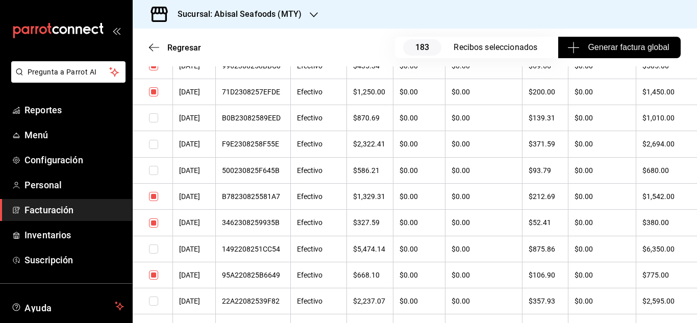
scroll to position [3314, 0]
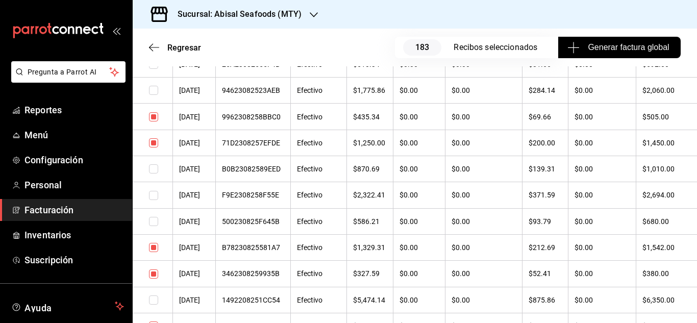
click at [155, 144] on input "checkbox" at bounding box center [153, 142] width 9 height 9
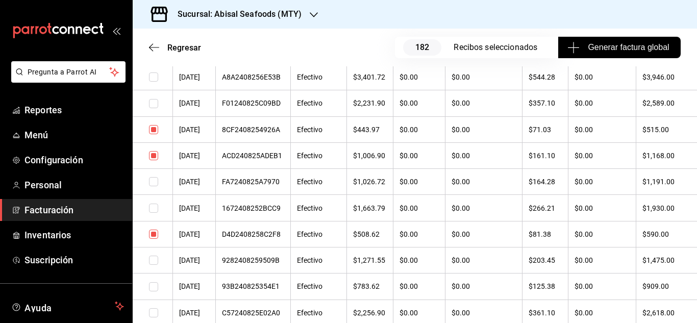
scroll to position [2752, 0]
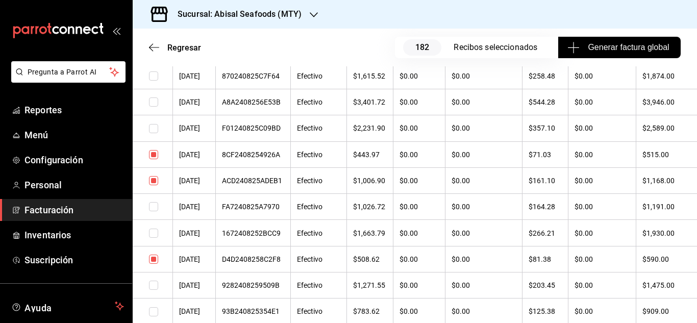
click at [154, 154] on input "checkbox" at bounding box center [153, 154] width 9 height 9
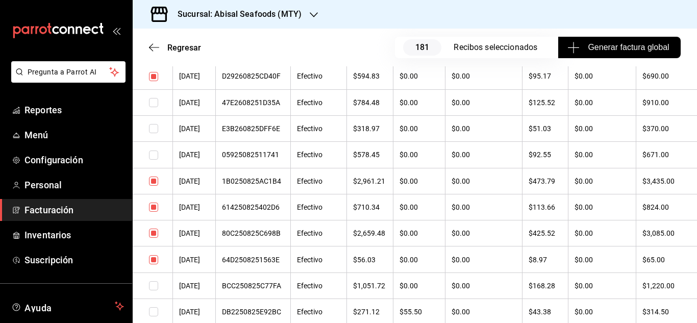
scroll to position [2446, 0]
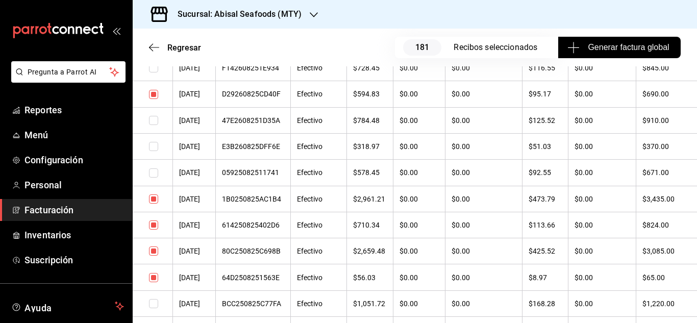
click at [154, 195] on input "checkbox" at bounding box center [153, 198] width 9 height 9
click at [155, 196] on input "checkbox" at bounding box center [153, 198] width 9 height 9
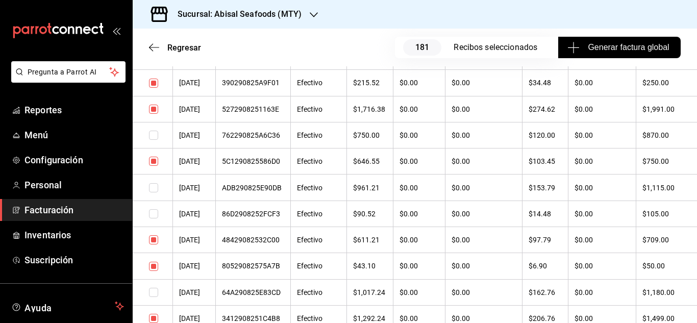
scroll to position [1579, 0]
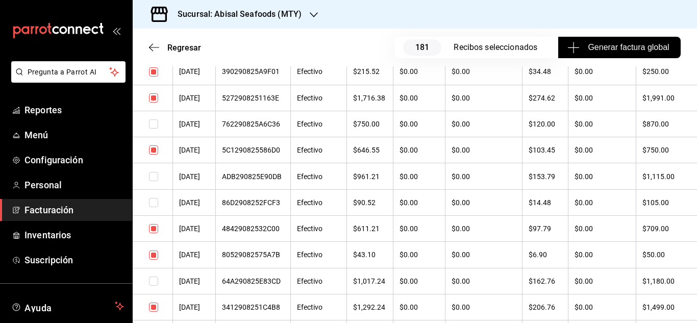
click at [151, 232] on input "checkbox" at bounding box center [153, 228] width 9 height 9
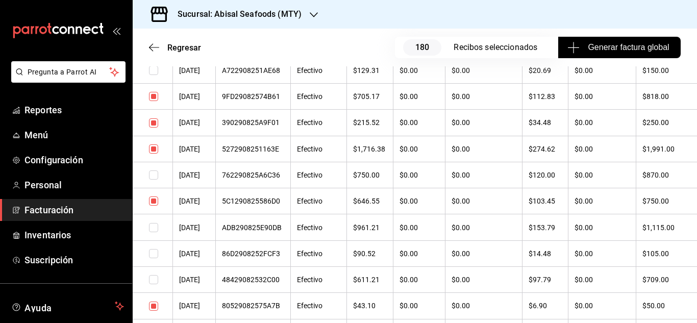
scroll to position [1477, 0]
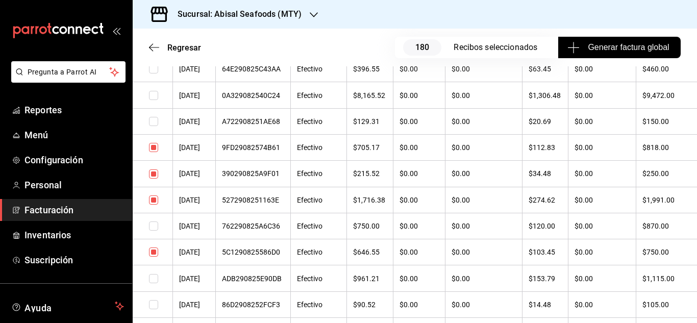
click at [155, 150] on input "checkbox" at bounding box center [153, 147] width 9 height 9
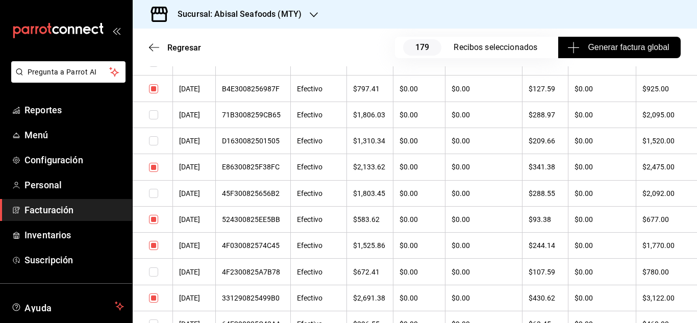
scroll to position [1170, 0]
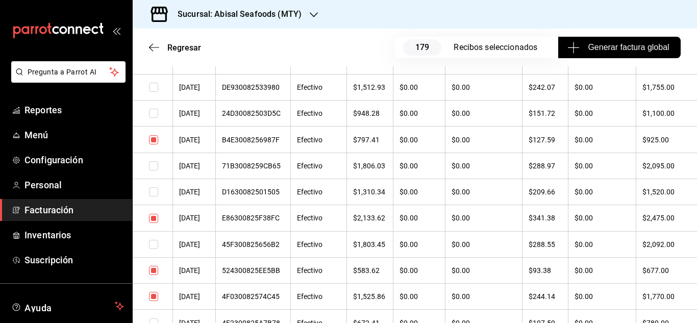
click at [154, 218] on input "checkbox" at bounding box center [153, 218] width 9 height 9
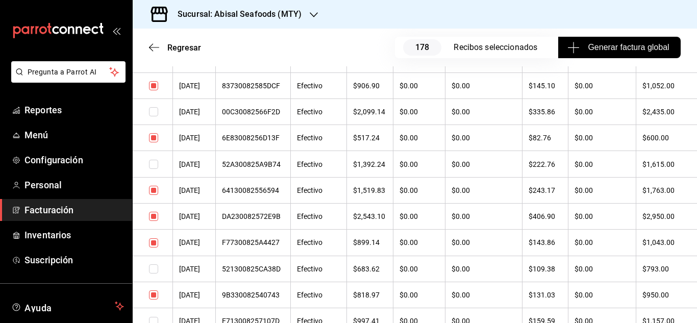
scroll to position [864, 0]
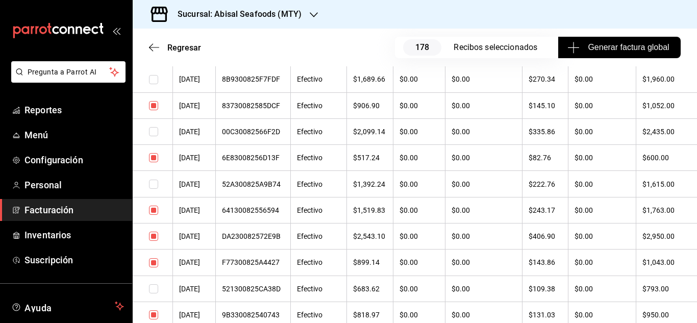
click at [154, 212] on input "checkbox" at bounding box center [153, 210] width 9 height 9
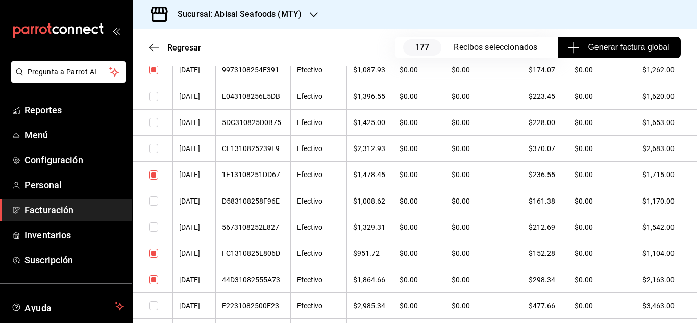
scroll to position [456, 0]
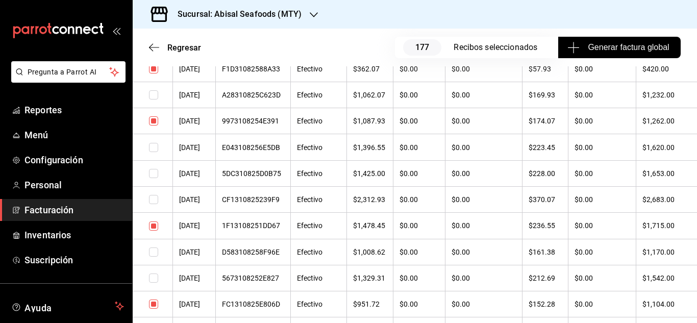
click at [153, 227] on input "checkbox" at bounding box center [153, 226] width 9 height 9
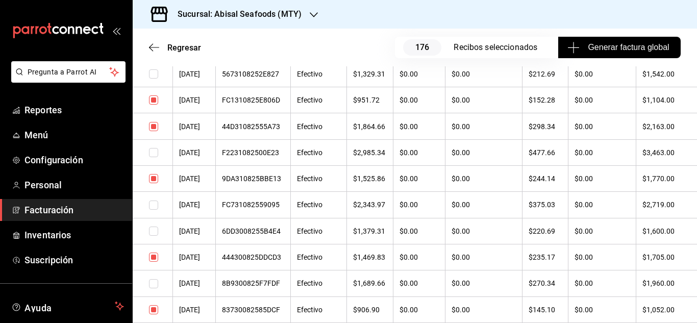
scroll to position [762, 0]
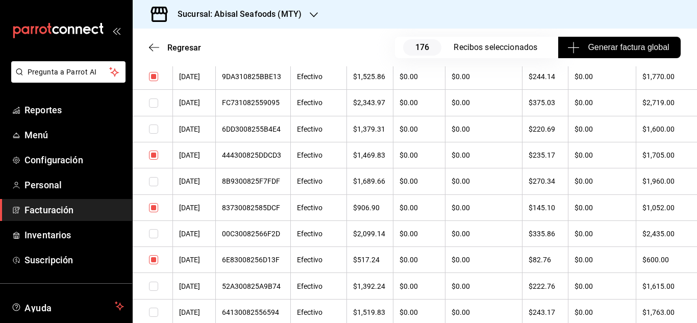
click at [155, 156] on input "checkbox" at bounding box center [153, 155] width 9 height 9
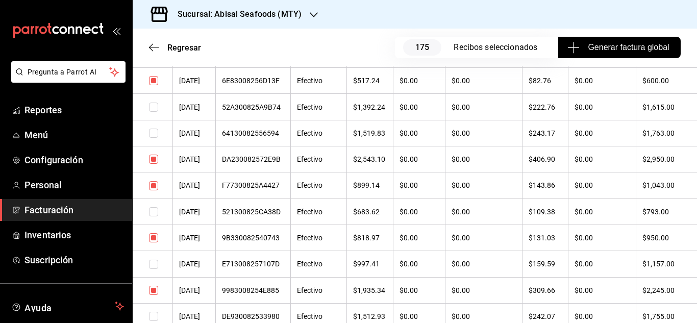
scroll to position [966, 0]
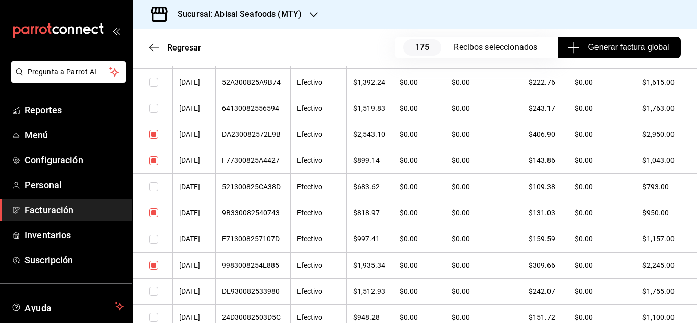
click at [151, 158] on input "checkbox" at bounding box center [153, 160] width 9 height 9
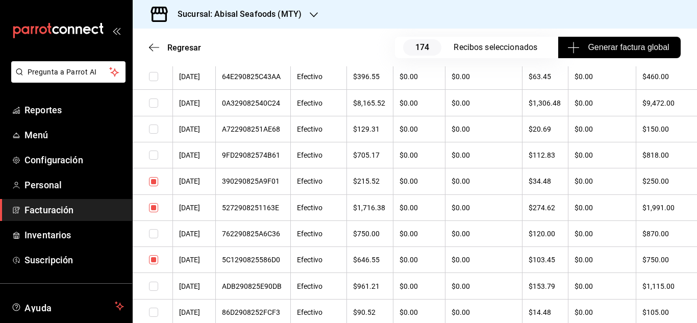
scroll to position [1477, 0]
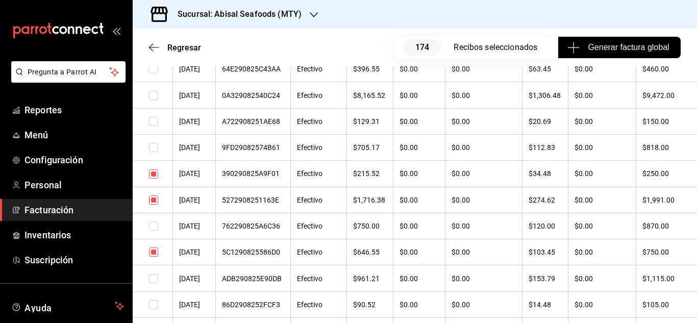
click at [154, 171] on input "checkbox" at bounding box center [153, 173] width 9 height 9
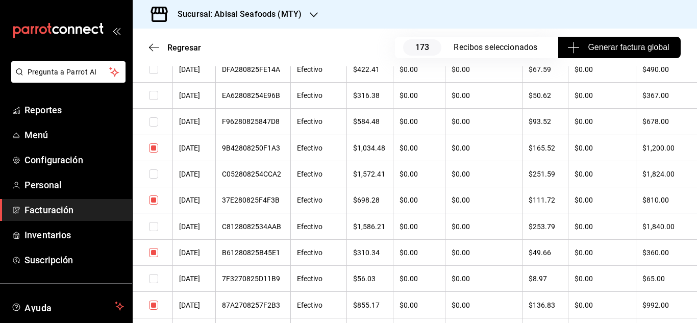
scroll to position [1987, 0]
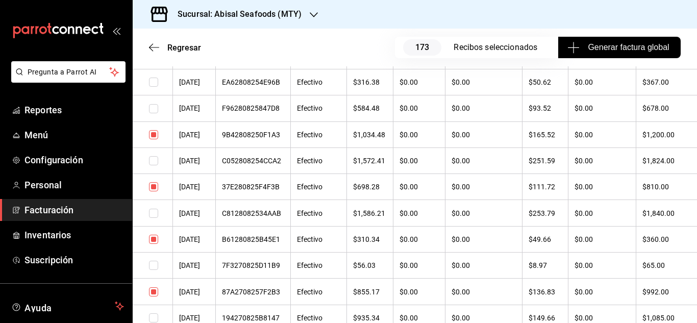
click at [152, 181] on td at bounding box center [153, 187] width 40 height 26
click at [153, 188] on input "checkbox" at bounding box center [153, 186] width 9 height 9
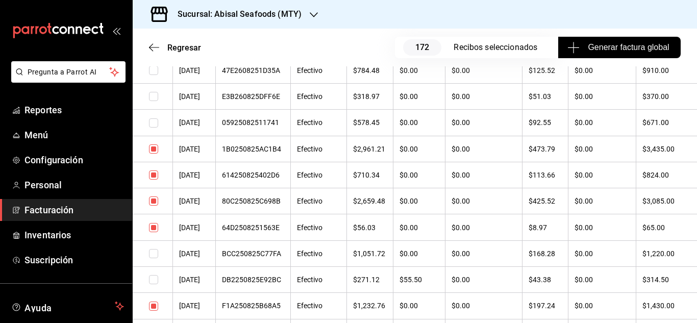
scroll to position [2497, 0]
click at [151, 202] on input "checkbox" at bounding box center [153, 199] width 9 height 9
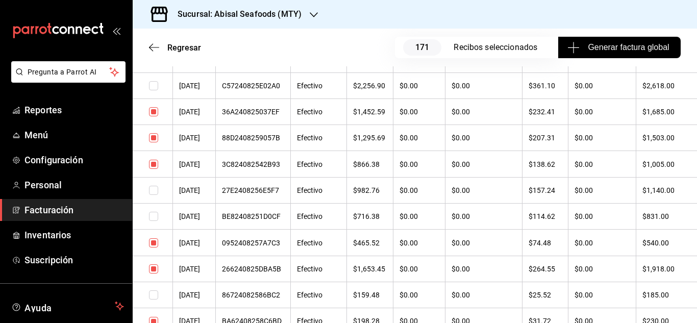
scroll to position [3008, 0]
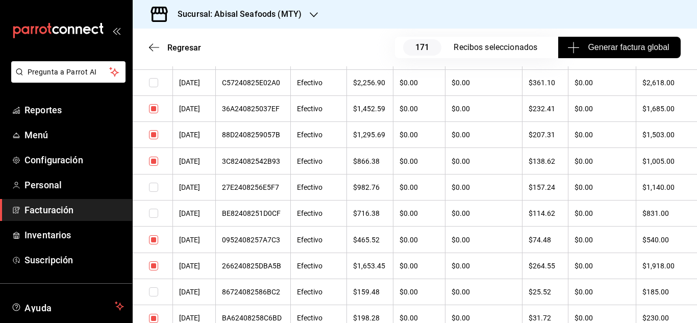
click at [153, 159] on input "checkbox" at bounding box center [153, 161] width 9 height 9
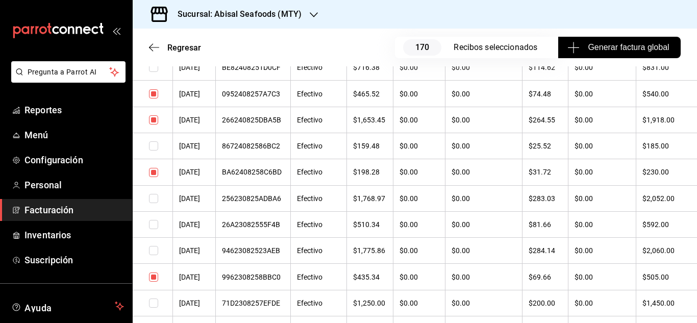
scroll to position [3212, 0]
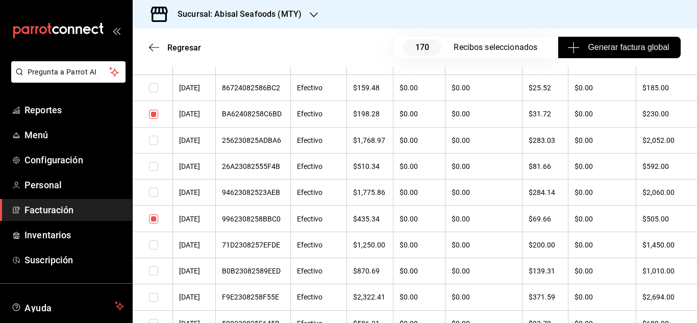
click at [157, 114] on input "checkbox" at bounding box center [153, 114] width 9 height 9
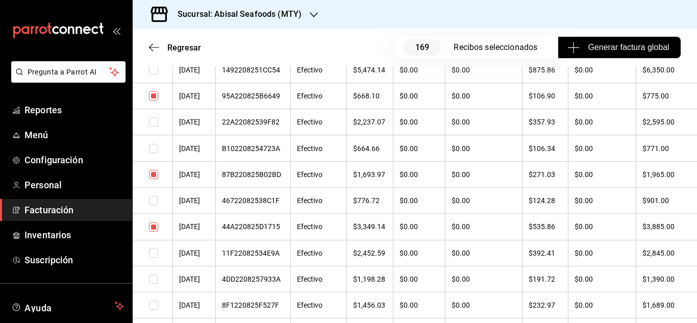
scroll to position [3569, 0]
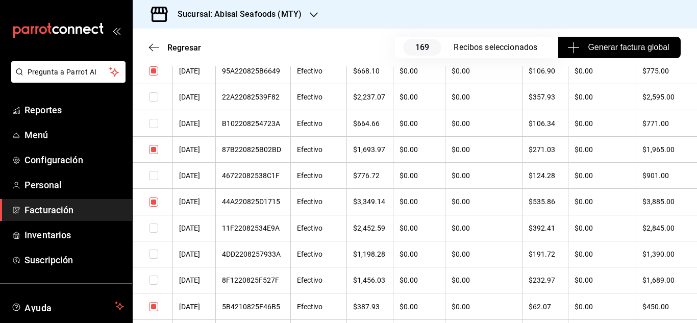
click at [153, 198] on input "checkbox" at bounding box center [153, 202] width 9 height 9
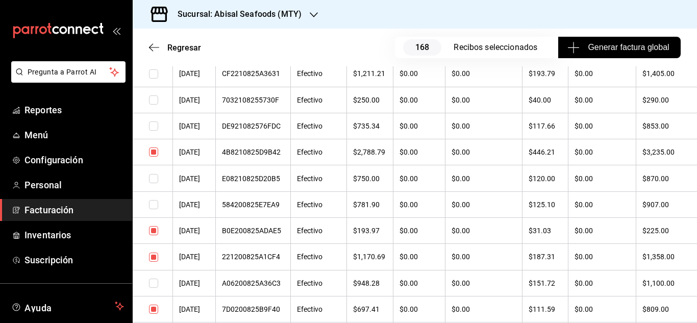
scroll to position [3977, 0]
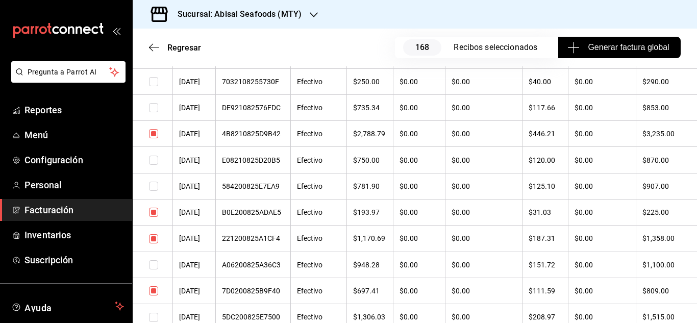
click at [156, 237] on input "checkbox" at bounding box center [153, 238] width 9 height 9
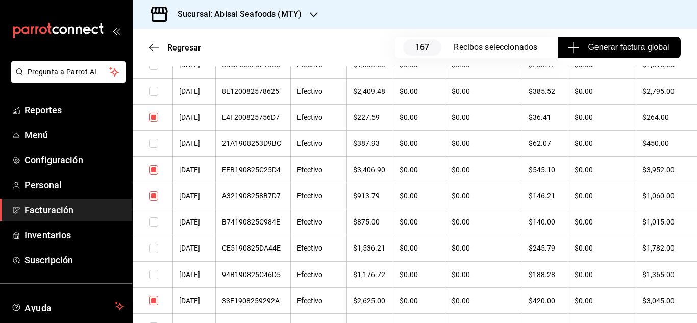
scroll to position [4233, 0]
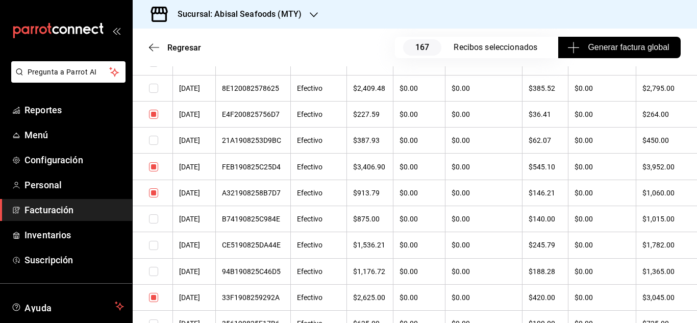
click at [156, 169] on input "checkbox" at bounding box center [153, 166] width 9 height 9
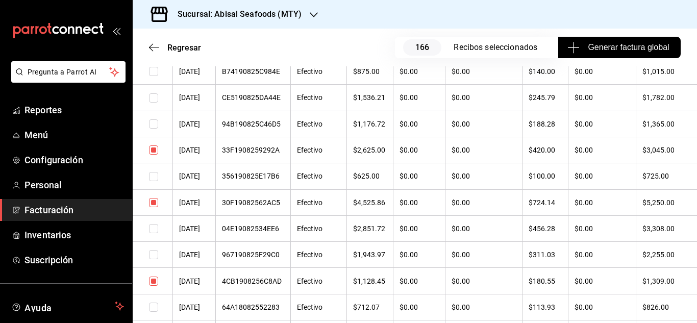
scroll to position [4386, 0]
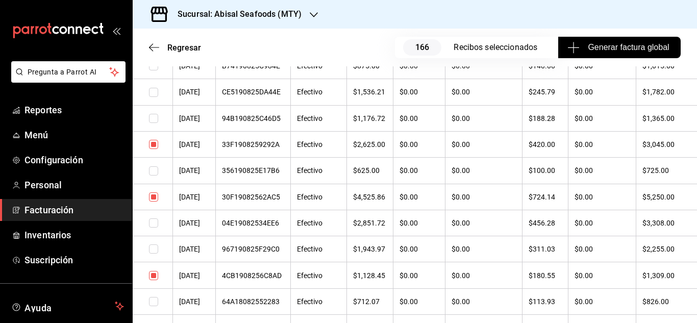
click at [154, 148] on input "checkbox" at bounding box center [153, 144] width 9 height 9
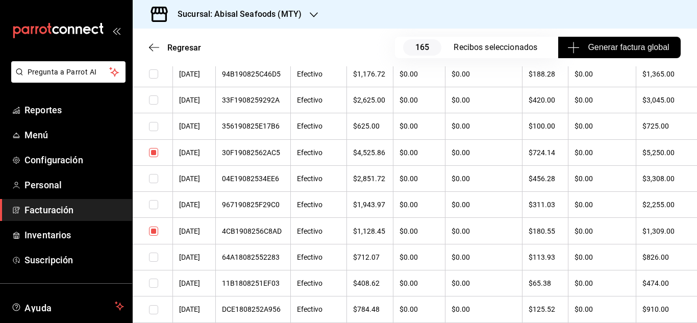
scroll to position [4488, 0]
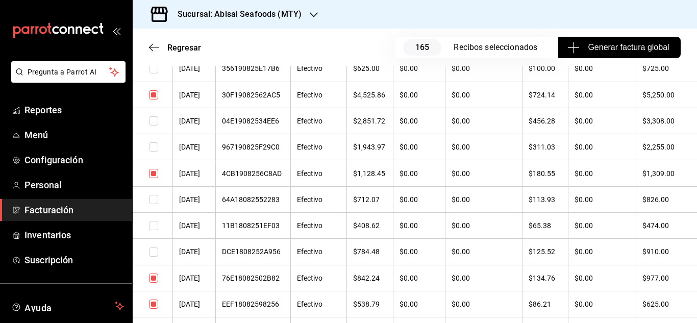
click at [151, 175] on input "checkbox" at bounding box center [153, 173] width 9 height 9
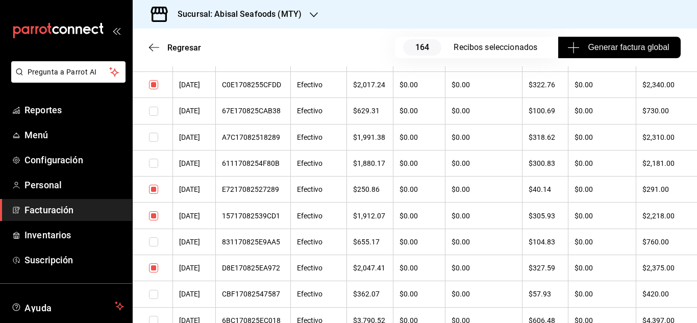
scroll to position [4896, 0]
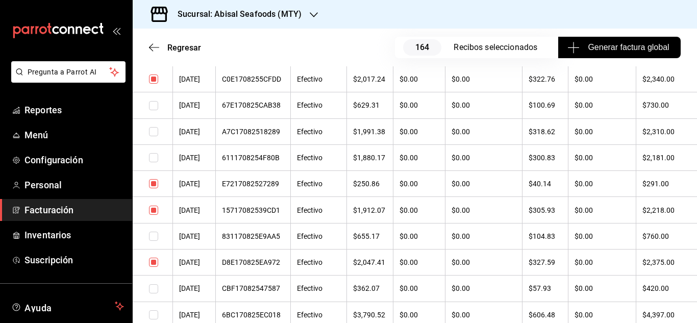
click at [154, 212] on input "checkbox" at bounding box center [153, 210] width 9 height 9
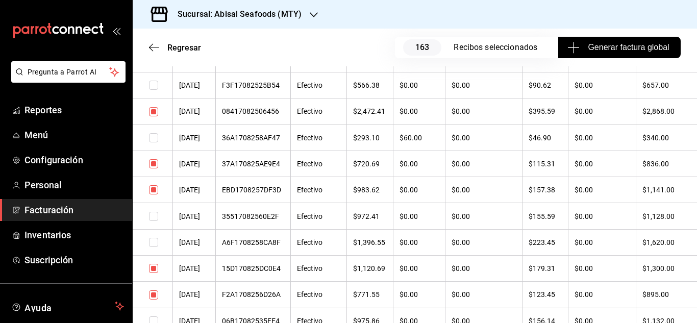
scroll to position [5151, 0]
click at [157, 108] on input "checkbox" at bounding box center [153, 112] width 9 height 9
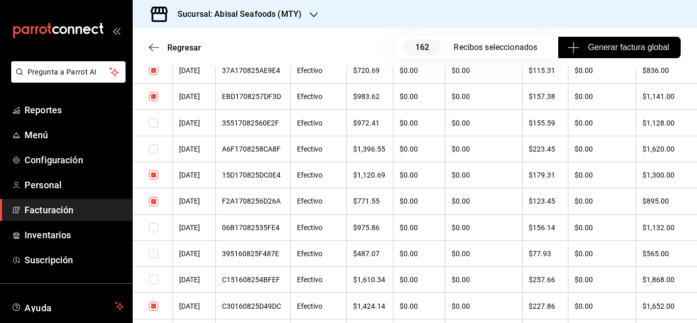
scroll to position [5304, 0]
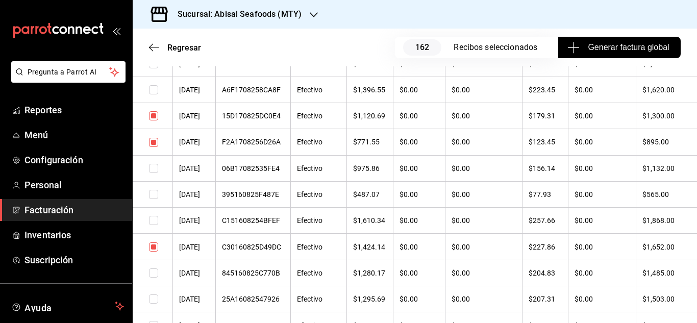
click at [153, 243] on input "checkbox" at bounding box center [153, 246] width 9 height 9
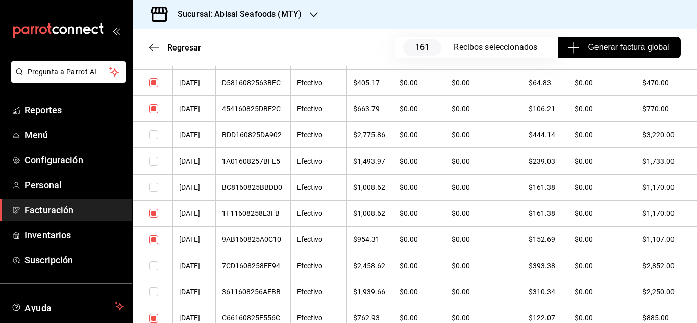
scroll to position [5662, 0]
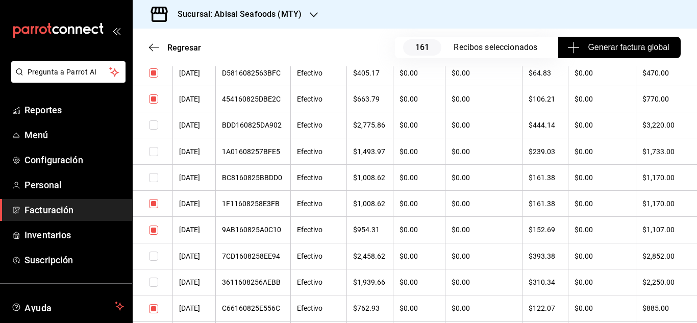
click at [151, 205] on input "checkbox" at bounding box center [153, 203] width 9 height 9
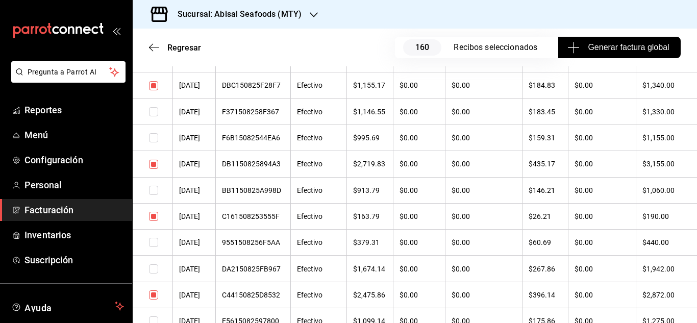
scroll to position [6070, 0]
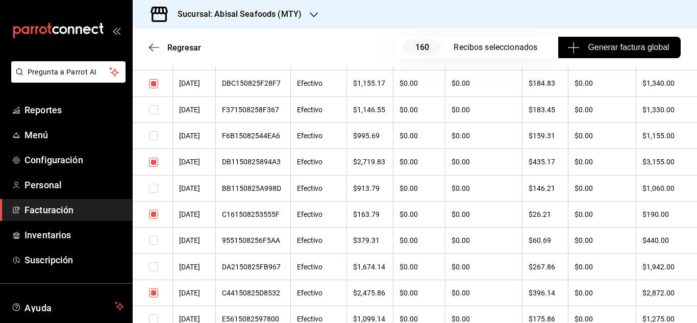
click at [156, 163] on input "checkbox" at bounding box center [153, 162] width 9 height 9
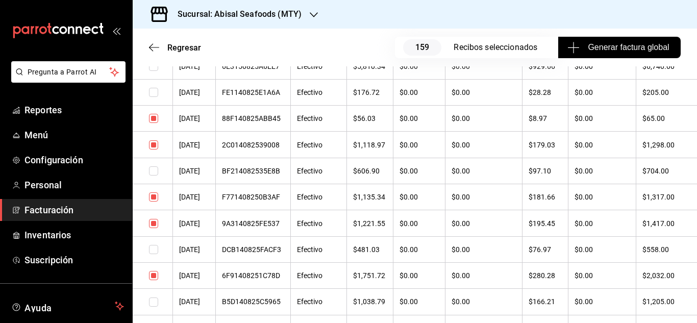
scroll to position [6376, 0]
click at [153, 144] on input "checkbox" at bounding box center [153, 143] width 9 height 9
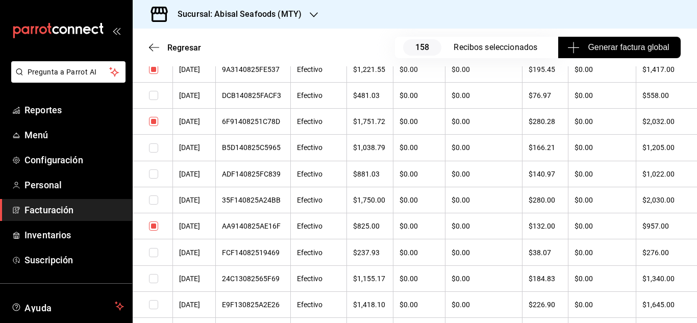
scroll to position [6580, 0]
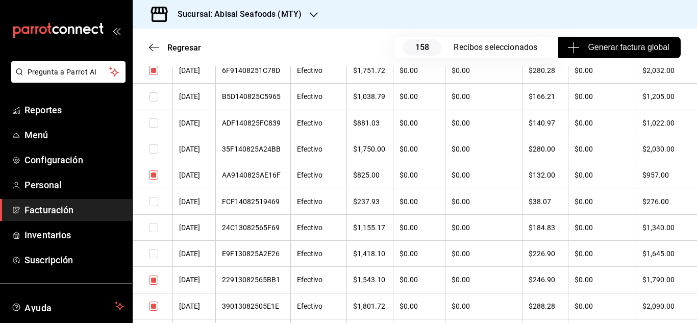
click at [155, 172] on input "checkbox" at bounding box center [153, 174] width 9 height 9
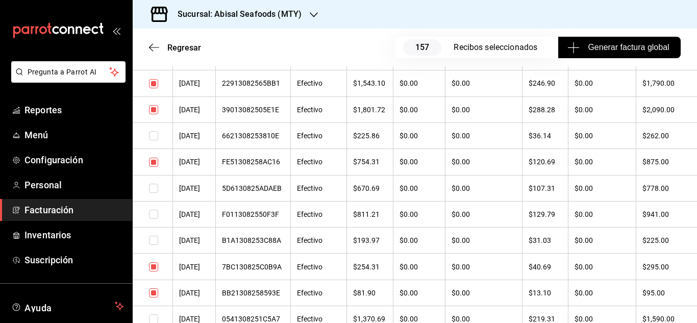
scroll to position [6836, 0]
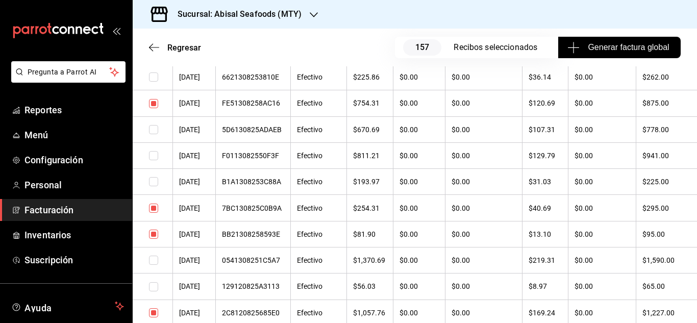
click at [156, 205] on input "checkbox" at bounding box center [153, 208] width 9 height 9
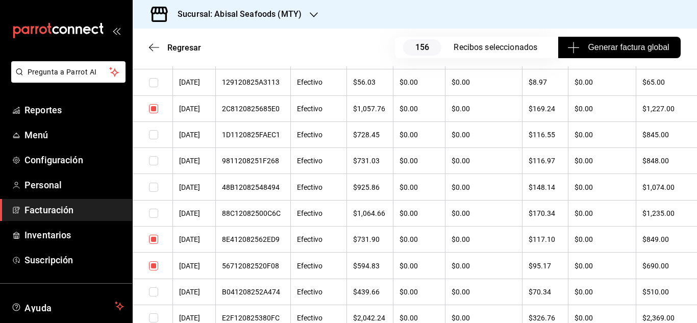
scroll to position [7091, 0]
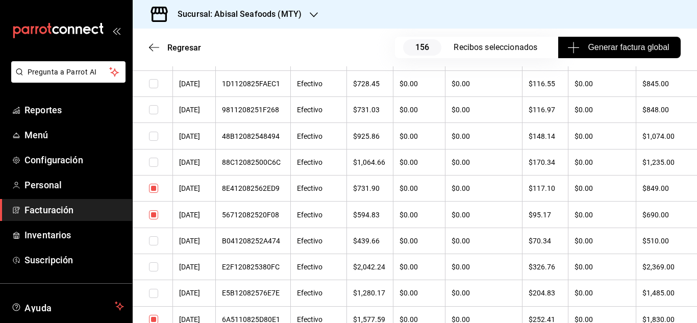
click at [156, 188] on input "checkbox" at bounding box center [153, 188] width 9 height 9
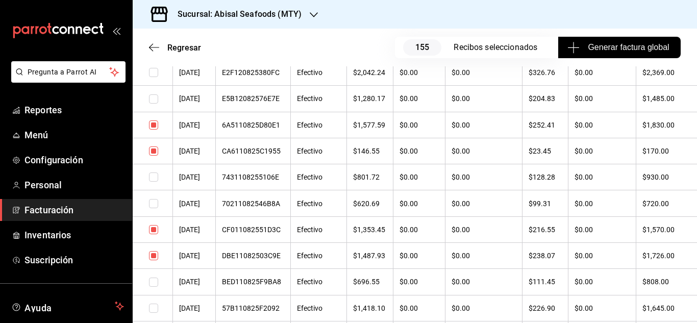
scroll to position [7295, 0]
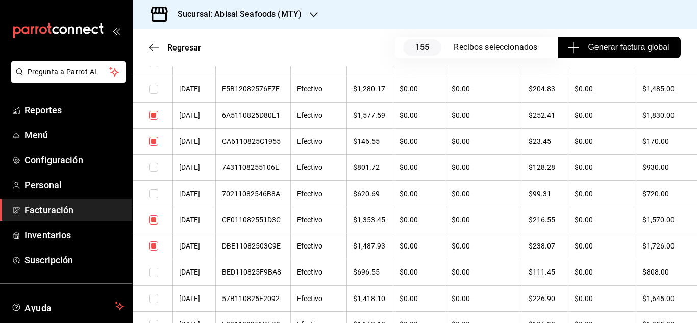
click at [157, 240] on td at bounding box center [153, 246] width 40 height 26
click at [156, 242] on input "checkbox" at bounding box center [153, 245] width 9 height 9
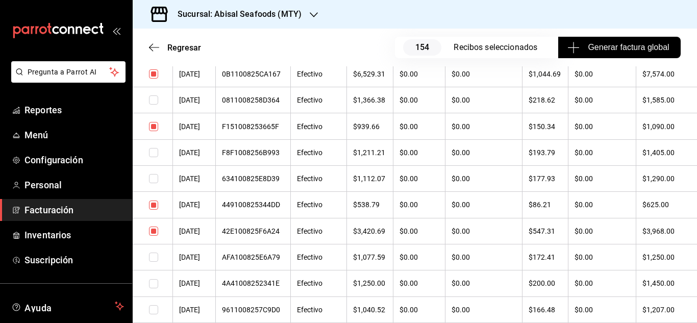
scroll to position [7652, 0]
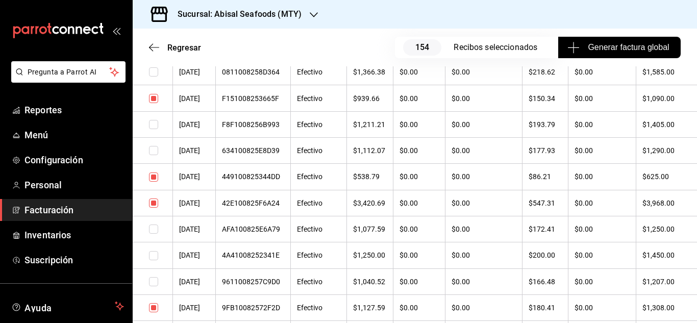
click at [153, 203] on input "checkbox" at bounding box center [153, 203] width 9 height 9
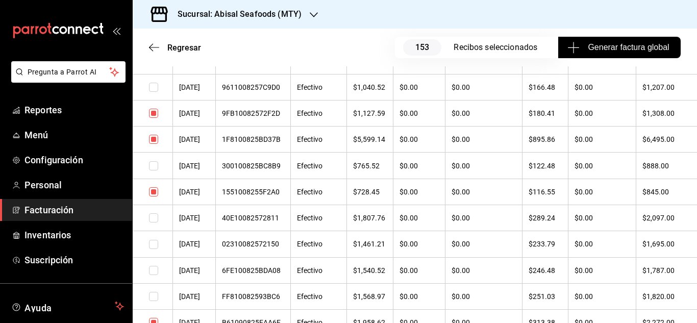
scroll to position [7907, 0]
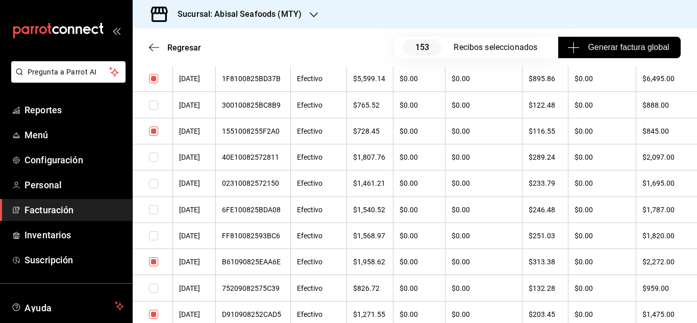
click at [153, 260] on input "checkbox" at bounding box center [153, 261] width 9 height 9
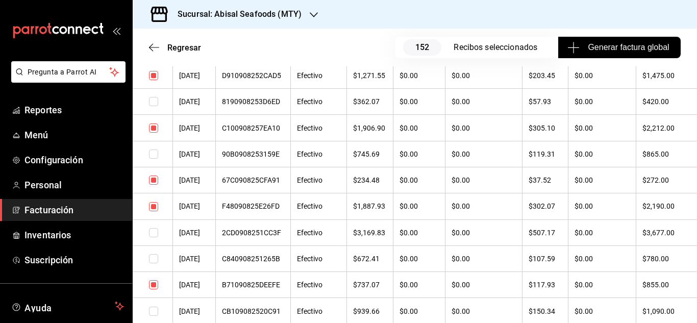
scroll to position [8163, 0]
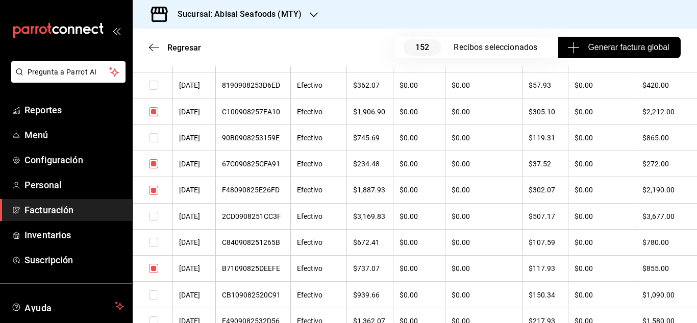
click at [155, 189] on input "checkbox" at bounding box center [153, 190] width 9 height 9
click at [153, 265] on input "checkbox" at bounding box center [153, 268] width 9 height 9
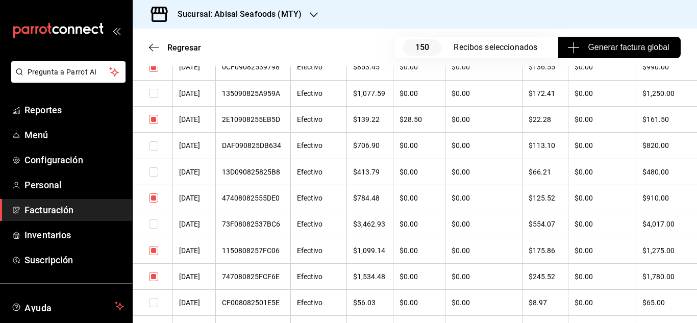
scroll to position [8520, 0]
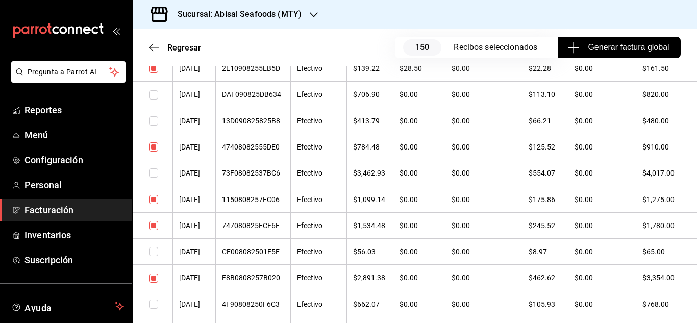
click at [156, 200] on input "checkbox" at bounding box center [153, 199] width 9 height 9
click at [152, 225] on input "checkbox" at bounding box center [153, 225] width 9 height 9
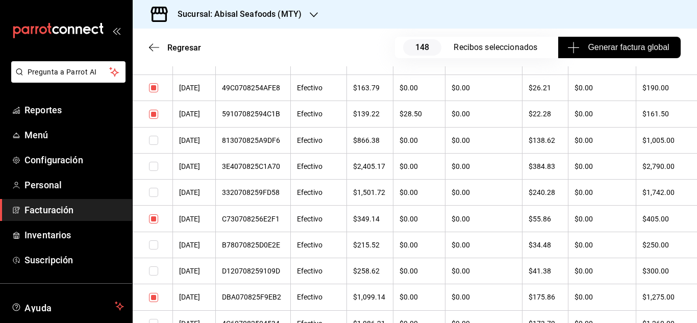
scroll to position [9081, 0]
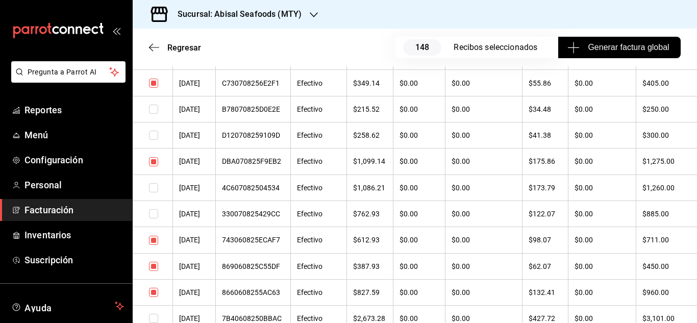
click at [153, 263] on input "checkbox" at bounding box center [153, 266] width 9 height 9
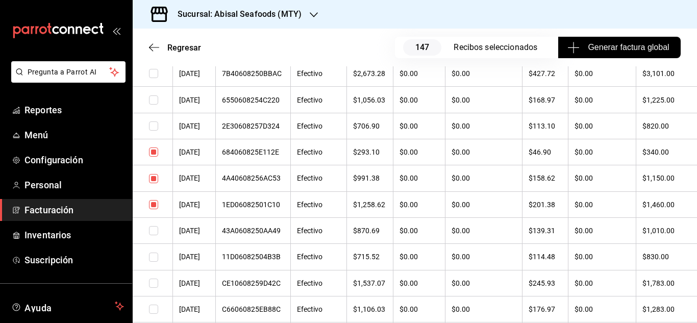
scroll to position [9336, 0]
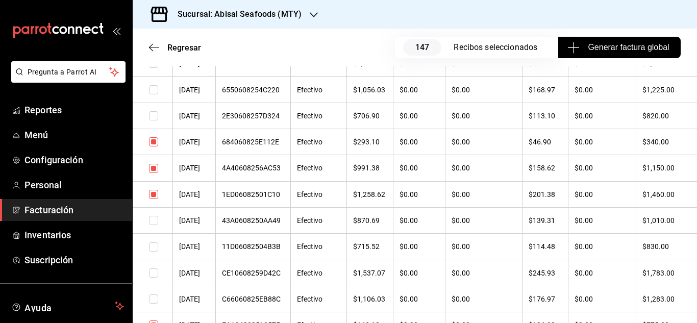
click at [156, 142] on input "checkbox" at bounding box center [153, 141] width 9 height 9
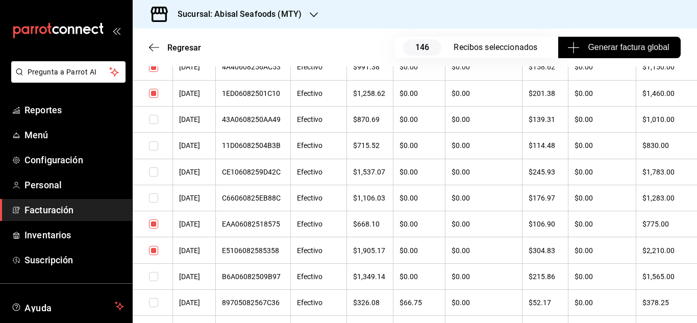
scroll to position [9439, 0]
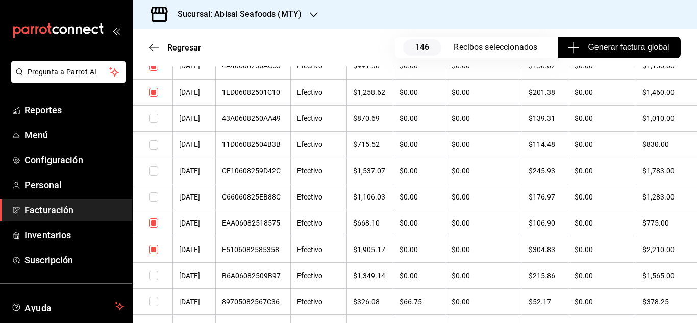
click at [157, 219] on input "checkbox" at bounding box center [153, 222] width 9 height 9
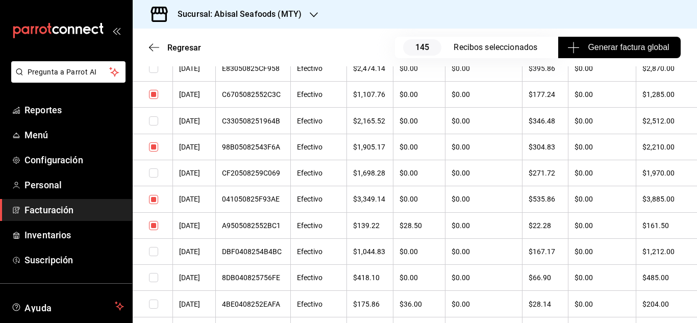
scroll to position [9847, 0]
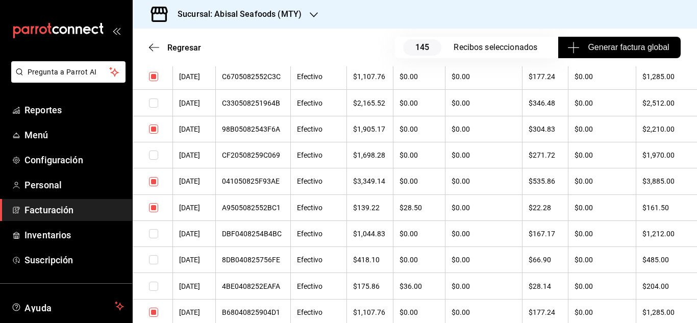
click at [153, 211] on input "checkbox" at bounding box center [153, 207] width 9 height 9
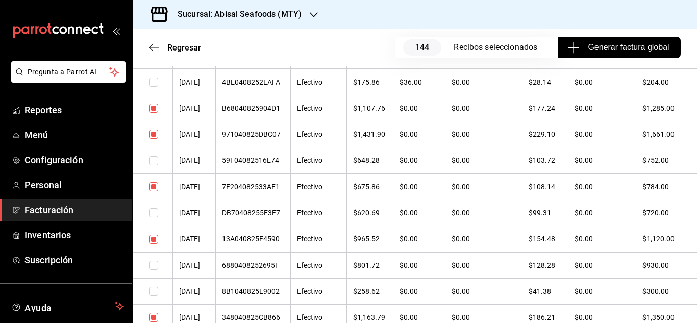
scroll to position [10102, 0]
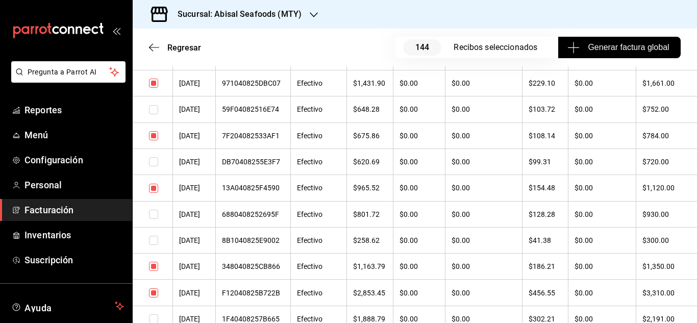
click at [156, 137] on input "checkbox" at bounding box center [153, 135] width 9 height 9
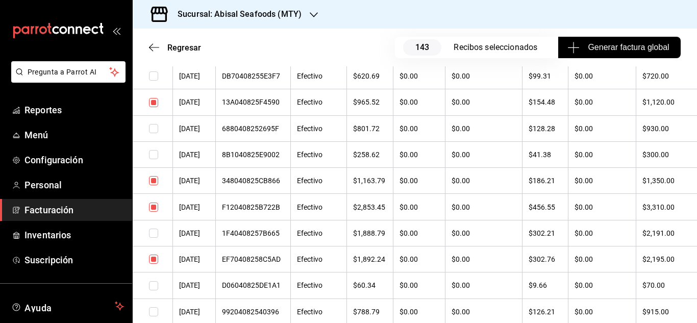
scroll to position [10204, 0]
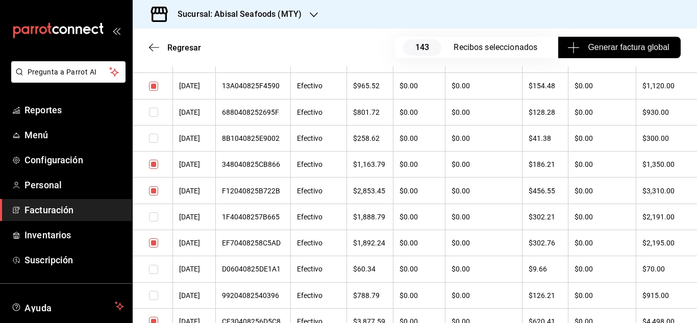
click at [152, 161] on input "checkbox" at bounding box center [153, 164] width 9 height 9
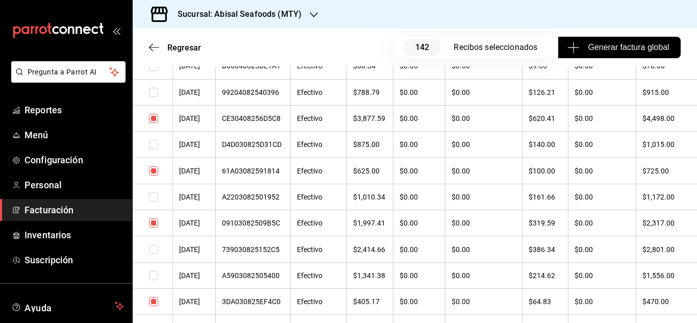
scroll to position [10408, 0]
click at [158, 222] on input "checkbox" at bounding box center [153, 221] width 9 height 9
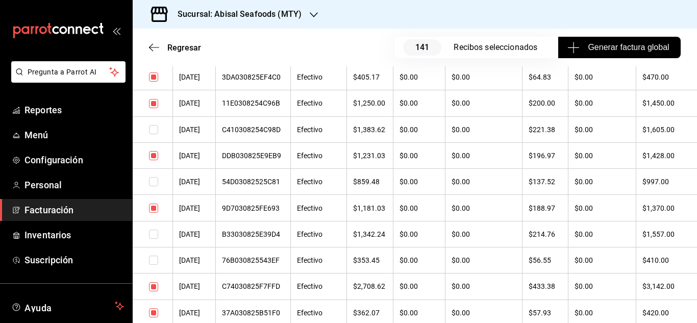
scroll to position [10663, 0]
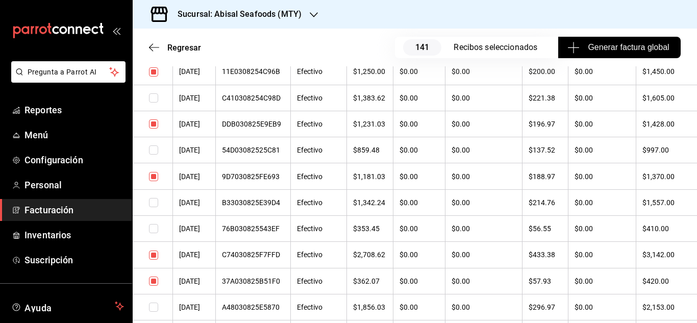
click at [152, 175] on input "checkbox" at bounding box center [153, 176] width 9 height 9
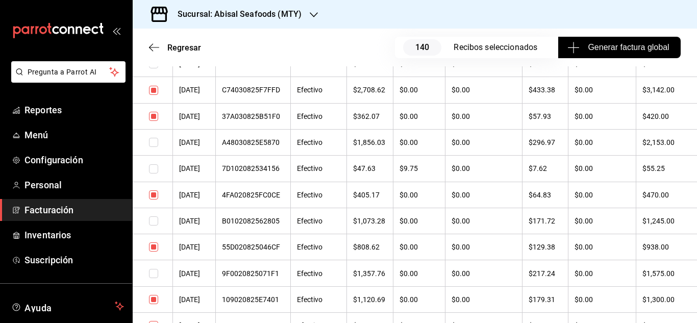
scroll to position [10817, 0]
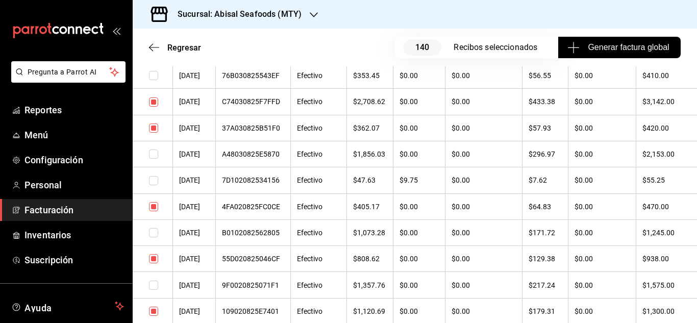
click at [153, 208] on input "checkbox" at bounding box center [153, 206] width 9 height 9
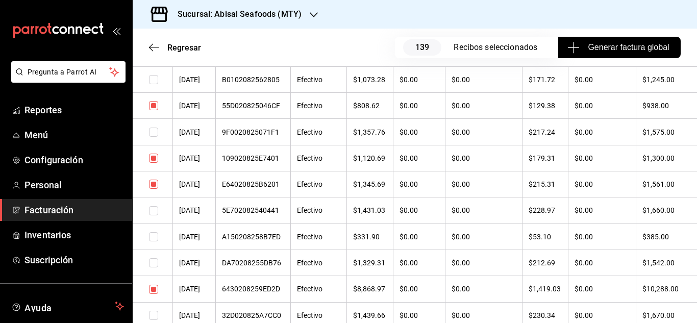
click at [154, 160] on input "checkbox" at bounding box center [153, 158] width 9 height 9
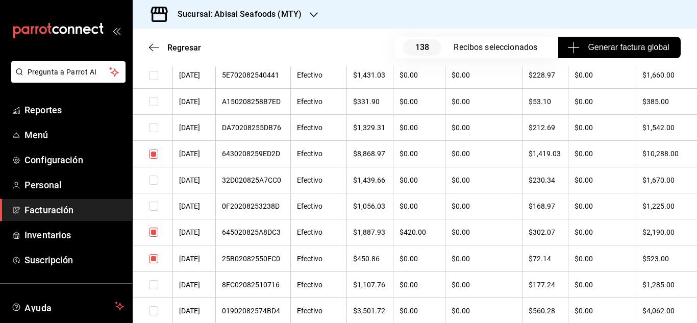
scroll to position [11123, 0]
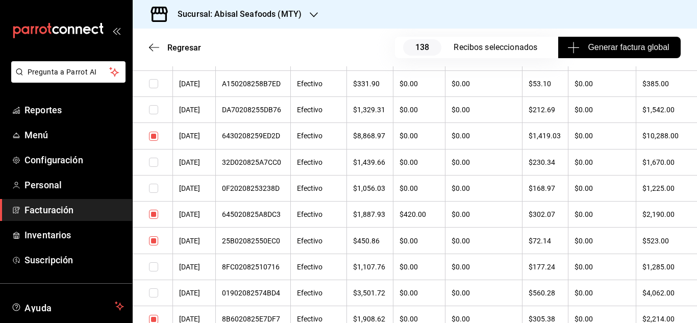
click at [152, 214] on input "checkbox" at bounding box center [153, 214] width 9 height 9
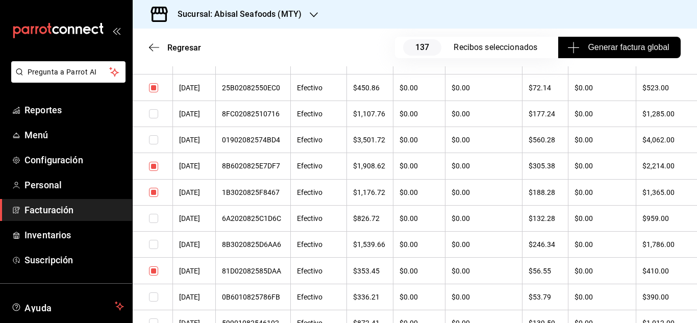
scroll to position [11327, 0]
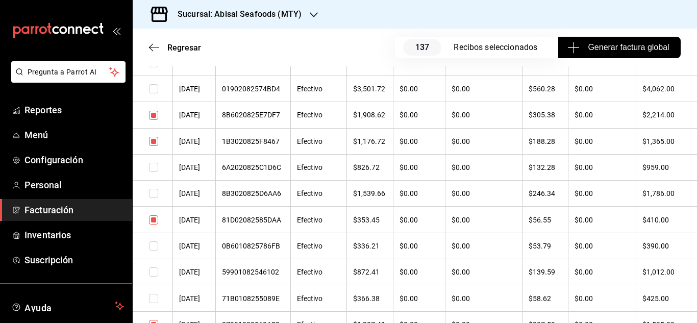
click at [157, 219] on input "checkbox" at bounding box center [153, 219] width 9 height 9
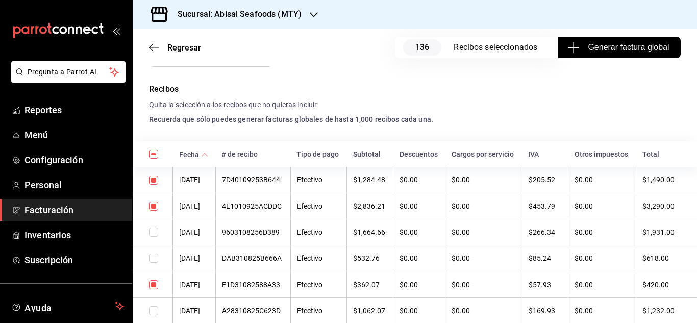
scroll to position [255, 0]
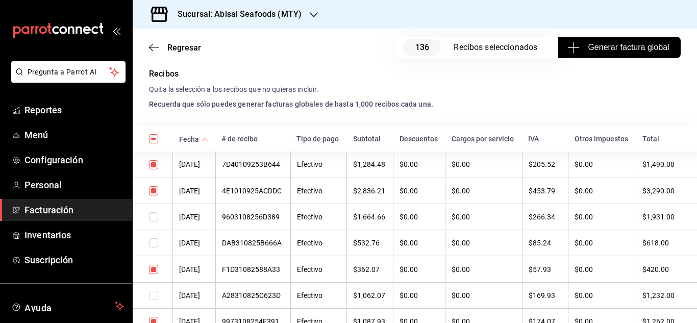
click at [154, 192] on input "checkbox" at bounding box center [153, 190] width 9 height 9
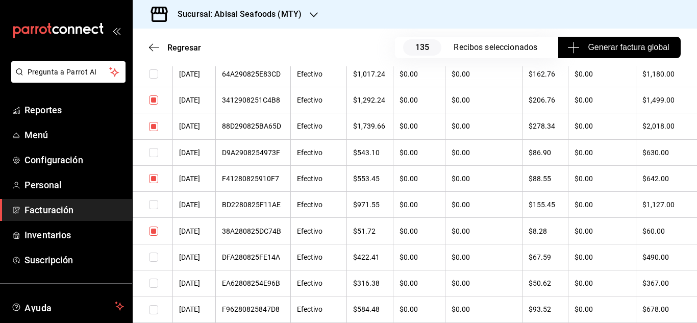
scroll to position [1786, 0]
click at [150, 127] on input "checkbox" at bounding box center [153, 125] width 9 height 9
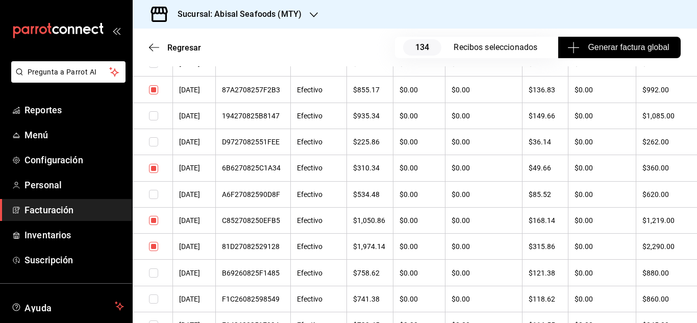
scroll to position [2246, 0]
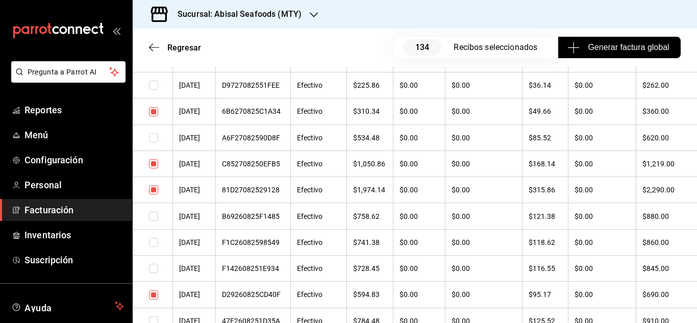
click at [152, 190] on input "checkbox" at bounding box center [153, 189] width 9 height 9
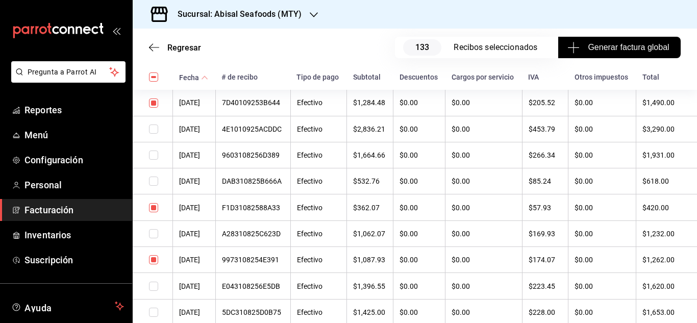
scroll to position [306, 0]
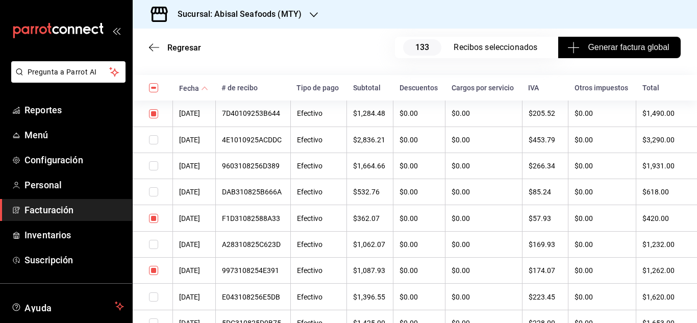
click at [150, 189] on input "checkbox" at bounding box center [153, 191] width 9 height 9
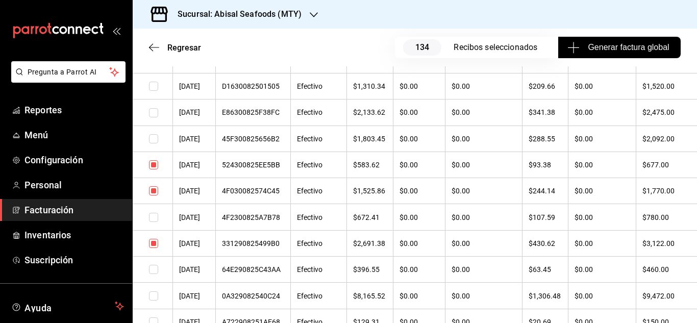
scroll to position [1327, 0]
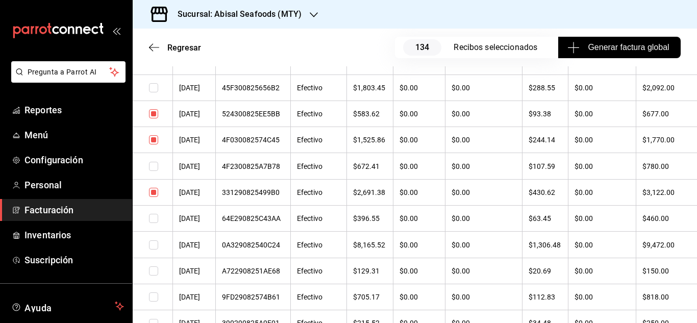
click at [151, 219] on input "checkbox" at bounding box center [153, 218] width 9 height 9
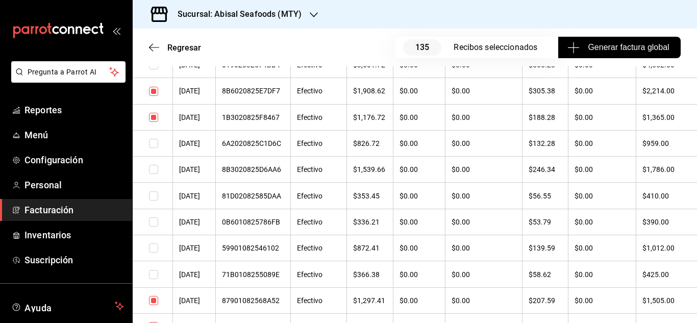
scroll to position [11327, 0]
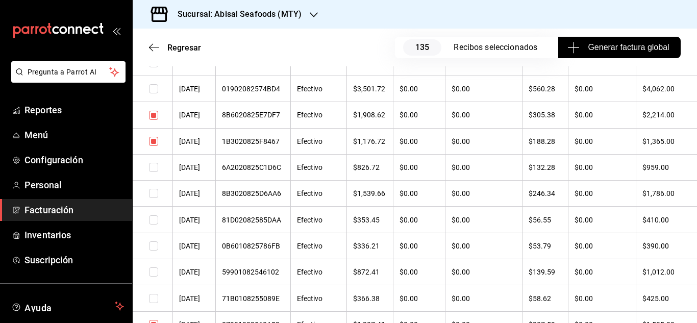
drag, startPoint x: 210, startPoint y: 221, endPoint x: 446, endPoint y: 219, distance: 235.8
click at [446, 219] on tr "[DATE] 81D02082585DAA Efectivo $353.45 $0.00 $0.00 $56.55 $0.00 $410.00" at bounding box center [415, 220] width 564 height 26
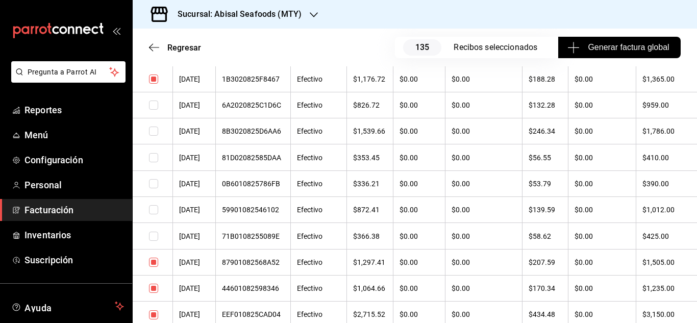
scroll to position [11378, 0]
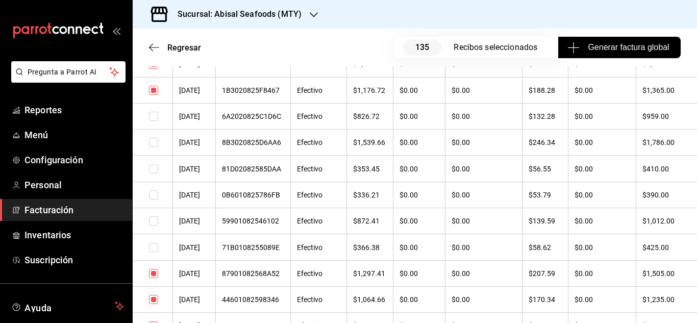
click at [153, 170] on input "checkbox" at bounding box center [153, 168] width 9 height 9
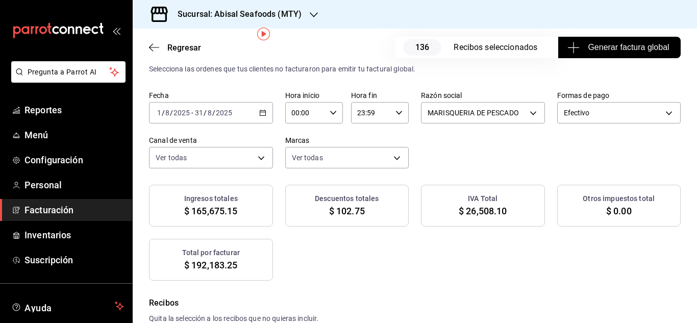
scroll to position [51, 0]
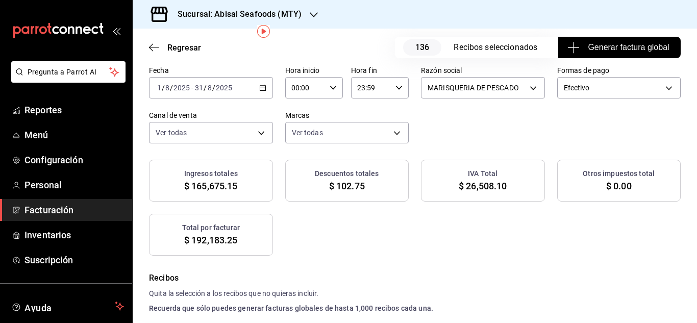
click at [581, 250] on div "Ingresos totales $ 165,675.15 Descuentos totales $ 102.75 IVA Total $ 26,508.10…" at bounding box center [415, 208] width 532 height 96
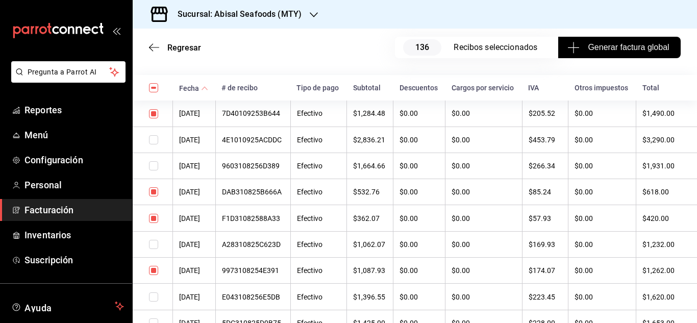
scroll to position [357, 0]
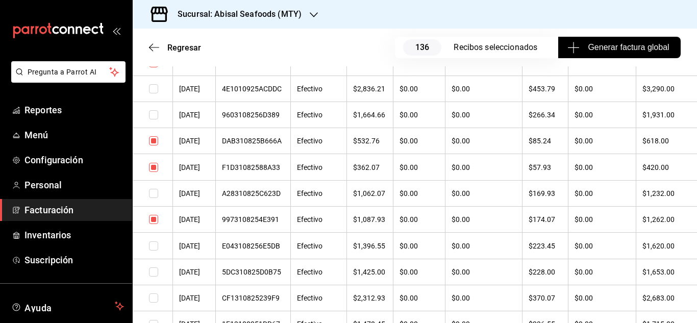
click at [155, 218] on input "checkbox" at bounding box center [153, 219] width 9 height 9
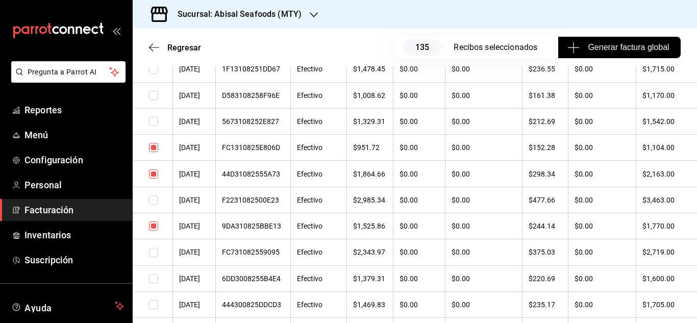
scroll to position [663, 0]
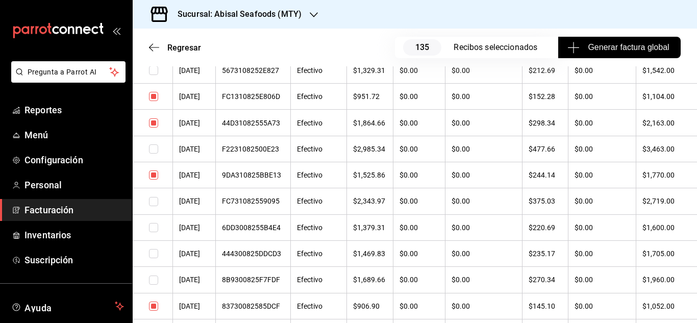
click at [157, 170] on input "checkbox" at bounding box center [153, 174] width 9 height 9
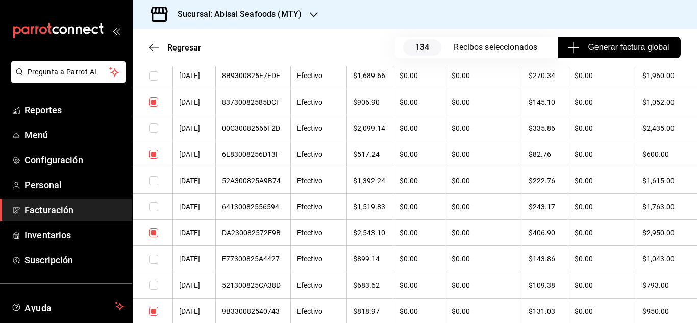
scroll to position [919, 0]
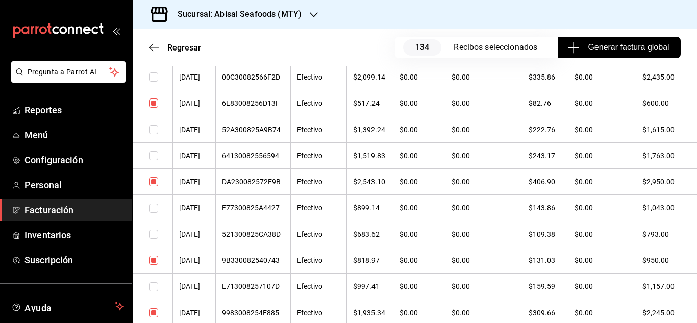
click at [154, 186] on input "checkbox" at bounding box center [153, 181] width 9 height 9
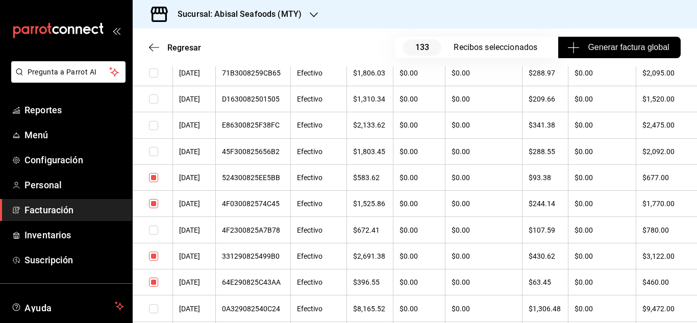
scroll to position [1276, 0]
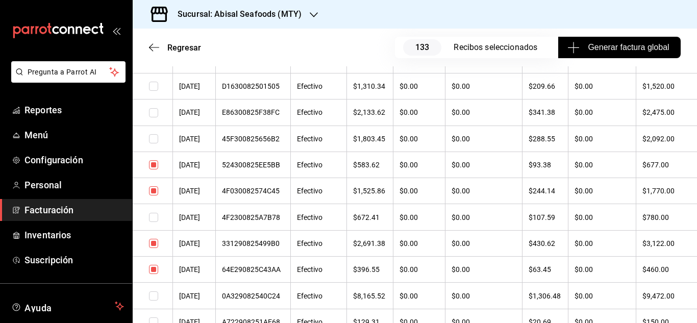
click at [153, 164] on input "checkbox" at bounding box center [153, 164] width 9 height 9
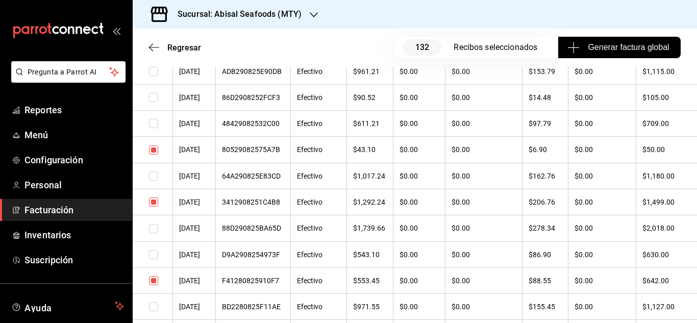
scroll to position [1684, 0]
click at [157, 202] on input "checkbox" at bounding box center [153, 201] width 9 height 9
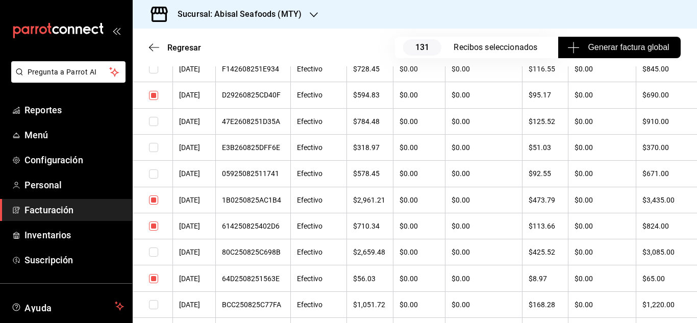
scroll to position [2450, 0]
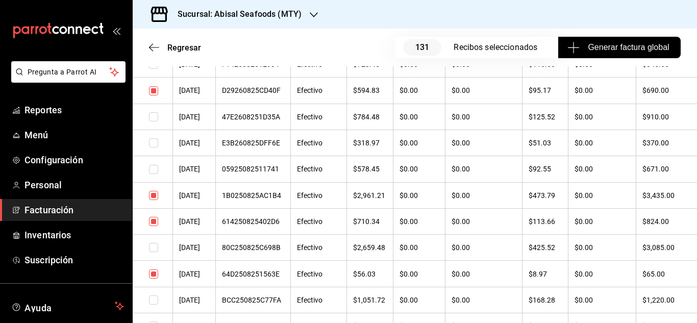
click at [155, 222] on input "checkbox" at bounding box center [153, 221] width 9 height 9
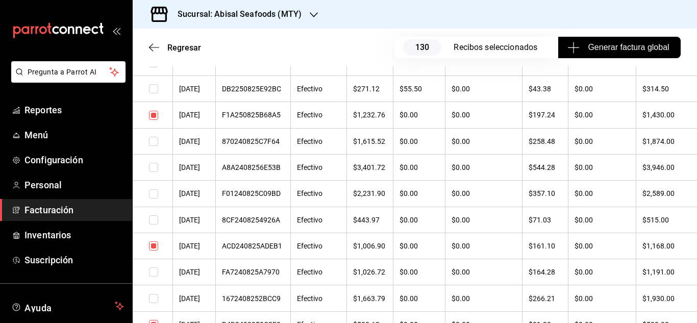
scroll to position [2705, 0]
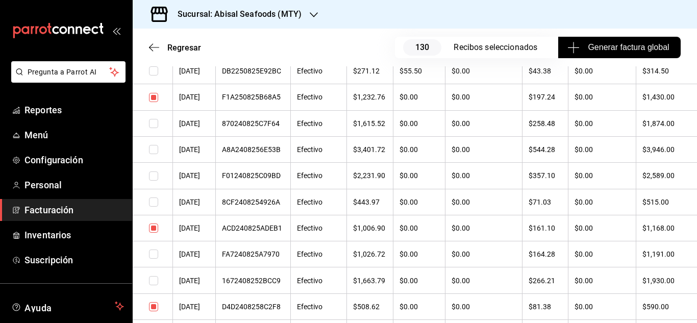
click at [153, 226] on input "checkbox" at bounding box center [153, 228] width 9 height 9
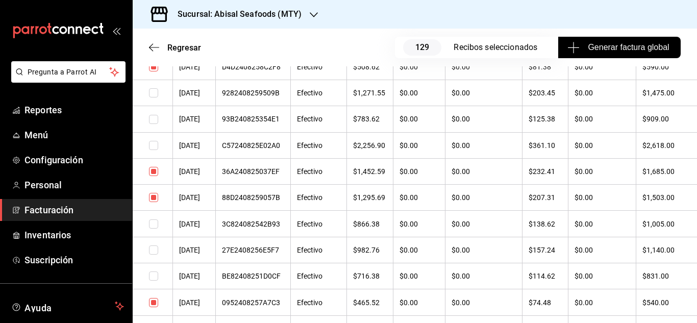
scroll to position [2960, 0]
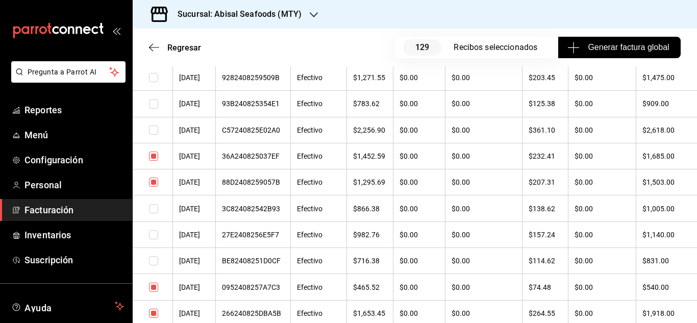
click at [151, 158] on input "checkbox" at bounding box center [153, 156] width 9 height 9
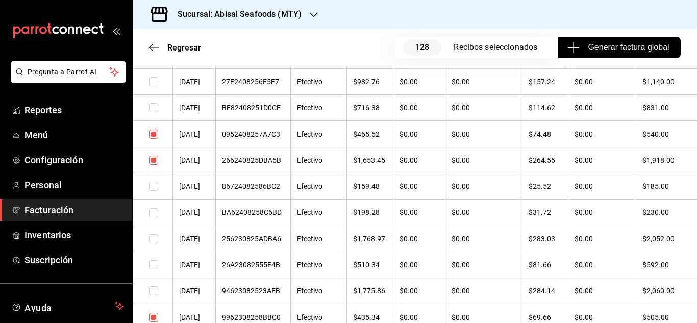
scroll to position [3164, 0]
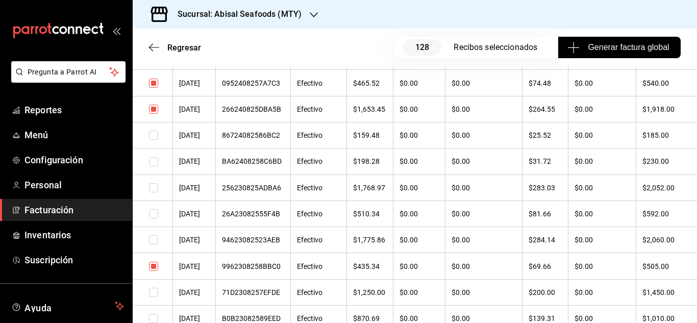
click at [153, 267] on input "checkbox" at bounding box center [153, 266] width 9 height 9
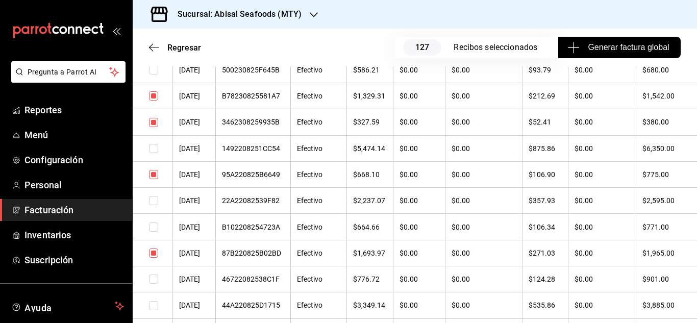
scroll to position [3471, 0]
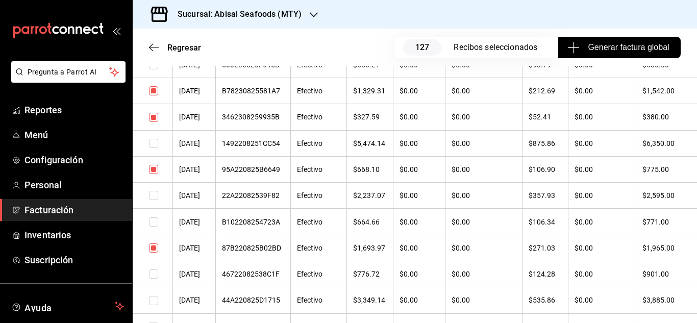
click at [150, 89] on input "checkbox" at bounding box center [153, 90] width 9 height 9
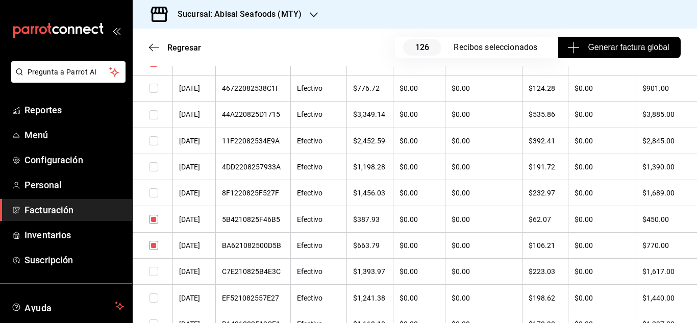
scroll to position [3675, 0]
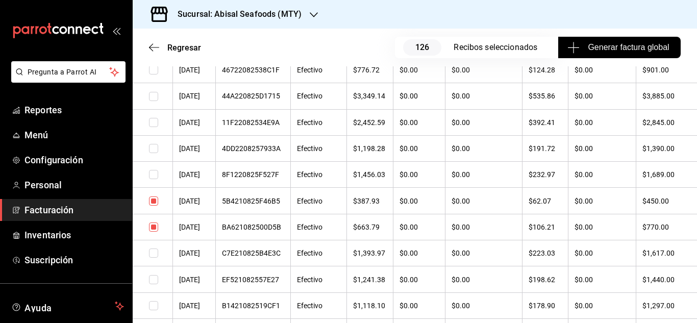
click at [151, 228] on input "checkbox" at bounding box center [153, 227] width 9 height 9
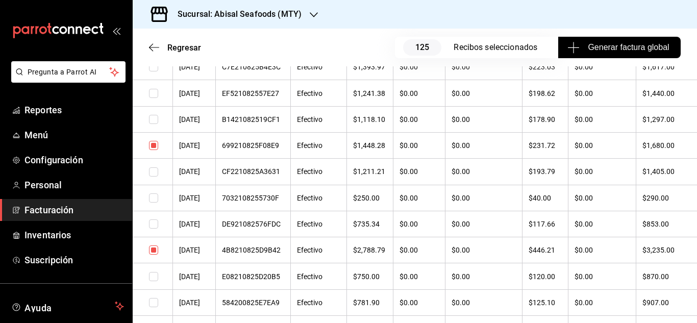
scroll to position [3879, 0]
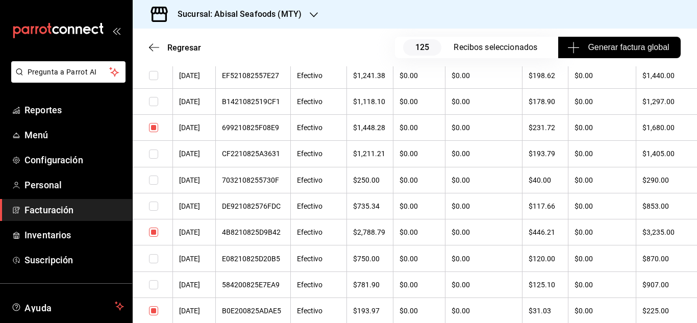
click at [151, 232] on input "checkbox" at bounding box center [153, 232] width 9 height 9
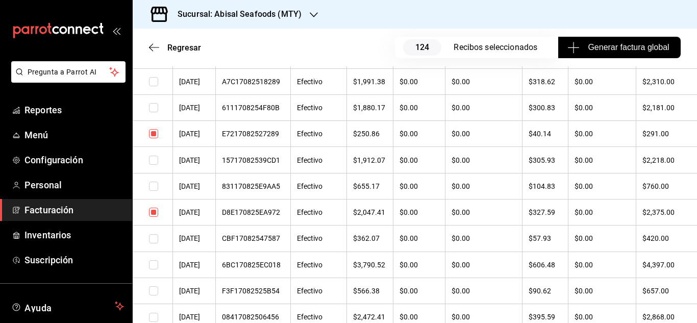
scroll to position [4951, 0]
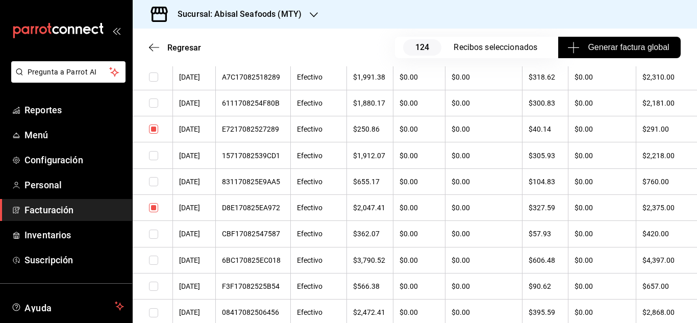
click at [151, 211] on input "checkbox" at bounding box center [153, 207] width 9 height 9
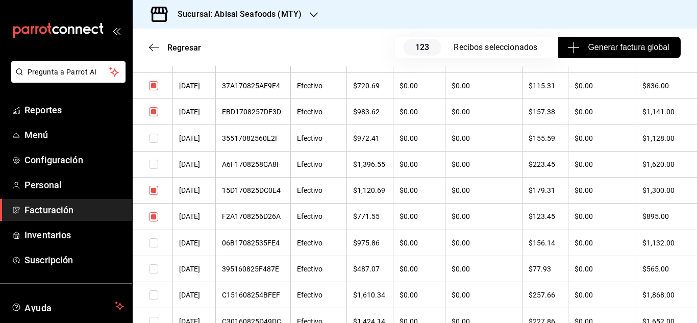
scroll to position [5257, 0]
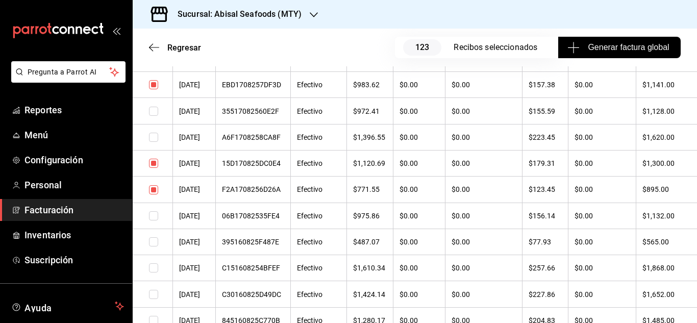
click at [149, 190] on input "checkbox" at bounding box center [153, 189] width 9 height 9
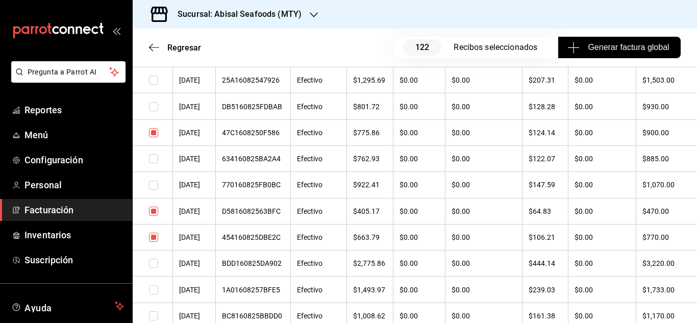
scroll to position [5563, 0]
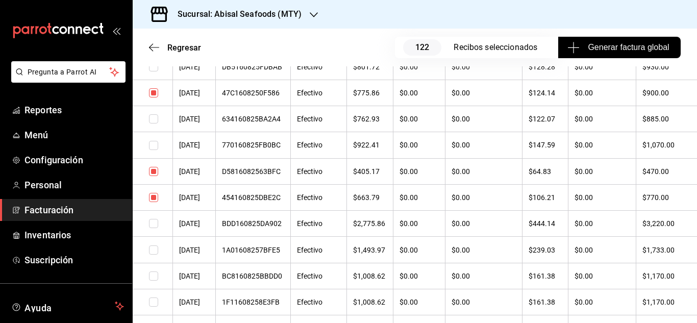
click at [151, 199] on input "checkbox" at bounding box center [153, 197] width 9 height 9
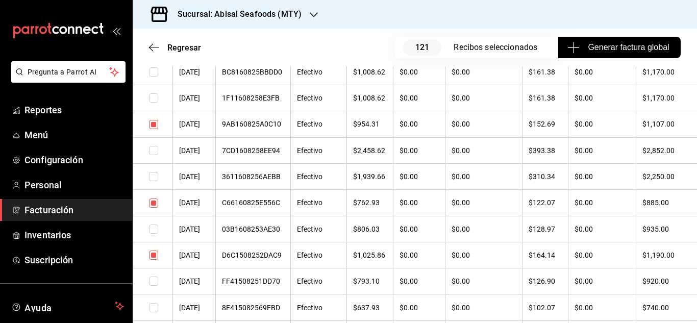
click at [155, 258] on input "checkbox" at bounding box center [153, 255] width 9 height 9
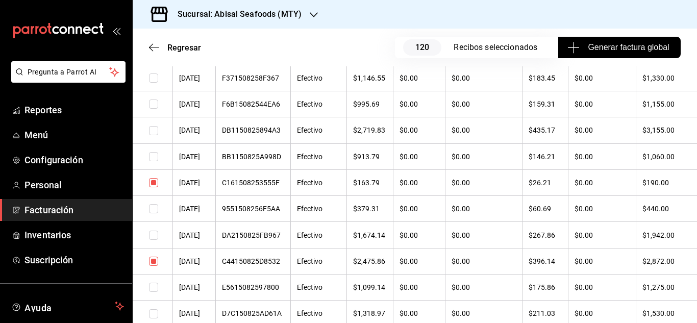
scroll to position [6125, 0]
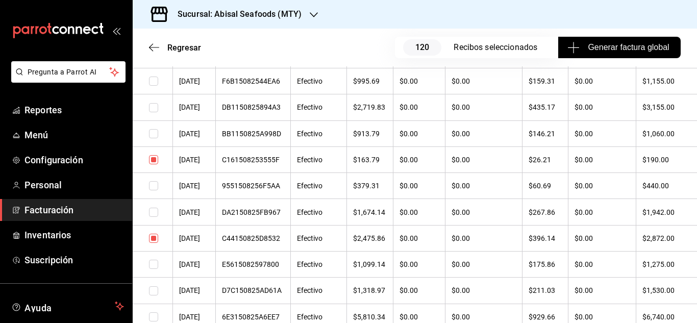
click at [155, 238] on input "checkbox" at bounding box center [153, 238] width 9 height 9
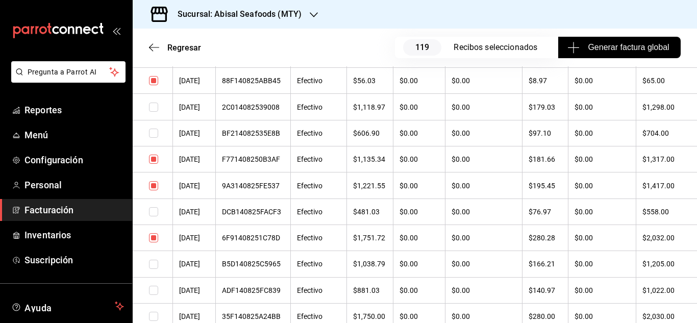
scroll to position [6431, 0]
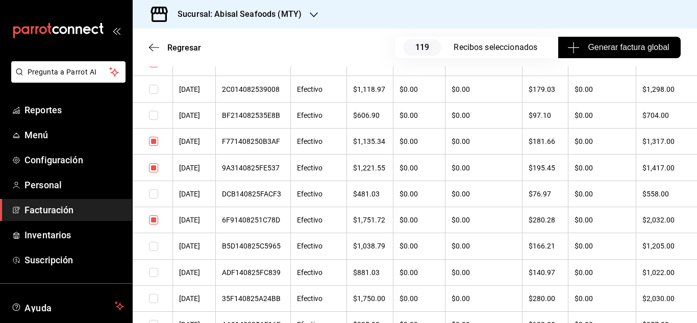
click at [153, 170] on input "checkbox" at bounding box center [153, 167] width 9 height 9
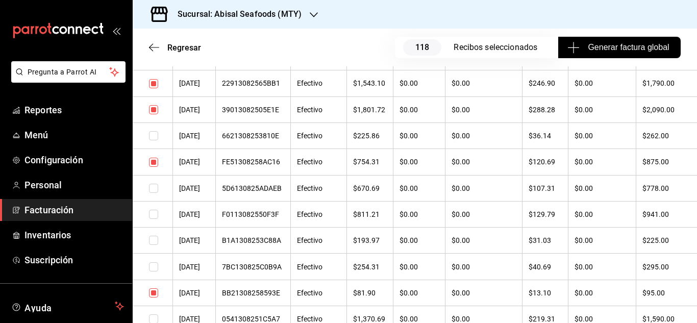
scroll to position [6788, 0]
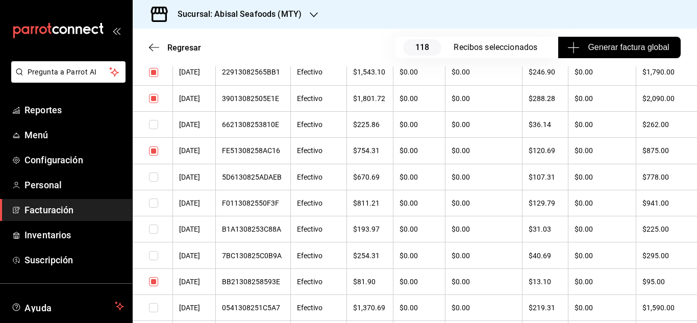
click at [155, 75] on input "checkbox" at bounding box center [153, 72] width 9 height 9
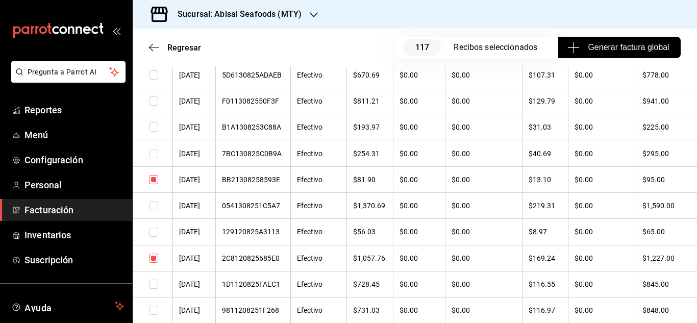
scroll to position [6941, 0]
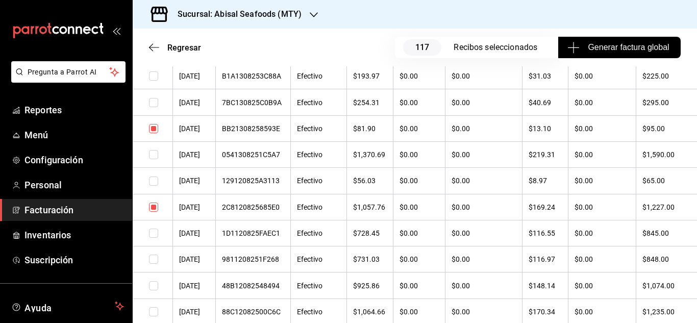
click at [154, 210] on input "checkbox" at bounding box center [153, 207] width 9 height 9
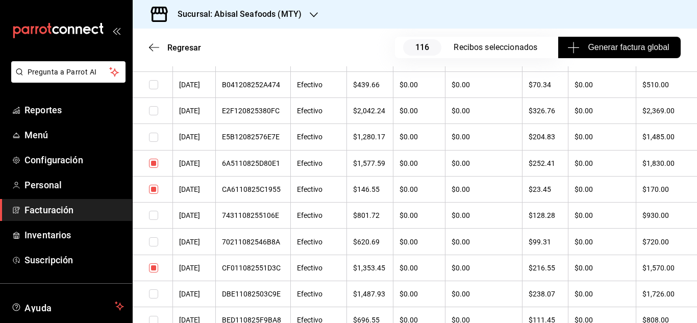
scroll to position [7247, 0]
click at [154, 163] on input "checkbox" at bounding box center [153, 162] width 9 height 9
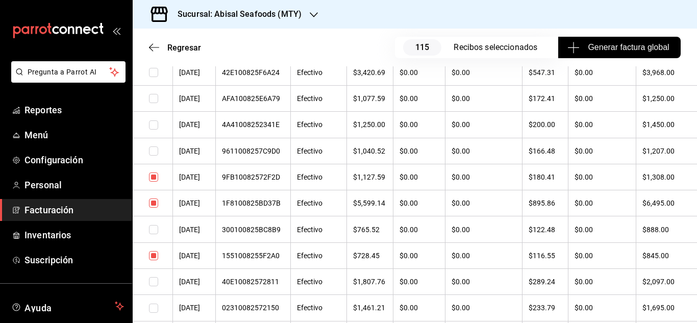
scroll to position [7809, 0]
click at [151, 179] on input "checkbox" at bounding box center [153, 177] width 9 height 9
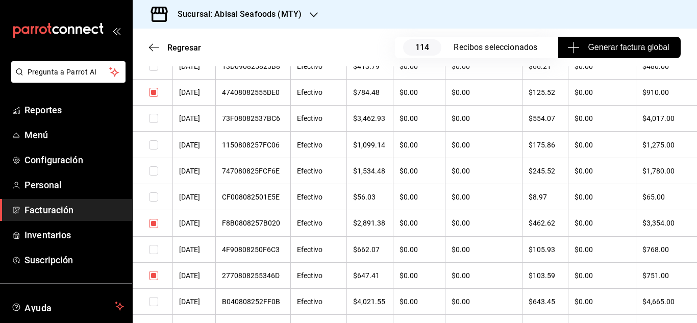
scroll to position [8625, 0]
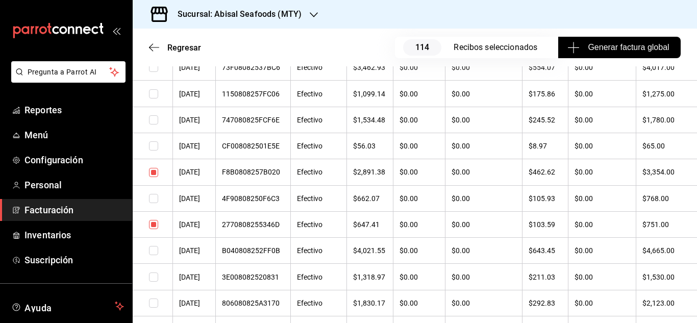
click at [156, 171] on input "checkbox" at bounding box center [153, 172] width 9 height 9
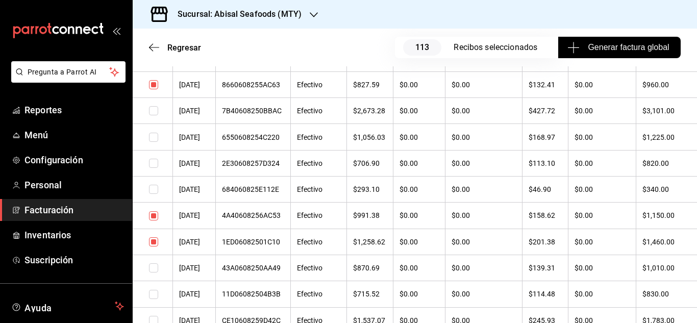
scroll to position [9340, 0]
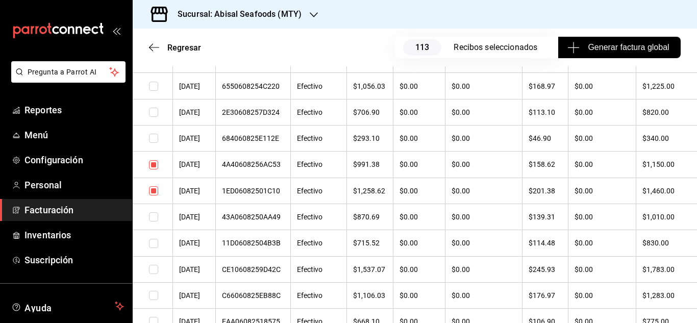
click at [156, 168] on input "checkbox" at bounding box center [153, 164] width 9 height 9
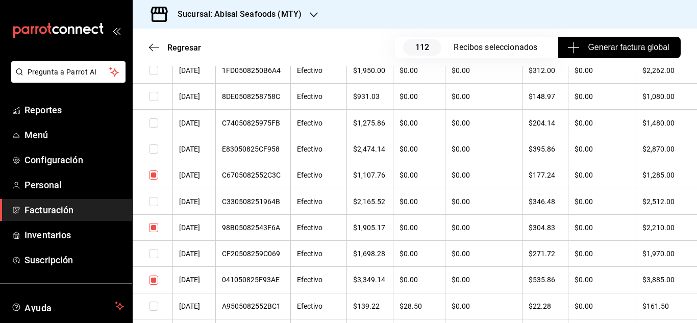
scroll to position [9799, 0]
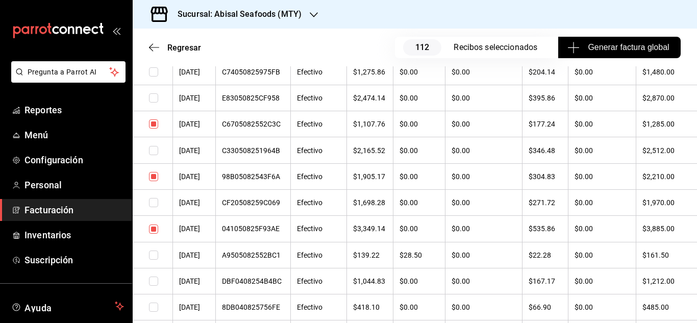
click at [152, 180] on input "checkbox" at bounding box center [153, 176] width 9 height 9
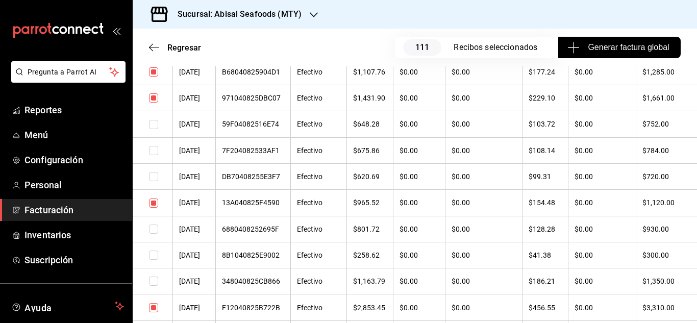
scroll to position [10106, 0]
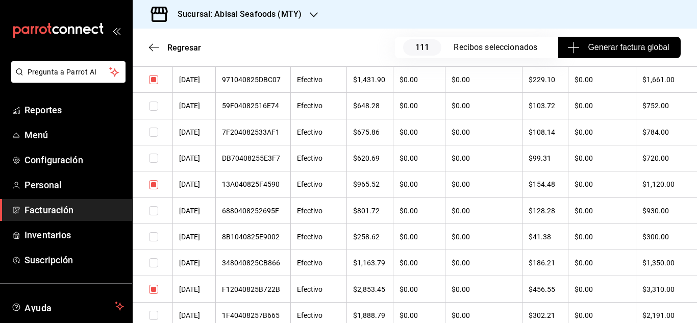
click at [152, 290] on input "checkbox" at bounding box center [153, 289] width 9 height 9
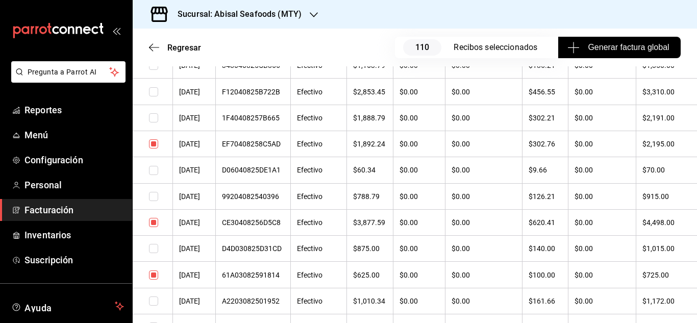
scroll to position [10361, 0]
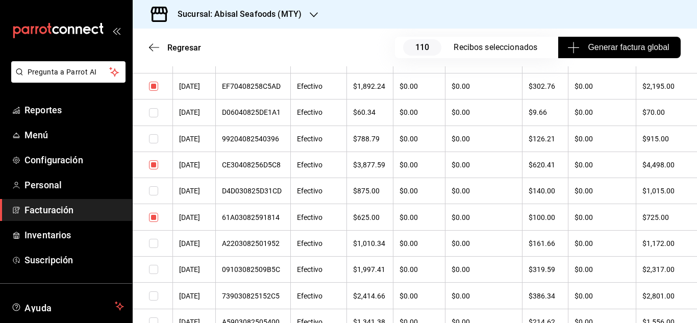
click at [156, 168] on input "checkbox" at bounding box center [153, 164] width 9 height 9
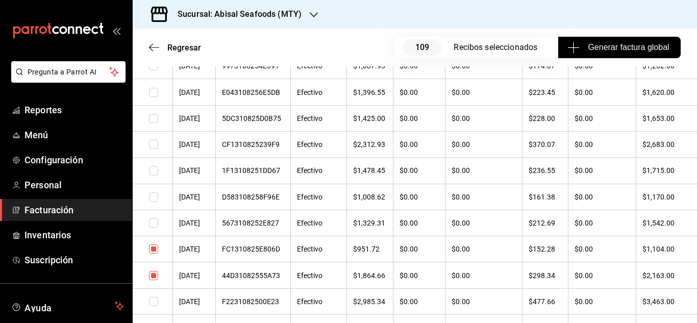
scroll to position [510, 0]
click at [157, 118] on input "checkbox" at bounding box center [153, 118] width 9 height 9
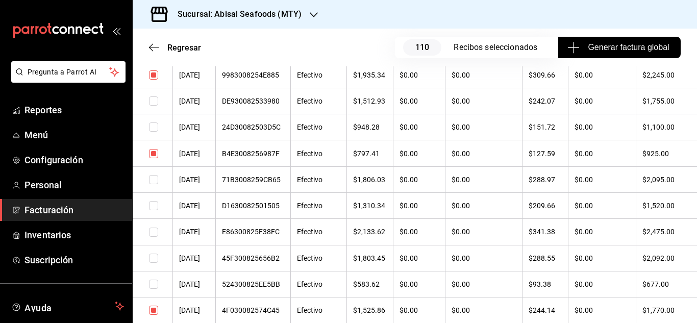
scroll to position [1174, 0]
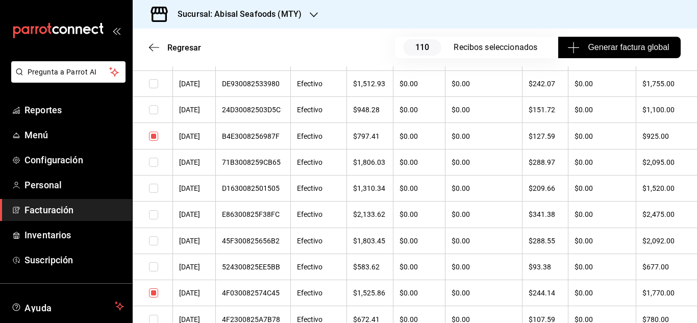
click at [156, 184] on input "checkbox" at bounding box center [153, 188] width 9 height 9
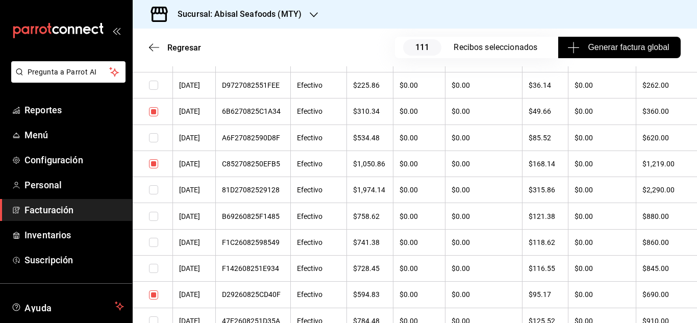
scroll to position [2297, 0]
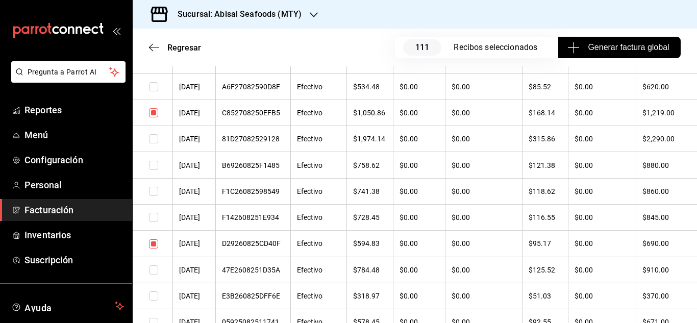
click at [149, 218] on td at bounding box center [153, 218] width 40 height 26
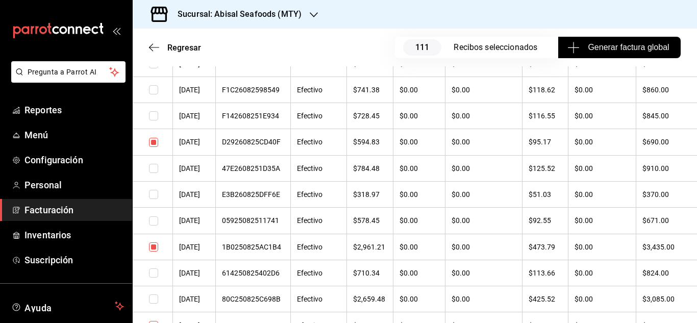
scroll to position [2399, 0]
click at [157, 114] on input "checkbox" at bounding box center [153, 115] width 9 height 9
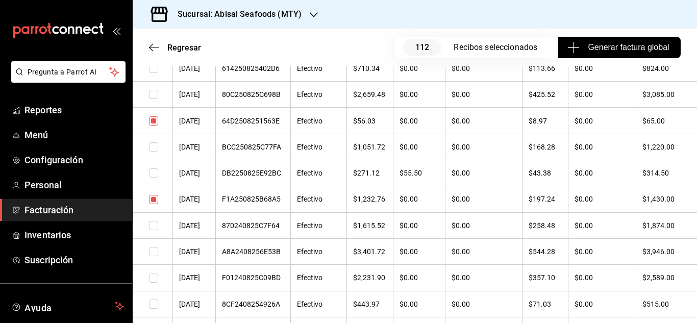
scroll to position [2654, 0]
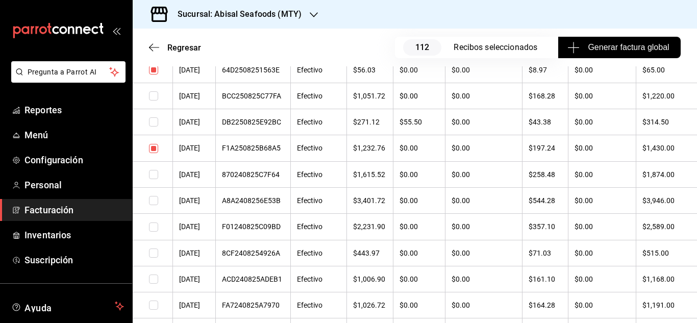
click at [153, 252] on input "checkbox" at bounding box center [153, 253] width 9 height 9
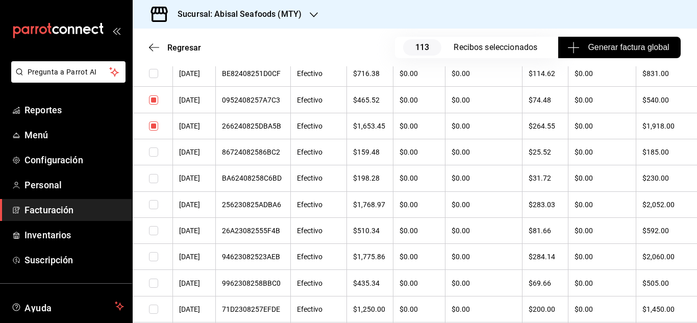
scroll to position [3164, 0]
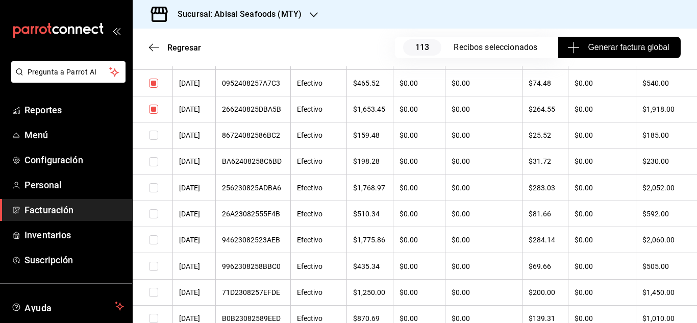
click at [152, 164] on input "checkbox" at bounding box center [153, 161] width 9 height 9
click at [154, 214] on input "checkbox" at bounding box center [153, 213] width 9 height 9
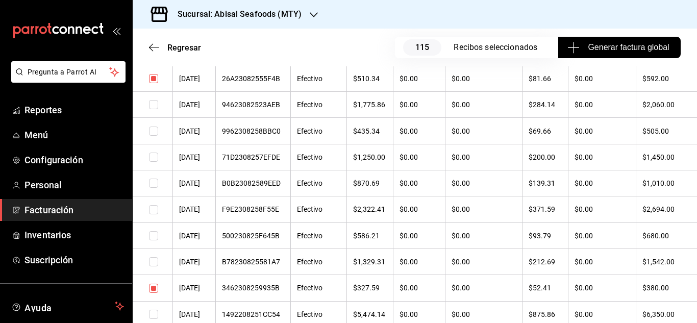
scroll to position [3317, 0]
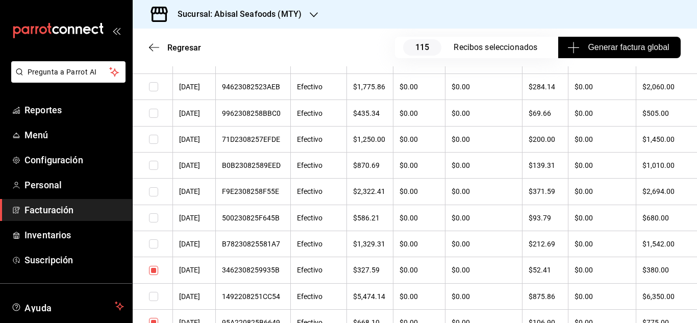
click at [153, 219] on input "checkbox" at bounding box center [153, 217] width 9 height 9
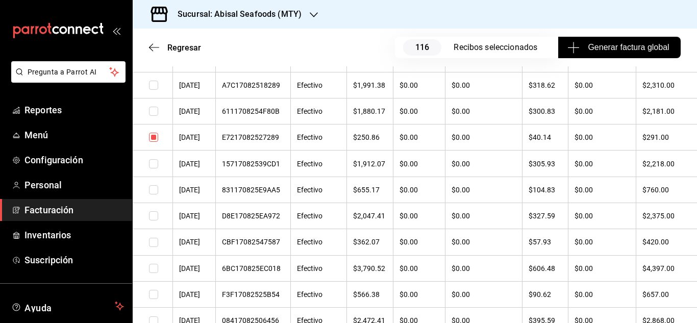
scroll to position [4951, 0]
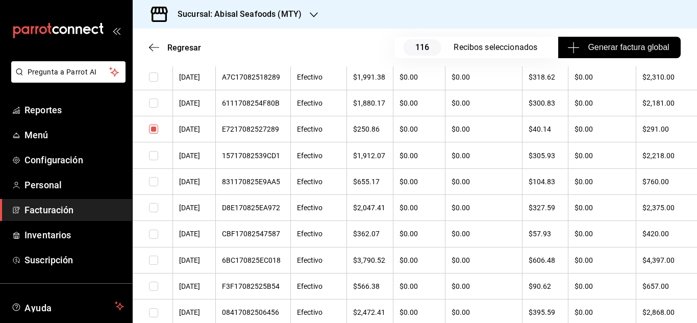
drag, startPoint x: 154, startPoint y: 232, endPoint x: 346, endPoint y: 197, distance: 195.1
click at [154, 232] on input "checkbox" at bounding box center [153, 234] width 9 height 9
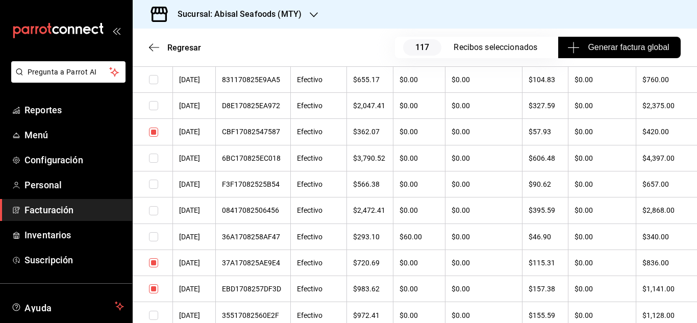
scroll to position [5104, 0]
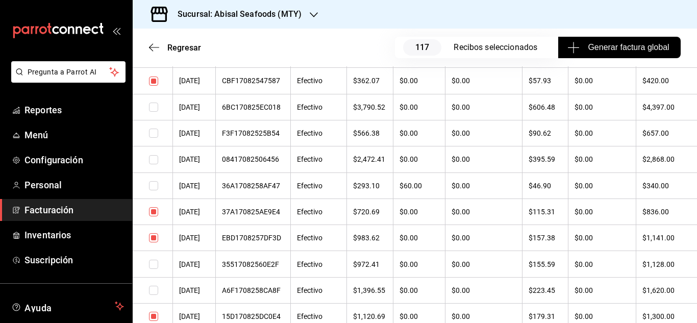
click at [154, 184] on input "checkbox" at bounding box center [153, 185] width 9 height 9
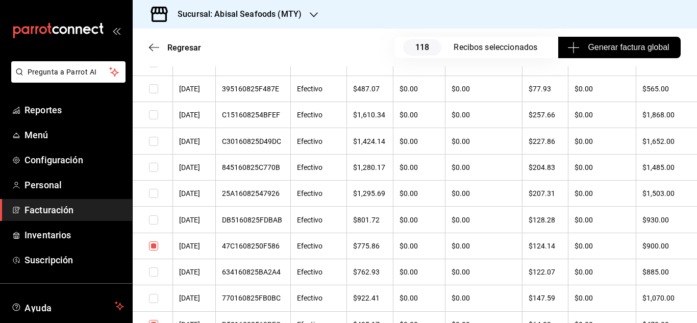
scroll to position [5359, 0]
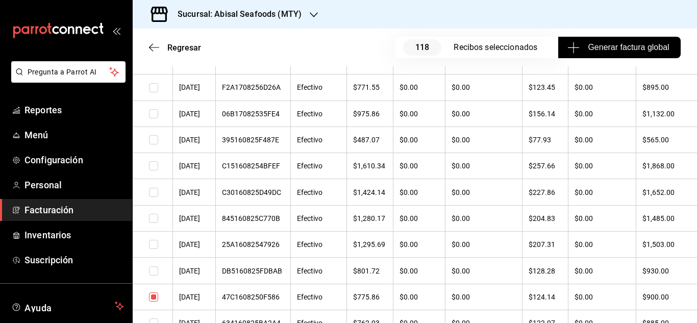
click at [155, 142] on input "checkbox" at bounding box center [153, 139] width 9 height 9
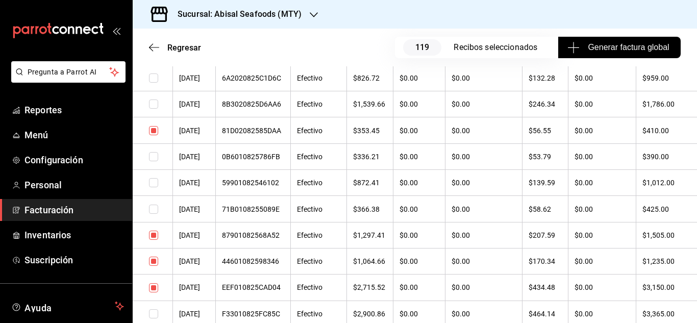
scroll to position [11378, 0]
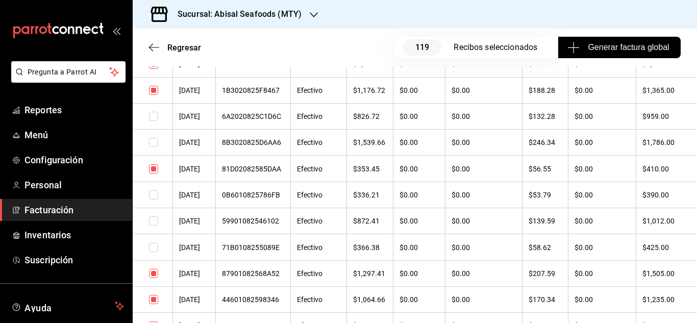
click at [149, 195] on input "checkbox" at bounding box center [153, 194] width 9 height 9
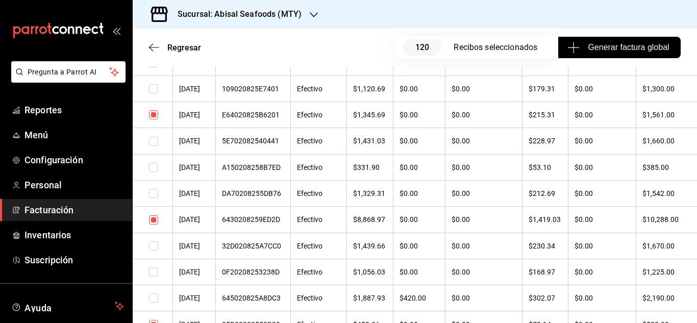
scroll to position [11021, 0]
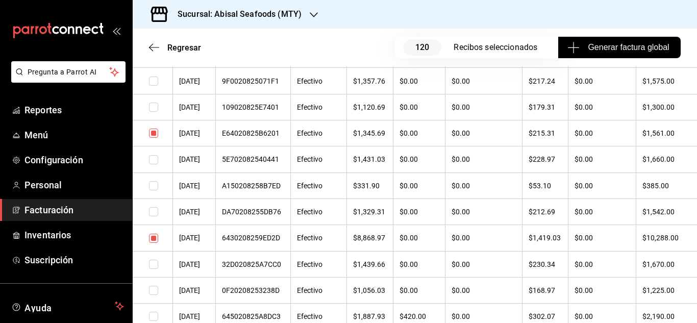
click at [153, 186] on input "checkbox" at bounding box center [153, 185] width 9 height 9
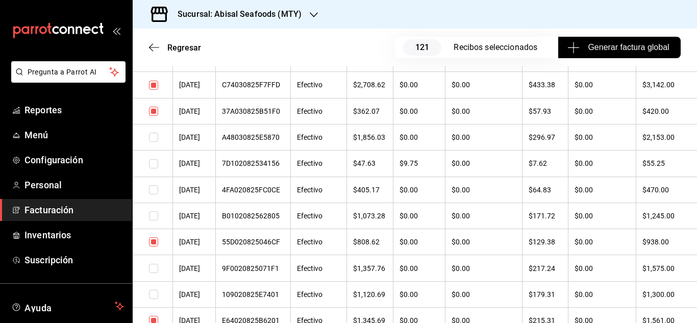
scroll to position [10817, 0]
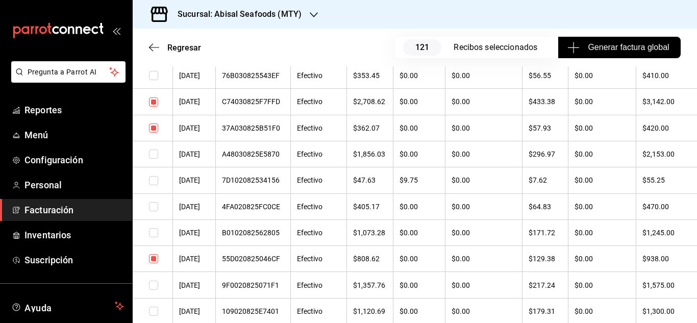
click at [154, 204] on input "checkbox" at bounding box center [153, 206] width 9 height 9
click at [150, 185] on input "checkbox" at bounding box center [153, 180] width 9 height 9
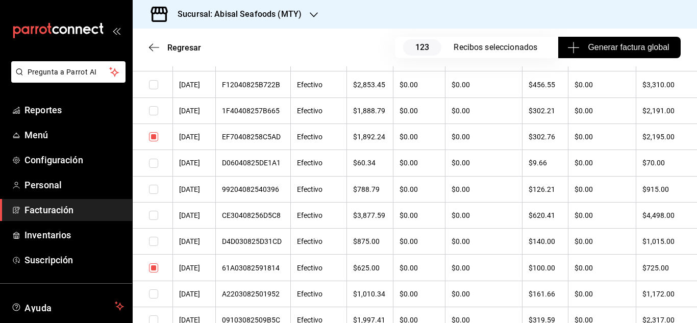
scroll to position [10306, 0]
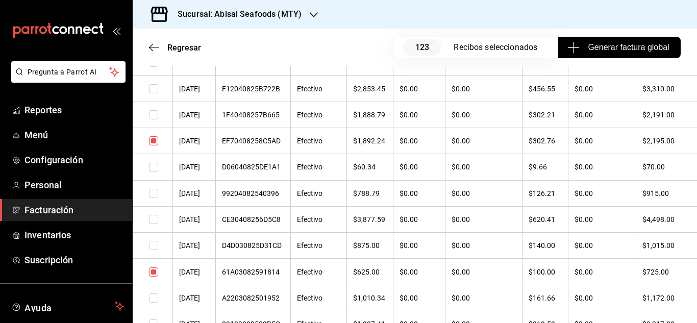
click at [149, 165] on input "checkbox" at bounding box center [153, 167] width 9 height 9
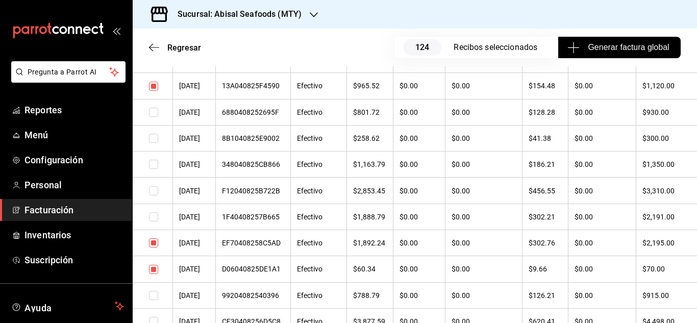
scroll to position [10153, 0]
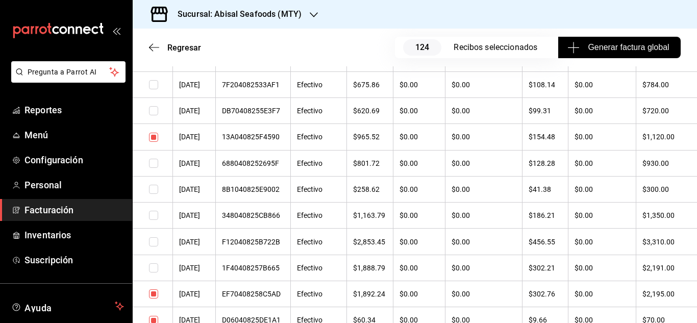
click at [156, 189] on input "checkbox" at bounding box center [153, 189] width 9 height 9
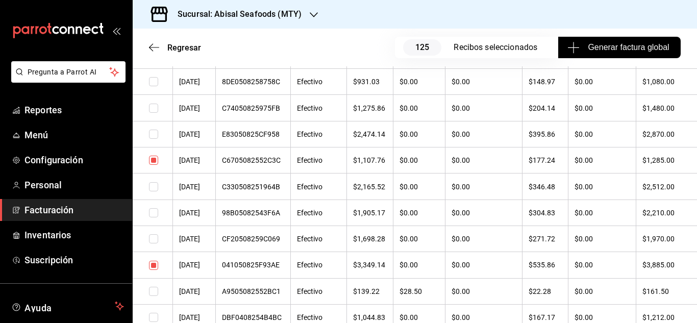
scroll to position [9694, 0]
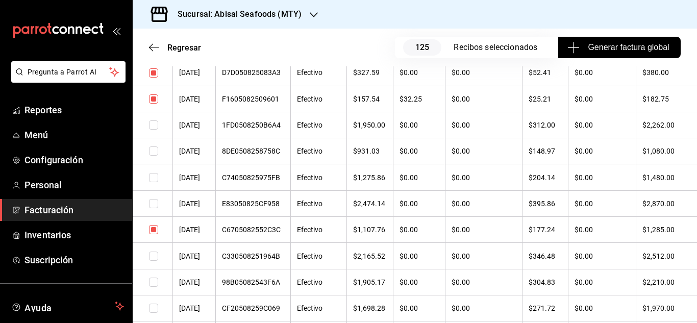
click at [151, 151] on input "checkbox" at bounding box center [153, 150] width 9 height 9
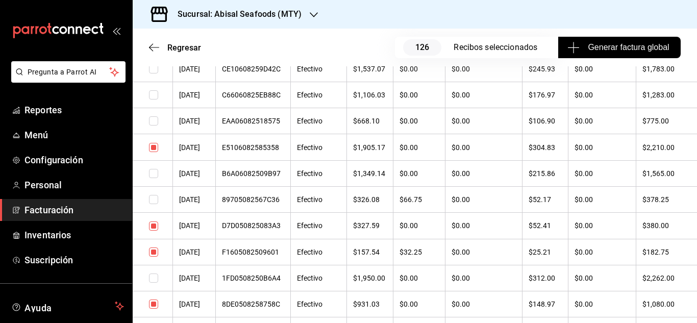
scroll to position [9439, 0]
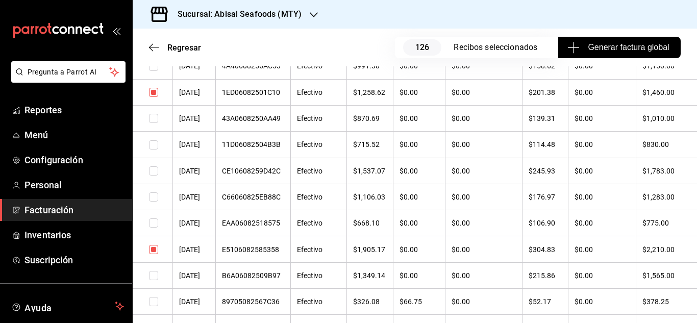
click at [152, 146] on input "checkbox" at bounding box center [153, 144] width 9 height 9
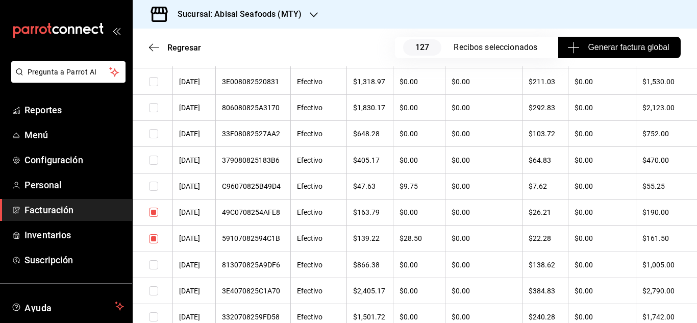
scroll to position [8724, 0]
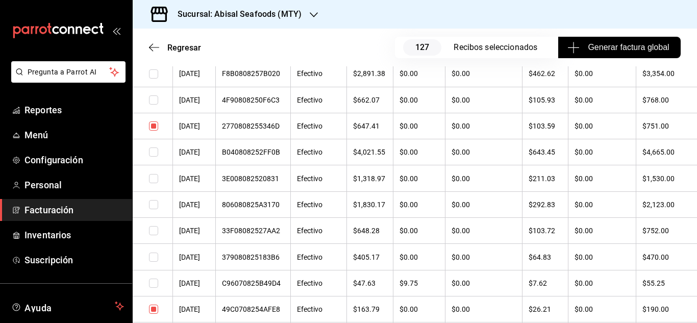
click at [150, 228] on input "checkbox" at bounding box center [153, 230] width 9 height 9
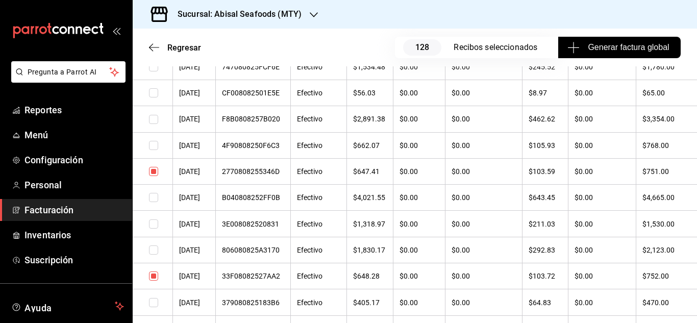
scroll to position [8673, 0]
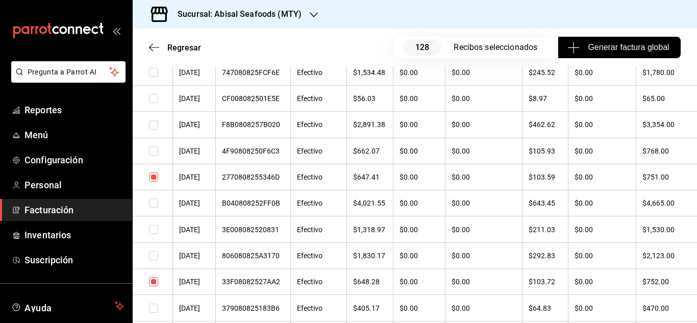
click at [151, 152] on input "checkbox" at bounding box center [153, 150] width 9 height 9
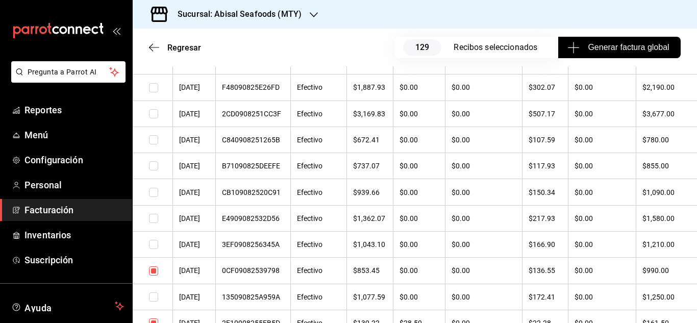
scroll to position [8265, 0]
click at [152, 191] on input "checkbox" at bounding box center [153, 192] width 9 height 9
click at [151, 140] on input "checkbox" at bounding box center [153, 140] width 9 height 9
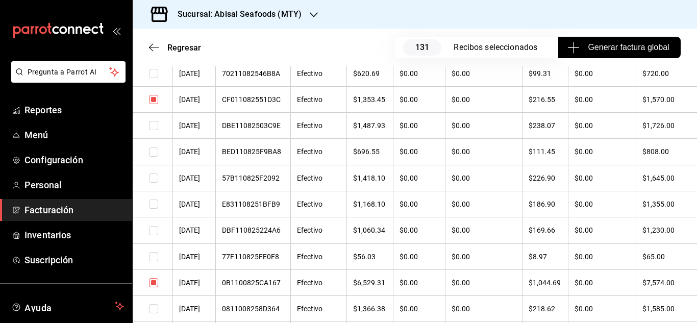
scroll to position [7397, 0]
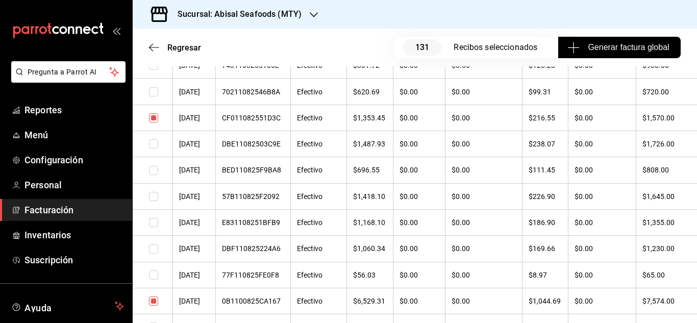
click at [154, 196] on input "checkbox" at bounding box center [153, 196] width 9 height 9
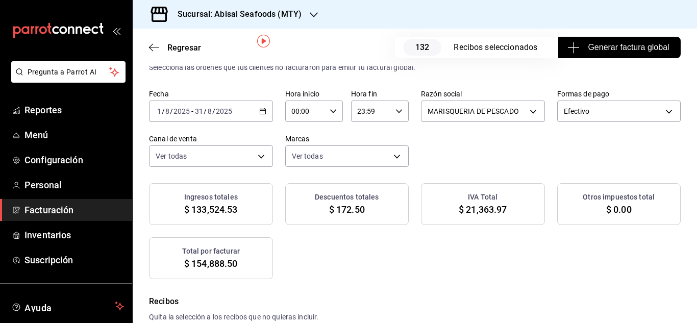
scroll to position [51, 0]
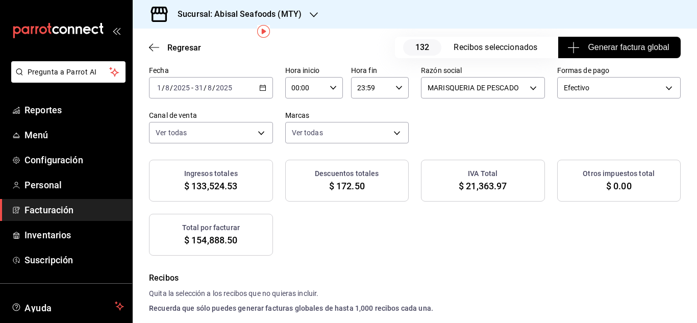
click at [491, 281] on h4 "Recibos" at bounding box center [415, 278] width 532 height 12
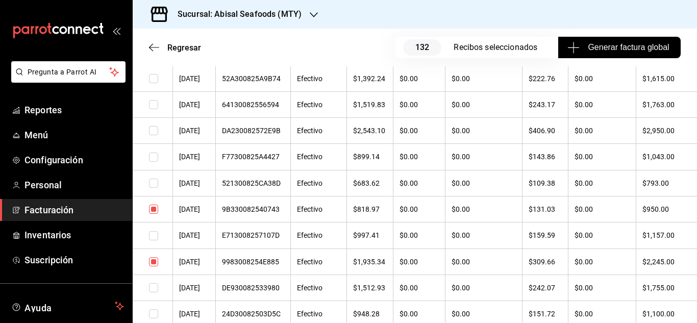
scroll to position [919, 0]
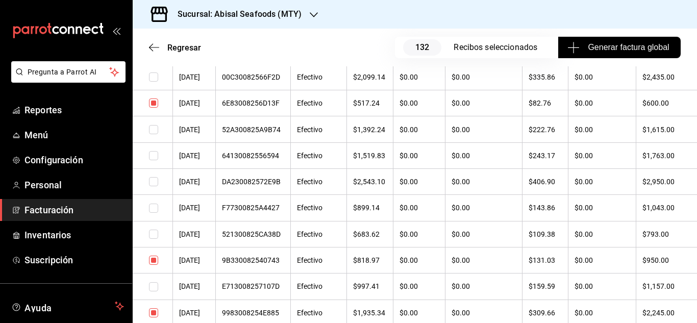
click at [154, 210] on input "checkbox" at bounding box center [153, 208] width 9 height 9
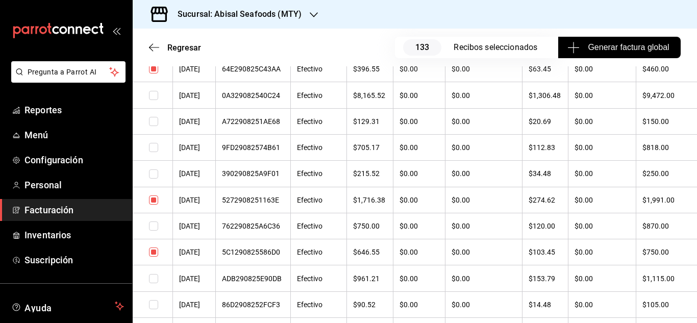
scroll to position [1480, 0]
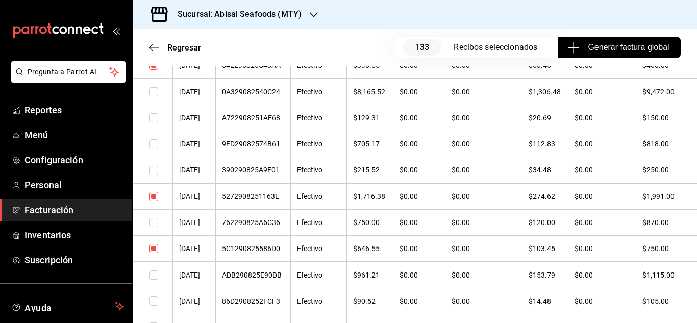
click at [155, 174] on input "checkbox" at bounding box center [153, 170] width 9 height 9
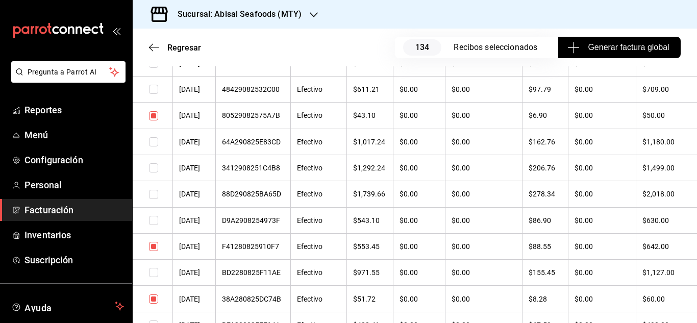
scroll to position [1735, 0]
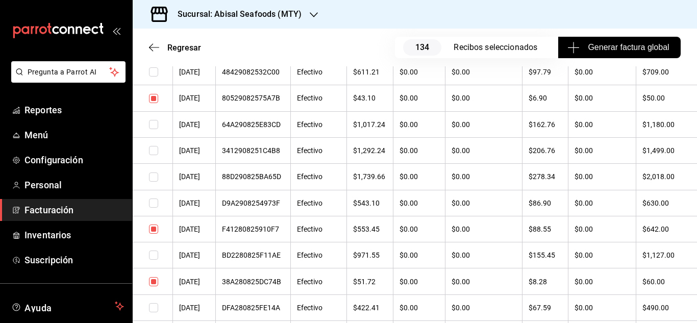
click at [154, 202] on input "checkbox" at bounding box center [153, 203] width 9 height 9
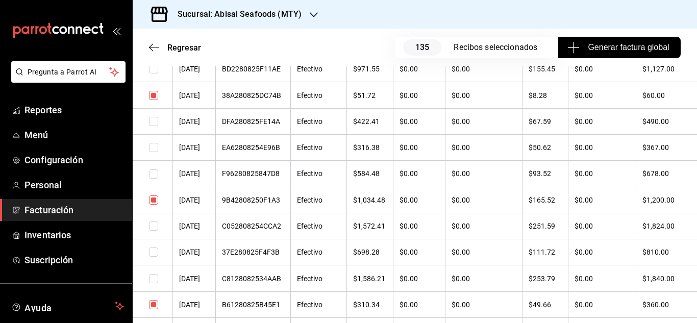
scroll to position [1939, 0]
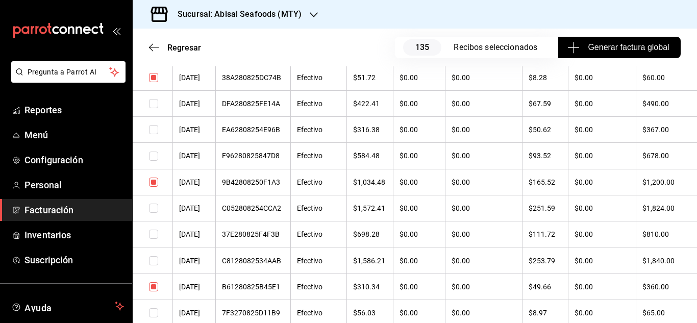
click at [151, 156] on input "checkbox" at bounding box center [153, 156] width 9 height 9
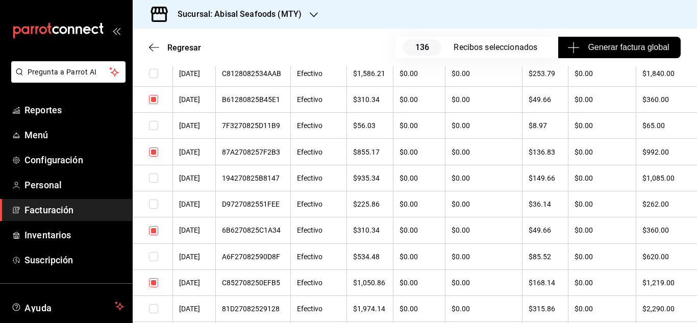
scroll to position [2144, 0]
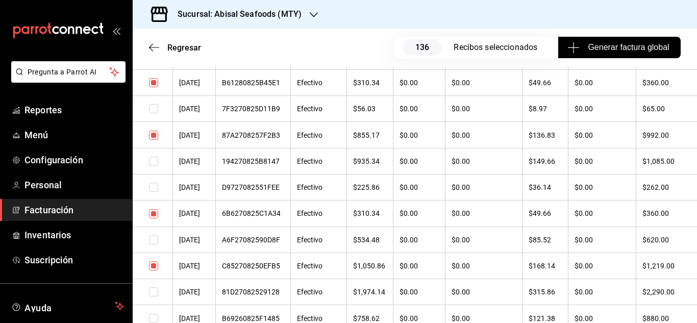
click at [154, 186] on input "checkbox" at bounding box center [153, 187] width 9 height 9
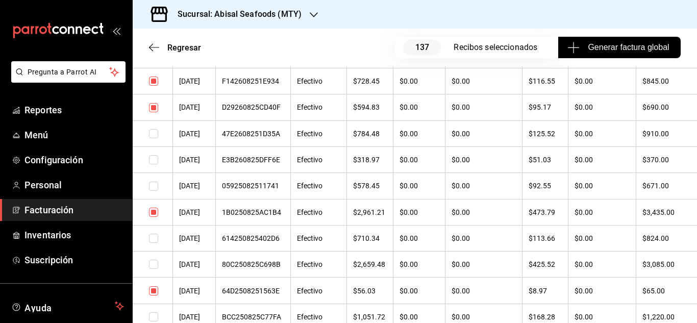
scroll to position [2450, 0]
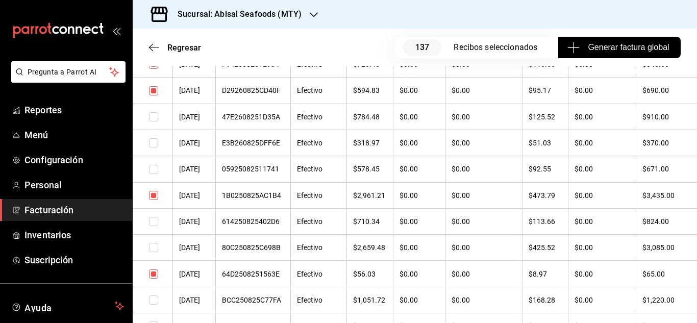
click at [151, 145] on input "checkbox" at bounding box center [153, 142] width 9 height 9
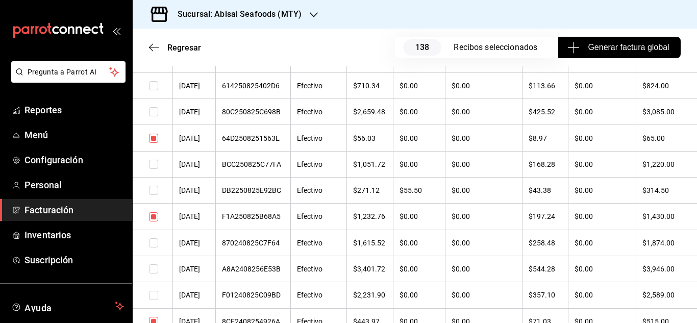
scroll to position [2603, 0]
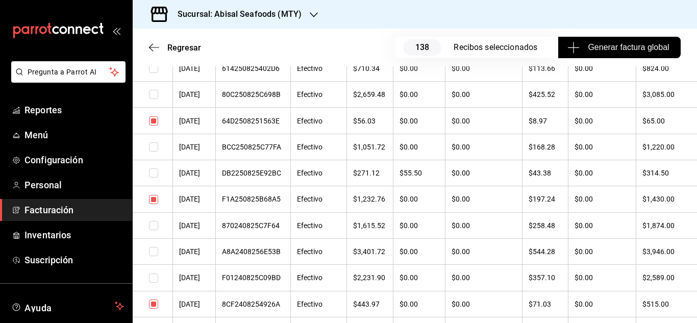
click at [155, 172] on input "checkbox" at bounding box center [153, 172] width 9 height 9
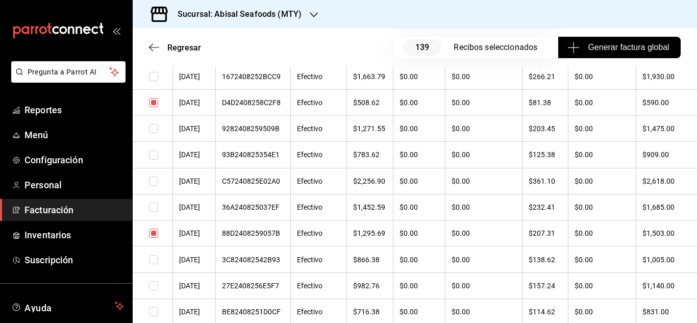
click at [152, 156] on input "checkbox" at bounding box center [153, 155] width 9 height 9
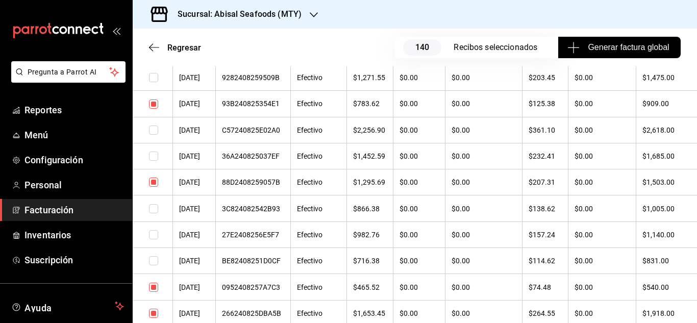
scroll to position [3011, 0]
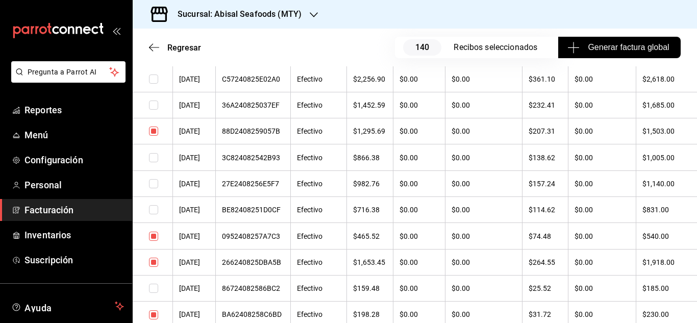
click at [155, 183] on input "checkbox" at bounding box center [153, 183] width 9 height 9
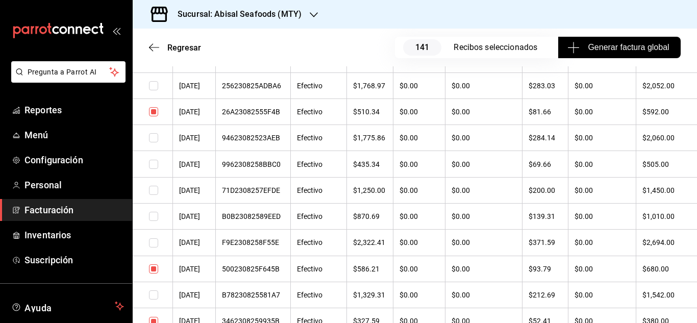
click at [156, 216] on input "checkbox" at bounding box center [153, 216] width 9 height 9
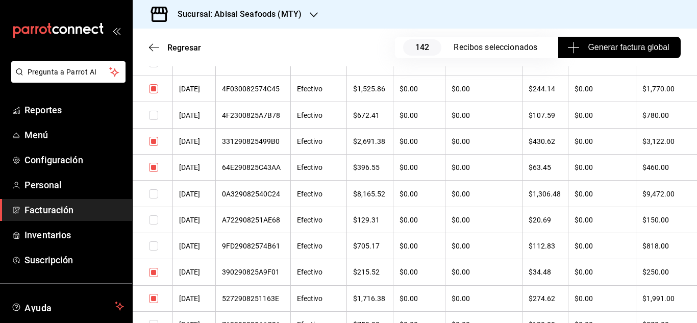
scroll to position [1429, 0]
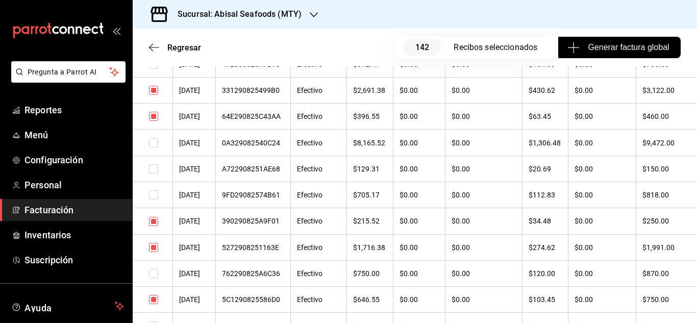
click at [153, 191] on input "checkbox" at bounding box center [153, 194] width 9 height 9
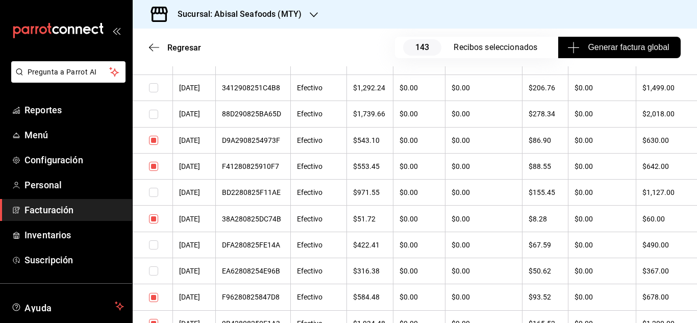
scroll to position [1837, 0]
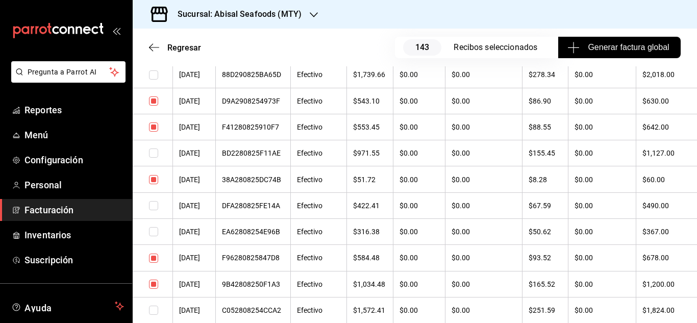
click at [149, 233] on input "checkbox" at bounding box center [153, 231] width 9 height 9
click at [151, 210] on td at bounding box center [153, 205] width 40 height 26
click at [151, 208] on input "checkbox" at bounding box center [153, 205] width 9 height 9
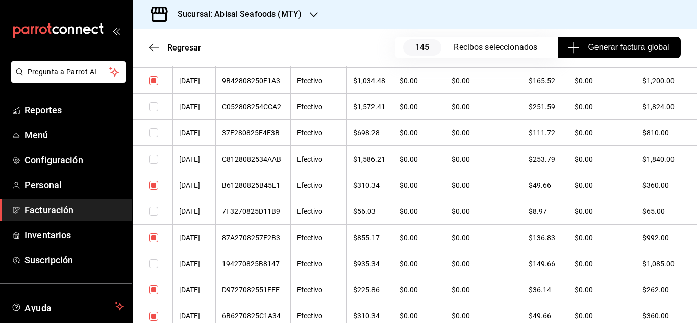
scroll to position [2042, 0]
click at [155, 133] on input "checkbox" at bounding box center [153, 132] width 9 height 9
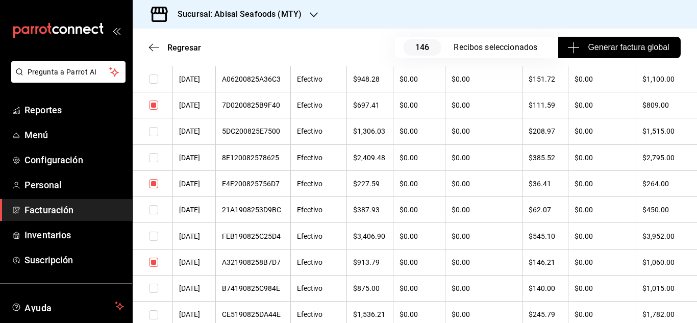
scroll to position [3920, 0]
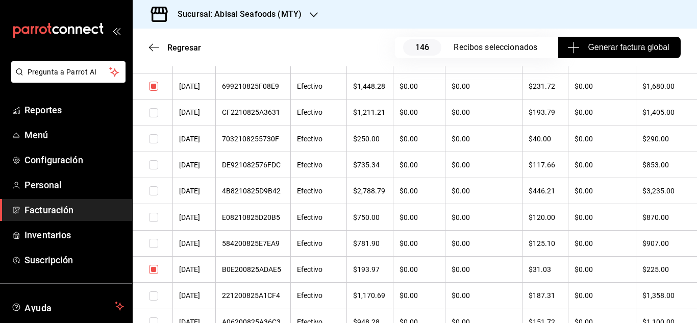
click at [155, 166] on input "checkbox" at bounding box center [153, 164] width 9 height 9
click at [154, 141] on input "checkbox" at bounding box center [153, 138] width 9 height 9
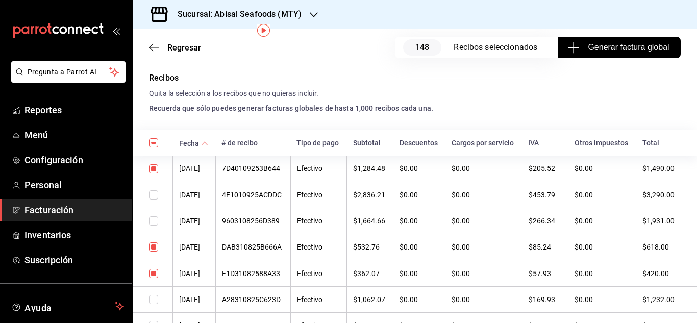
scroll to position [30, 0]
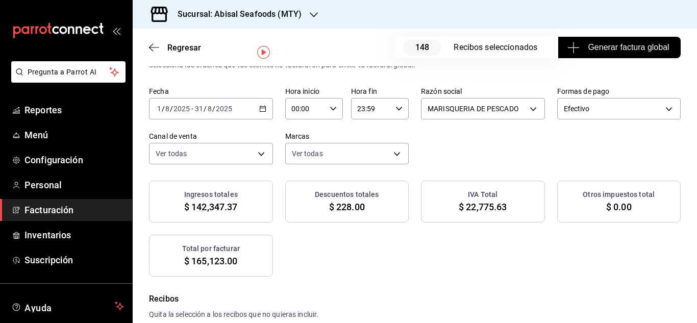
click at [495, 233] on div "Ingresos totales $ 142,347.37 Descuentos totales $ 228.00 IVA Total $ 22,775.63…" at bounding box center [415, 229] width 532 height 96
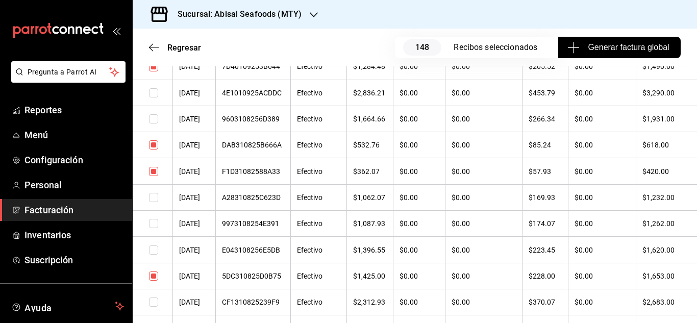
scroll to position [354, 0]
click at [157, 144] on input "checkbox" at bounding box center [153, 144] width 9 height 9
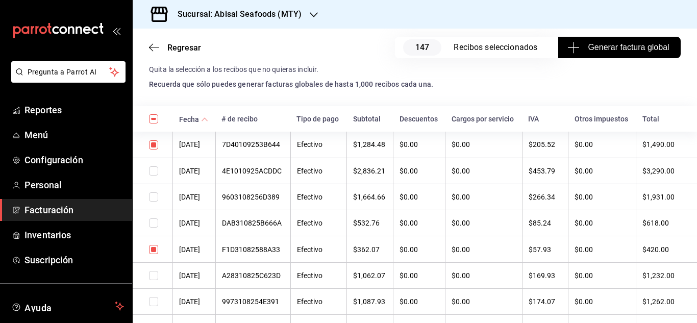
scroll to position [2129, 0]
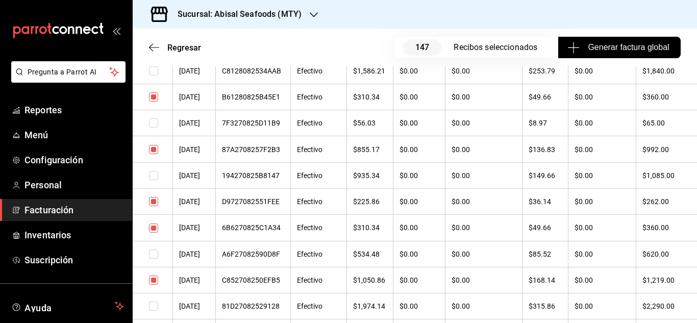
click at [153, 177] on input "checkbox" at bounding box center [153, 175] width 9 height 9
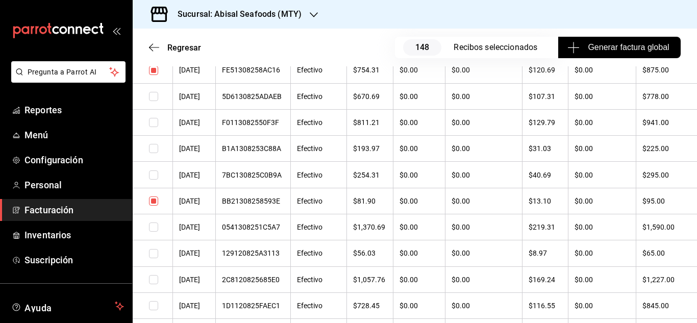
scroll to position [6887, 0]
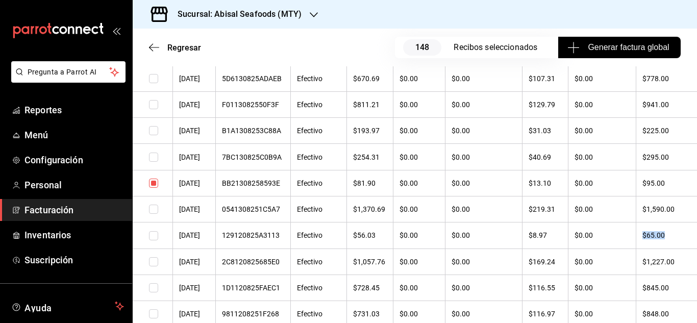
drag, startPoint x: 638, startPoint y: 238, endPoint x: 658, endPoint y: 239, distance: 19.9
click at [658, 239] on th "$65.00" at bounding box center [666, 236] width 61 height 26
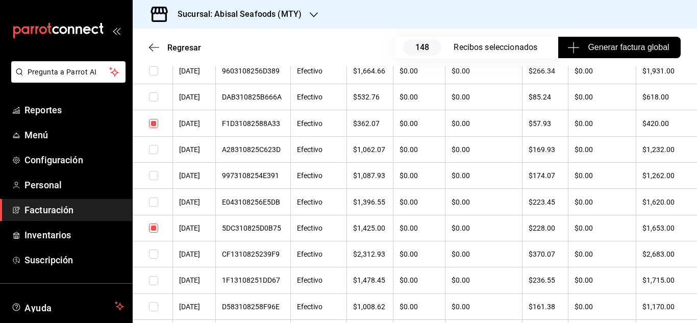
scroll to position [2129, 0]
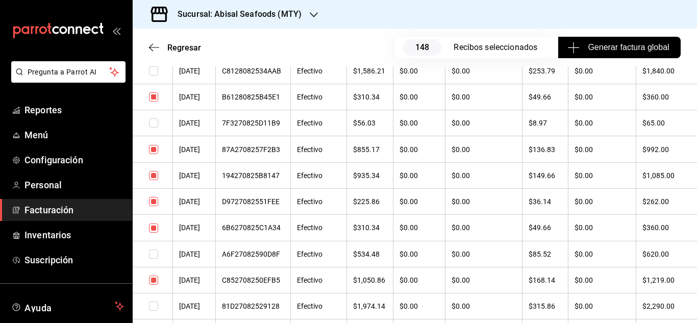
click at [151, 179] on input "checkbox" at bounding box center [153, 175] width 9 height 9
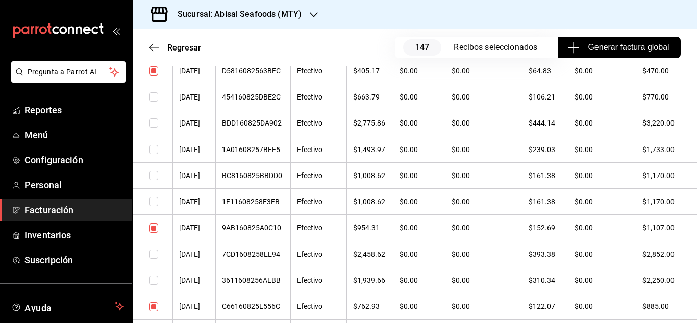
click at [156, 173] on input "checkbox" at bounding box center [153, 175] width 9 height 9
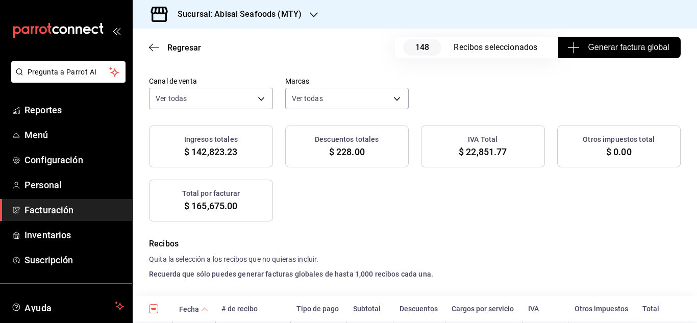
scroll to position [102, 0]
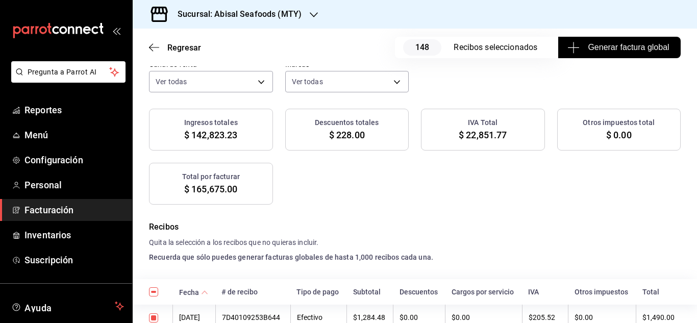
click at [577, 54] on button "Generar factura global" at bounding box center [619, 47] width 122 height 21
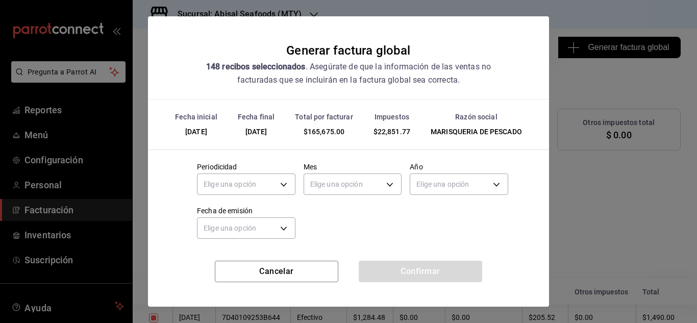
click at [255, 195] on div "Elige una opción" at bounding box center [246, 182] width 99 height 27
click at [255, 191] on body "Pregunta a Parrot AI Reportes Menú Configuración Personal Facturación Inventari…" at bounding box center [348, 161] width 697 height 323
click at [220, 263] on li "Mensual" at bounding box center [245, 266] width 95 height 17
click at [347, 192] on body "Pregunta a Parrot AI Reportes Menú Configuración Personal Facturación Inventari…" at bounding box center [348, 161] width 697 height 323
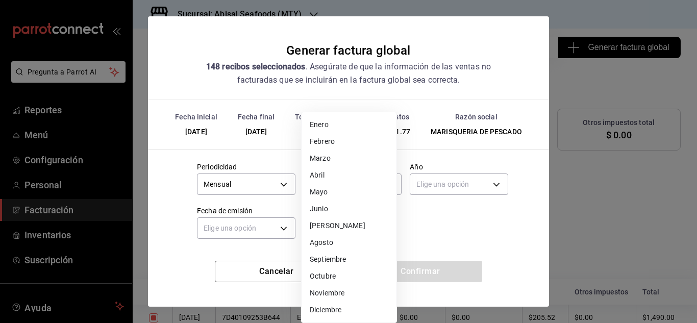
click at [328, 243] on li "Agosto" at bounding box center [349, 242] width 95 height 17
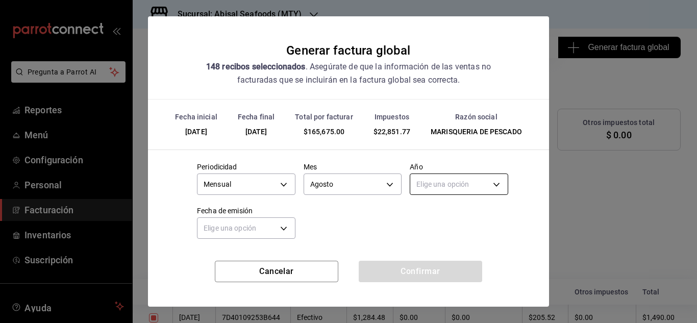
click at [469, 190] on body "Pregunta a Parrot AI Reportes Menú Configuración Personal Facturación Inventari…" at bounding box center [348, 161] width 697 height 323
click at [425, 212] on li "2025" at bounding box center [452, 216] width 95 height 17
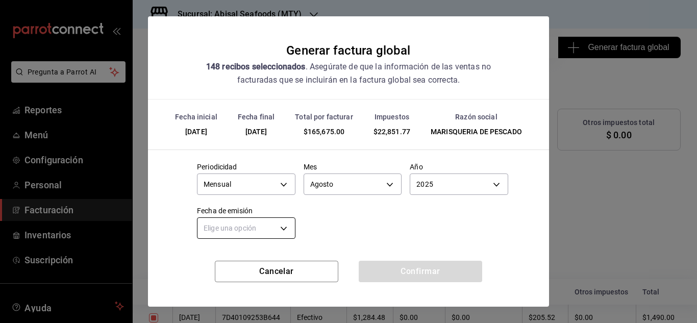
click at [276, 226] on body "Pregunta a Parrot AI Reportes Menú Configuración Personal Facturación Inventari…" at bounding box center [348, 161] width 697 height 323
click at [213, 276] on li "Ayer" at bounding box center [245, 276] width 95 height 17
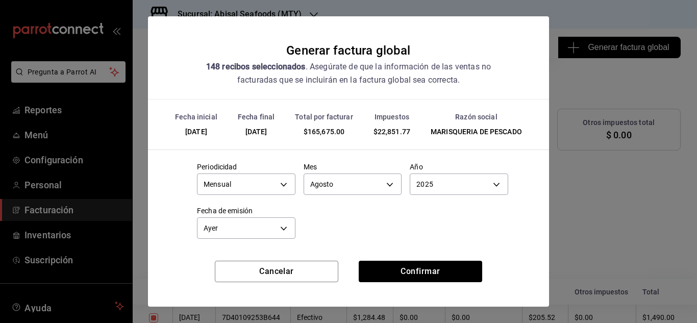
click at [417, 232] on div "Periodicidad Mensual MONTHLY Mes [DATE] Año 2025 2025 Fecha de emisión Ayer [DA…" at bounding box center [349, 198] width 320 height 88
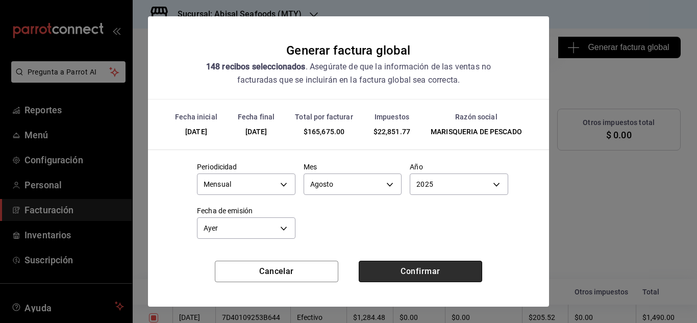
click at [414, 271] on button "Confirmar" at bounding box center [421, 271] width 124 height 21
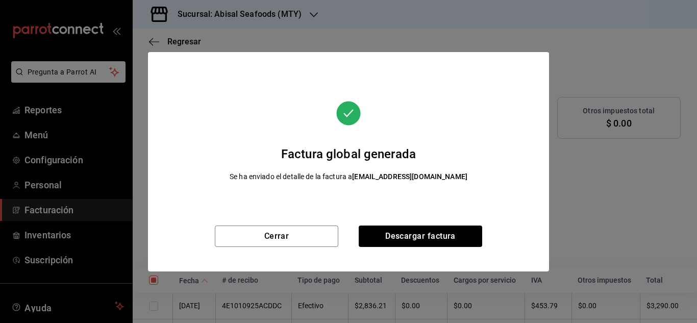
scroll to position [90, 0]
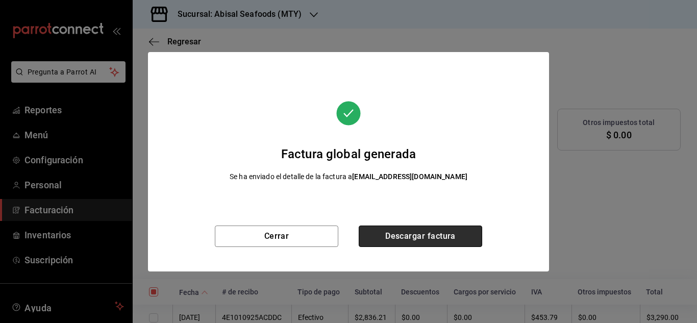
click at [457, 237] on button "Descargar factura" at bounding box center [421, 236] width 124 height 21
click at [414, 235] on button "Descargar factura" at bounding box center [421, 236] width 124 height 21
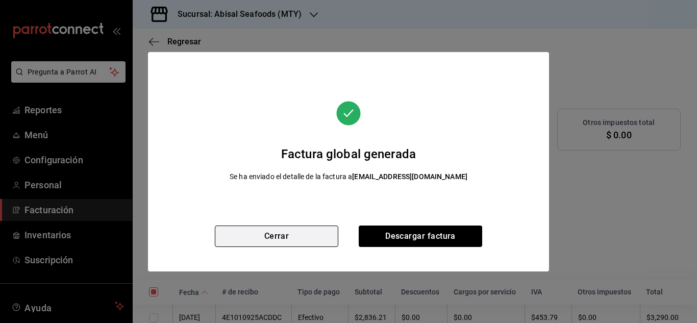
click at [243, 239] on button "Cerrar" at bounding box center [277, 236] width 124 height 21
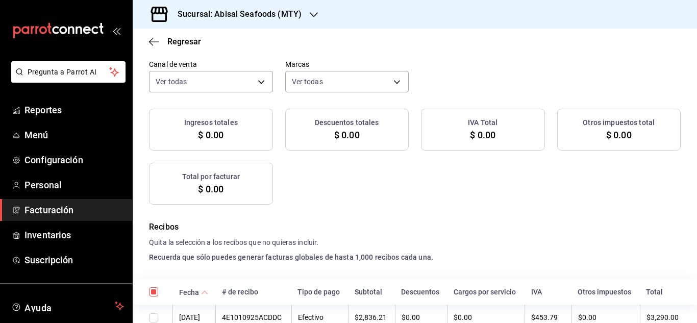
click at [187, 78] on body "Pregunta a Parrot AI Reportes Menú Configuración Personal Facturación Inventari…" at bounding box center [348, 161] width 697 height 323
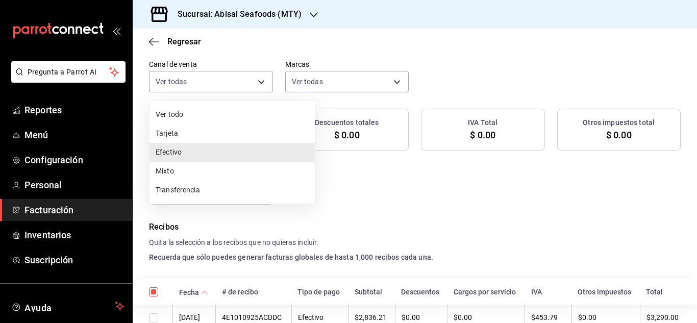
click at [193, 167] on li "Mixto" at bounding box center [232, 171] width 165 height 19
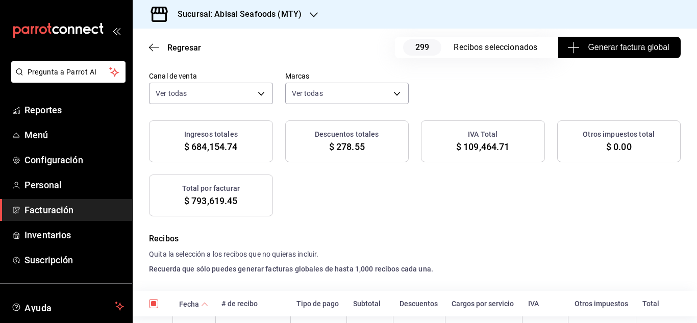
scroll to position [102, 0]
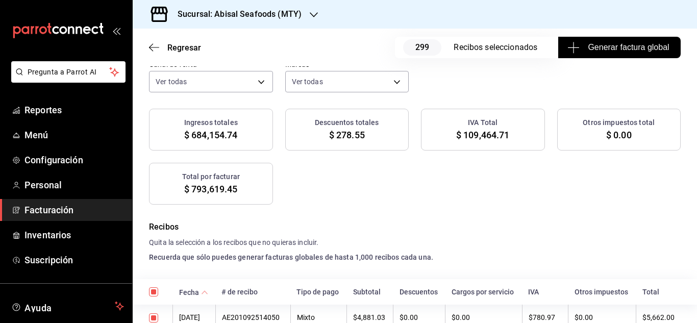
click at [294, 78] on body "Pregunta a Parrot AI Reportes Menú Configuración Personal Facturación Inventari…" at bounding box center [348, 161] width 697 height 323
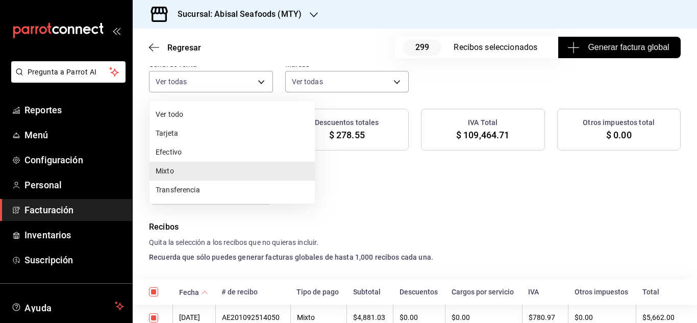
click at [269, 148] on li "Efectivo" at bounding box center [232, 152] width 165 height 19
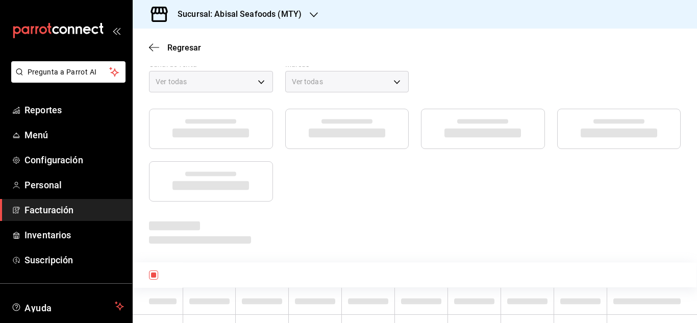
scroll to position [90, 0]
